Goal: Transaction & Acquisition: Purchase product/service

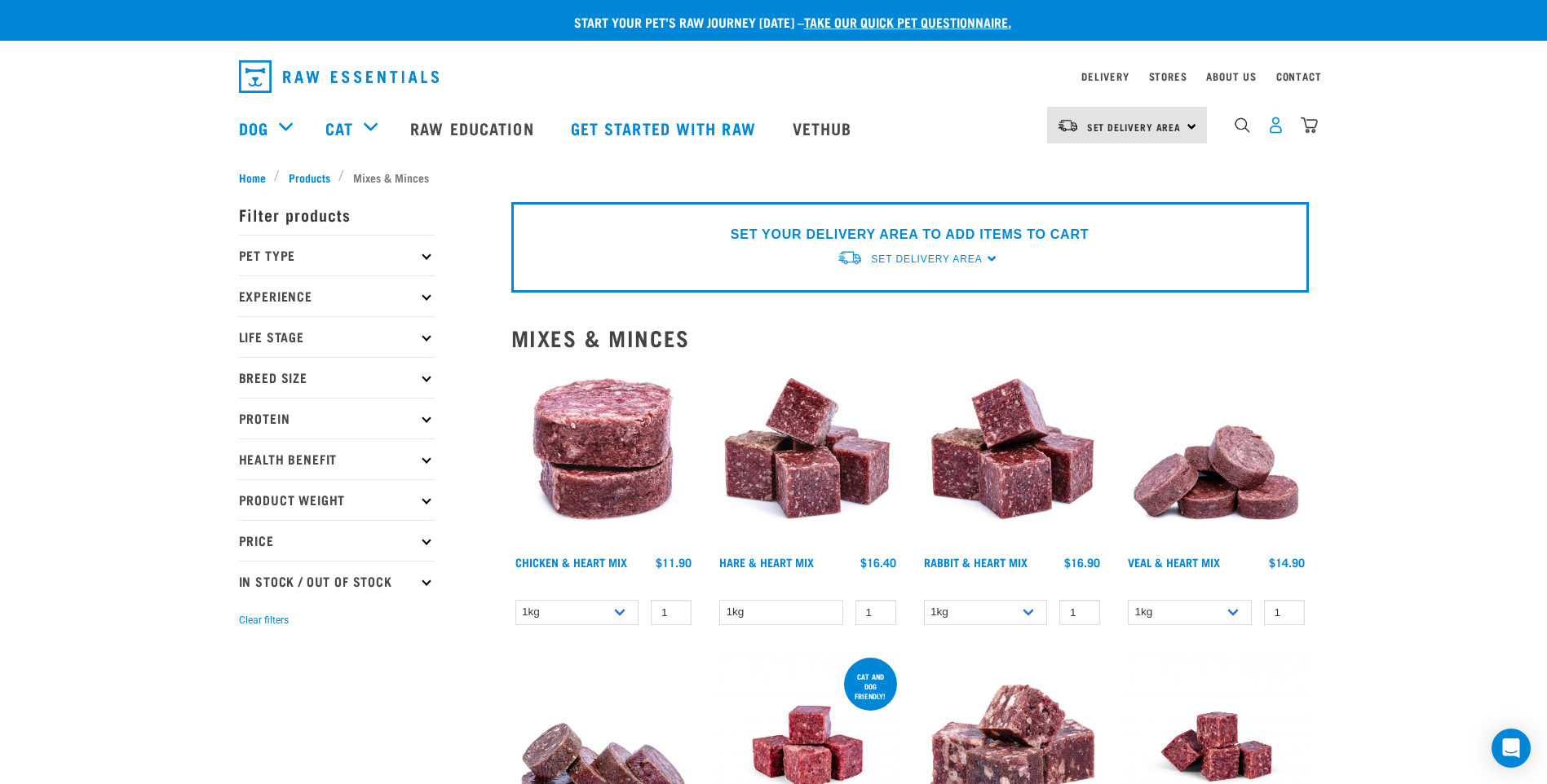
click at [1278, 129] on img "dropdown navigation" at bounding box center [1275, 124] width 17 height 17
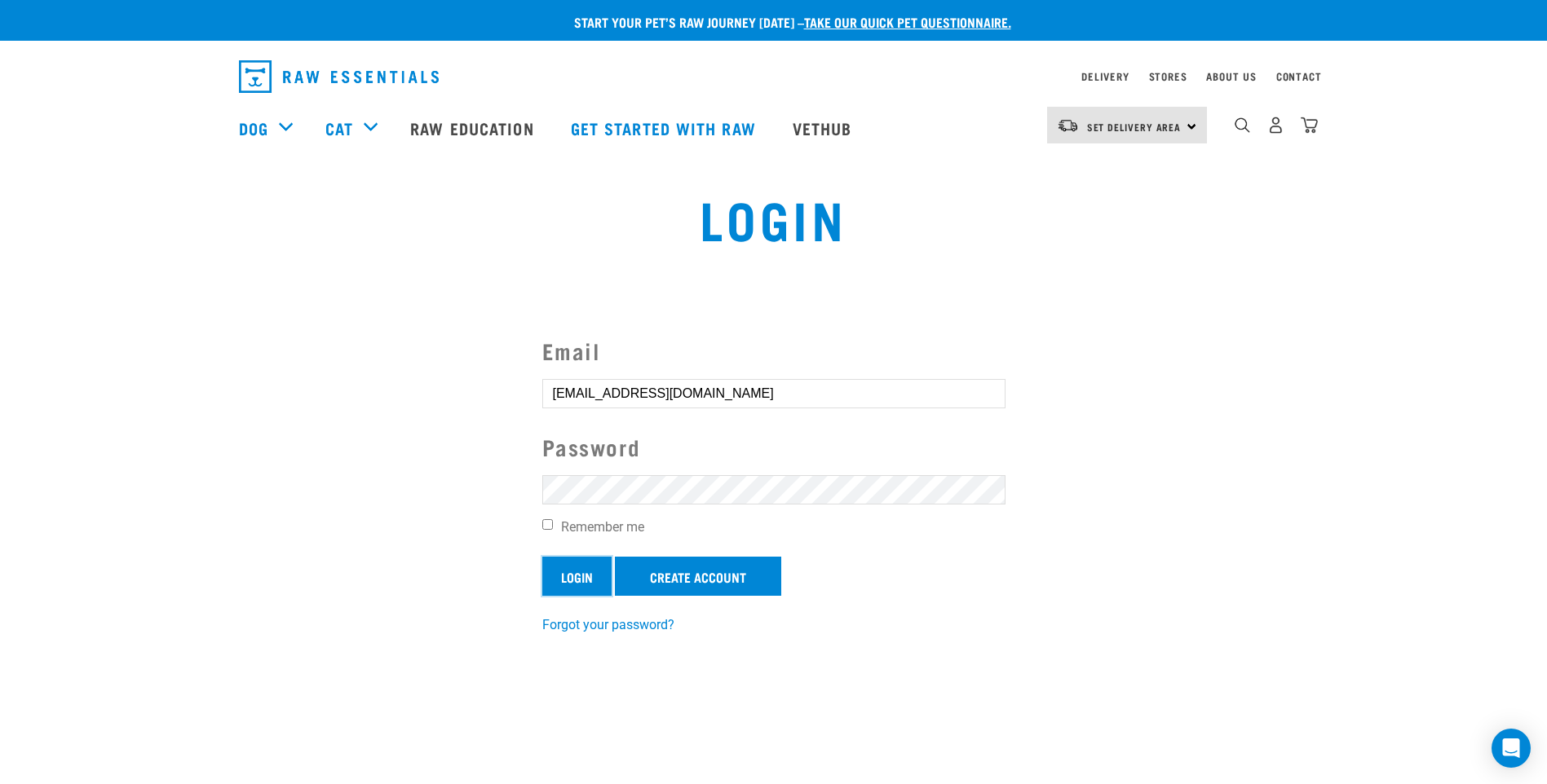
drag, startPoint x: 574, startPoint y: 582, endPoint x: 484, endPoint y: 564, distance: 91.8
click at [574, 582] on input "Login" at bounding box center [576, 576] width 70 height 39
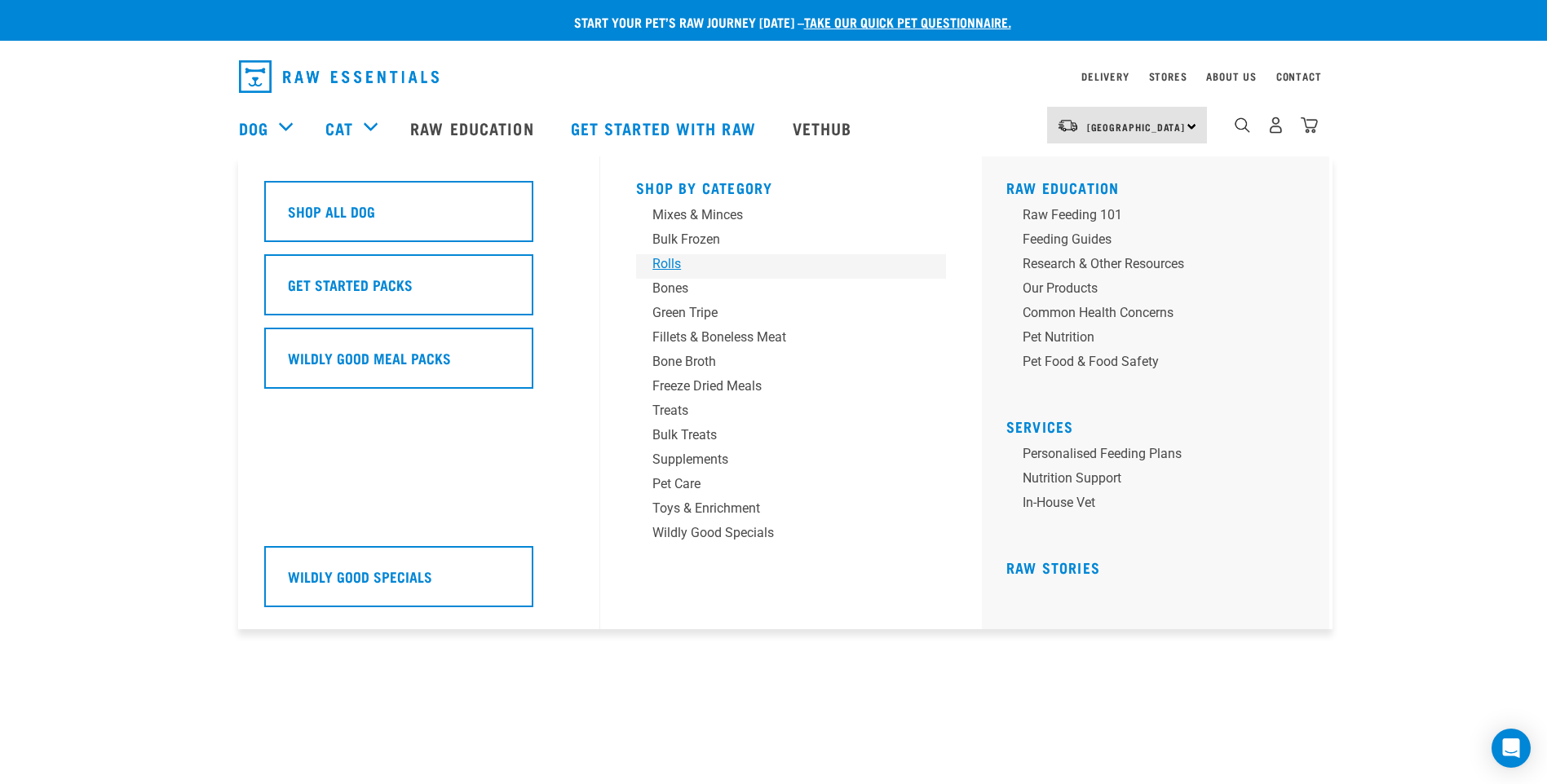
click at [676, 259] on div "Rolls" at bounding box center [779, 264] width 255 height 19
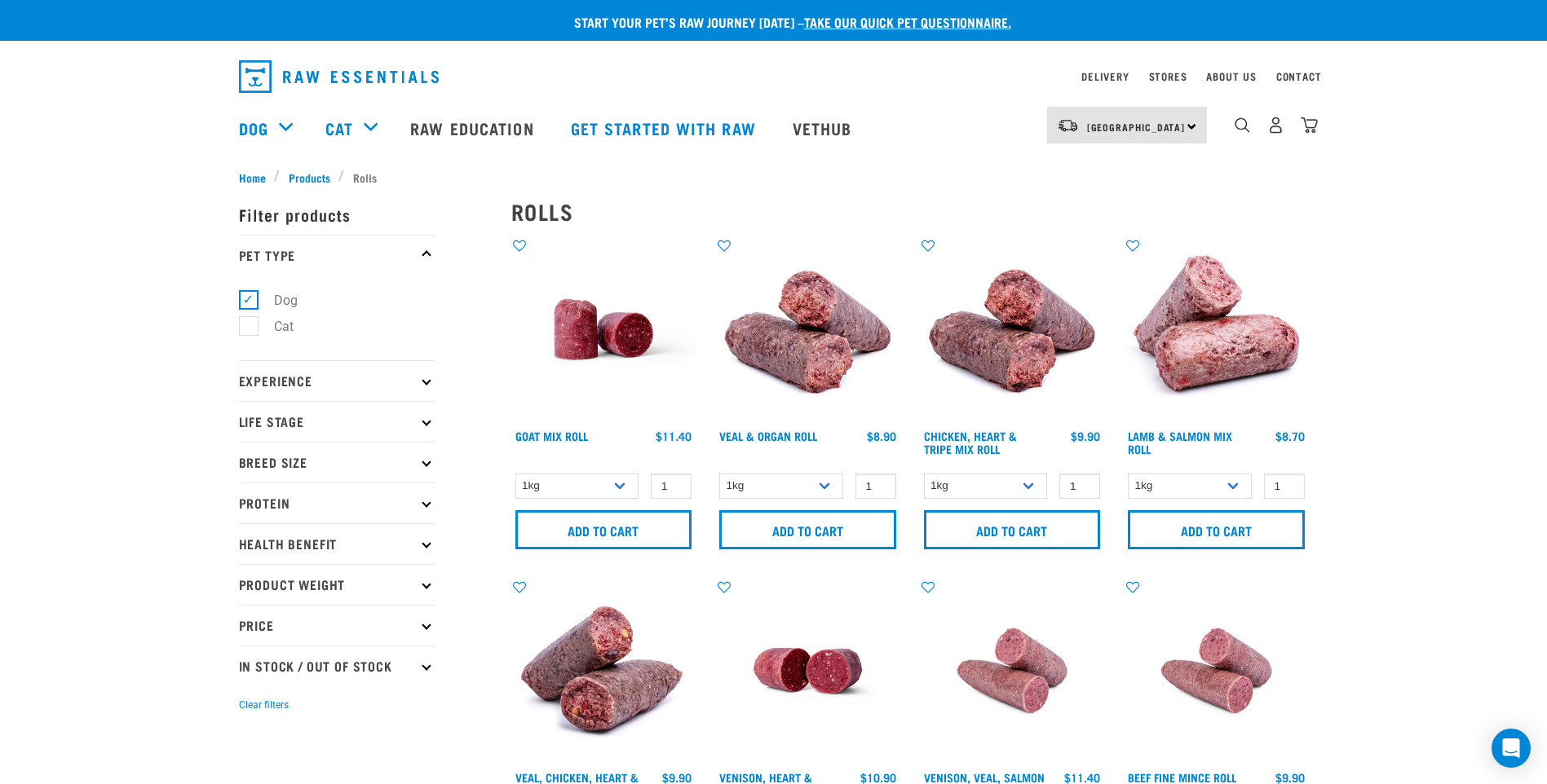
scroll to position [82, 0]
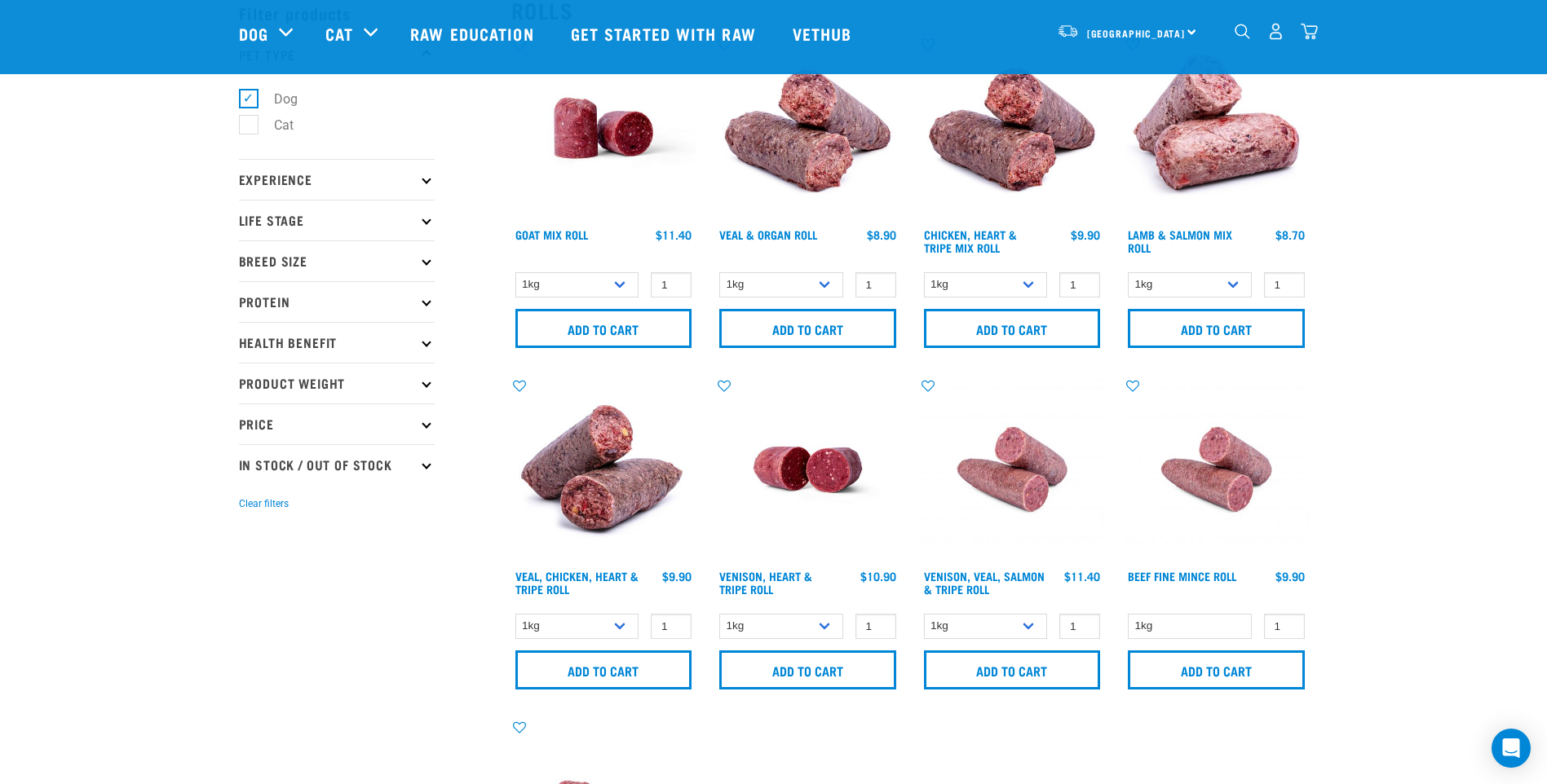
click at [1223, 486] on img at bounding box center [1216, 470] width 185 height 185
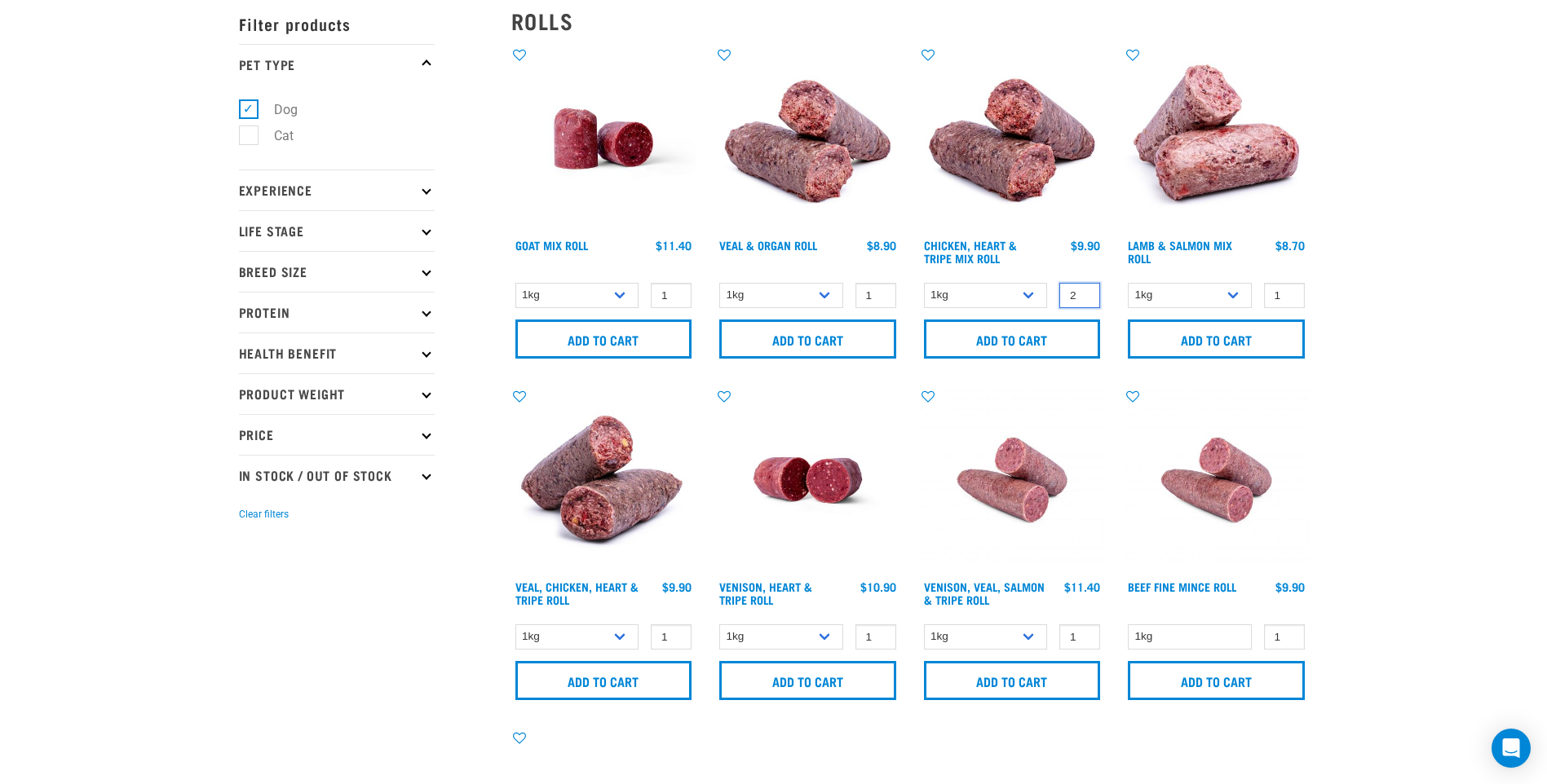
click at [1081, 292] on input "2" at bounding box center [1079, 295] width 41 height 26
click at [1080, 292] on input "3" at bounding box center [1079, 295] width 41 height 26
click at [1080, 292] on input "4" at bounding box center [1079, 295] width 41 height 26
click at [1080, 292] on input "5" at bounding box center [1079, 295] width 41 height 26
click at [1080, 292] on input "6" at bounding box center [1079, 295] width 41 height 26
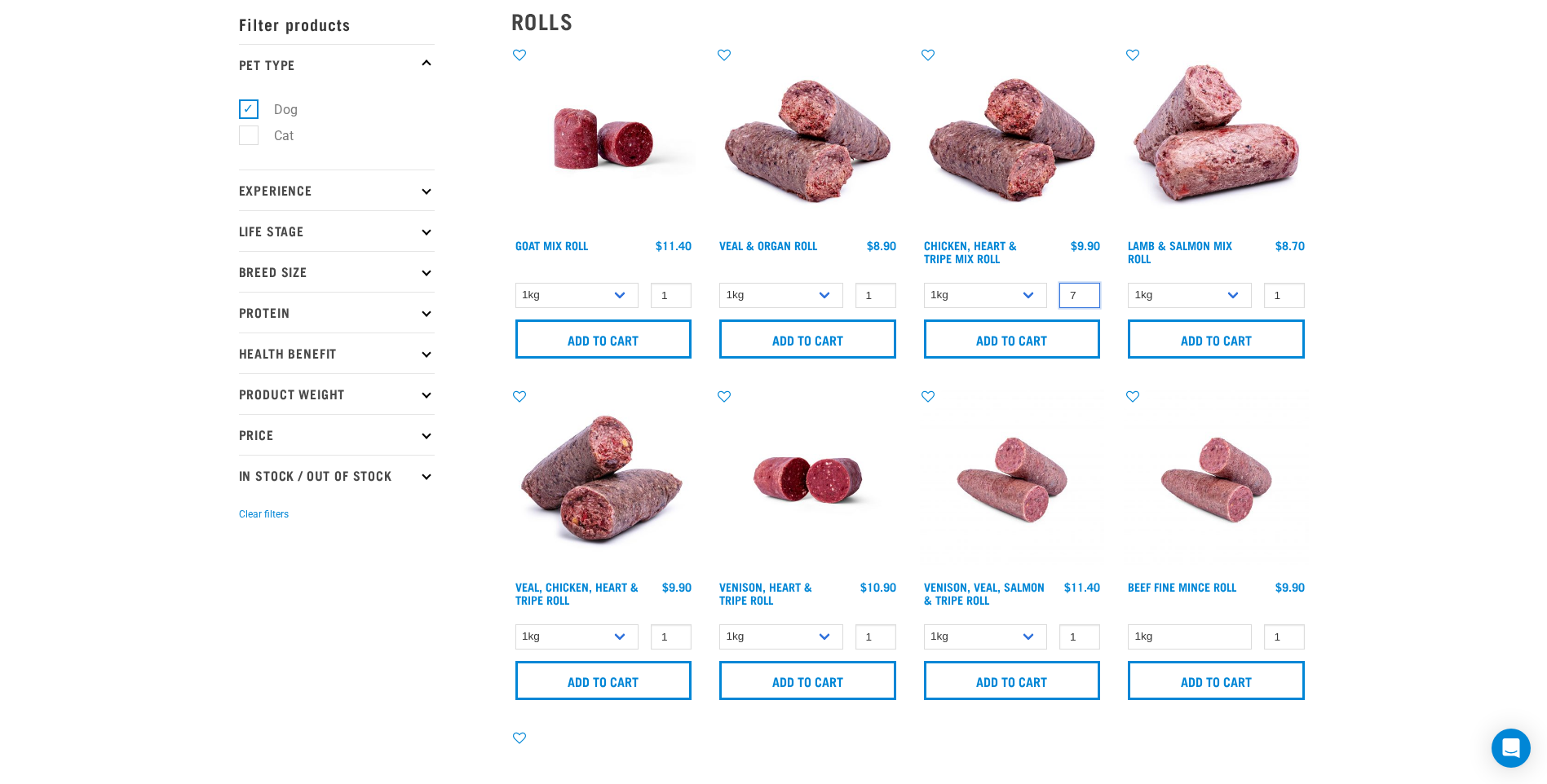
type input "7"
click at [1080, 292] on input "7" at bounding box center [1079, 295] width 41 height 26
click at [1040, 338] on input "Add to cart" at bounding box center [1012, 339] width 177 height 39
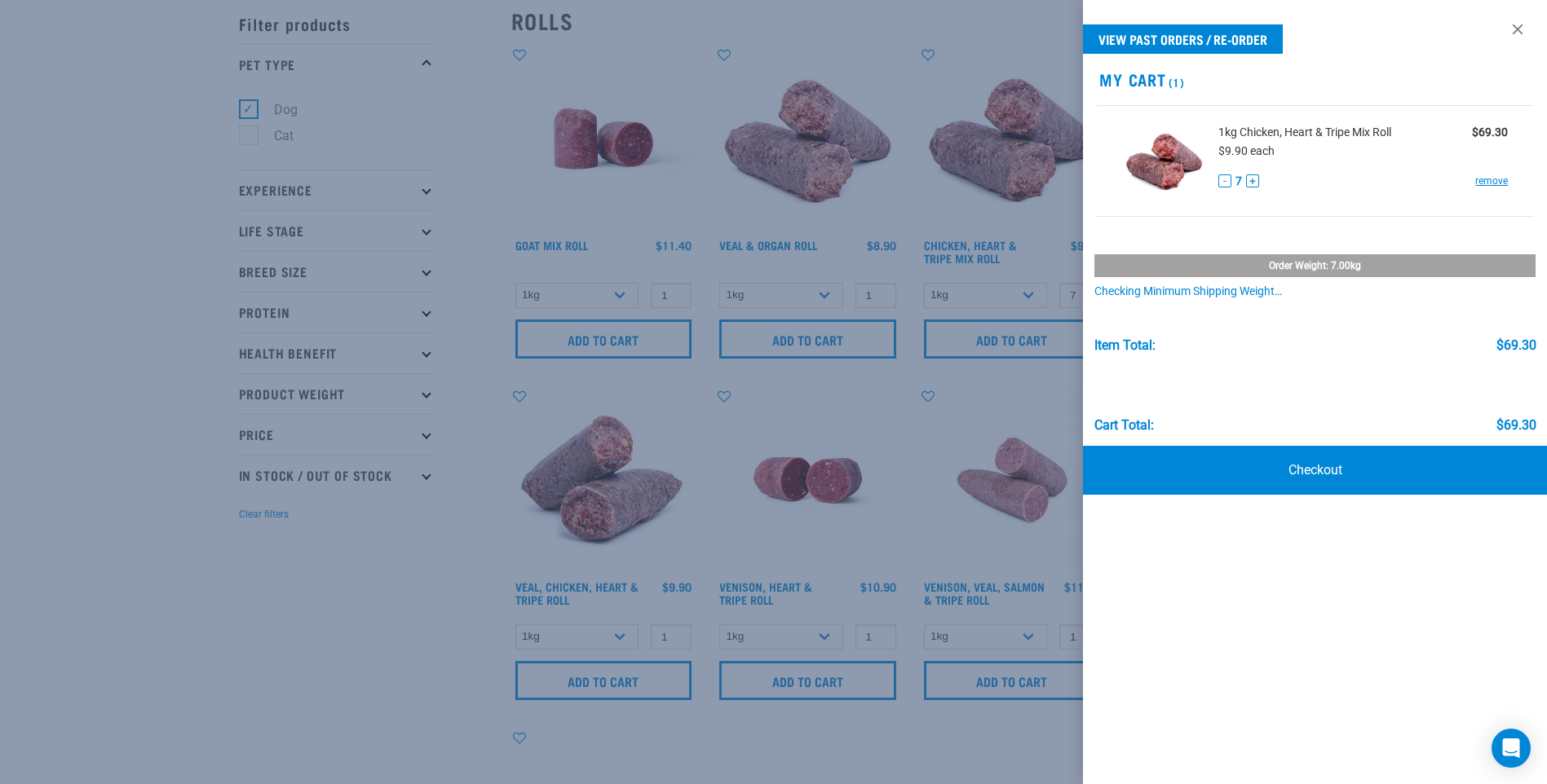
click at [349, 625] on div at bounding box center [774, 392] width 1547 height 784
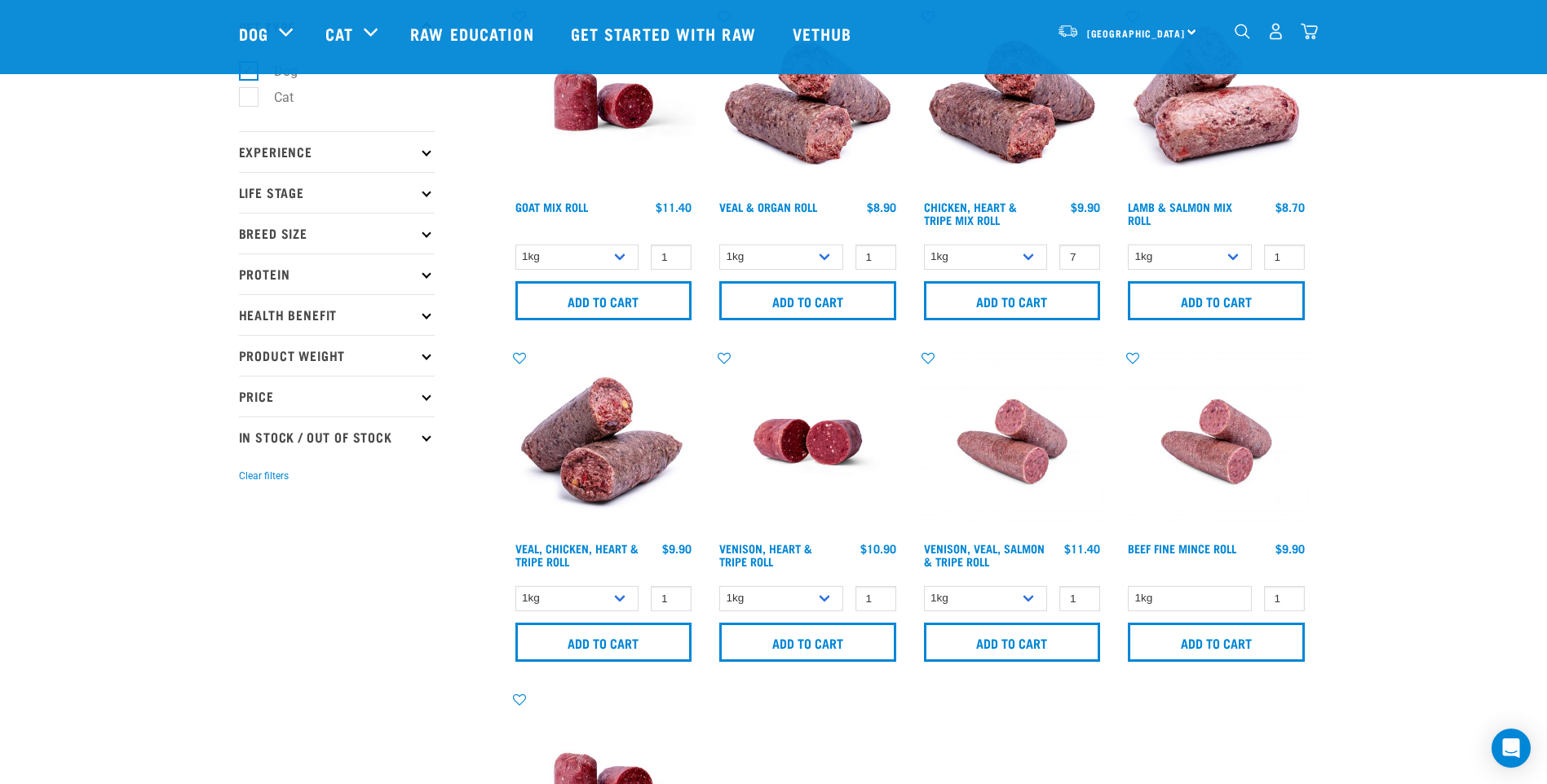
scroll to position [27, 0]
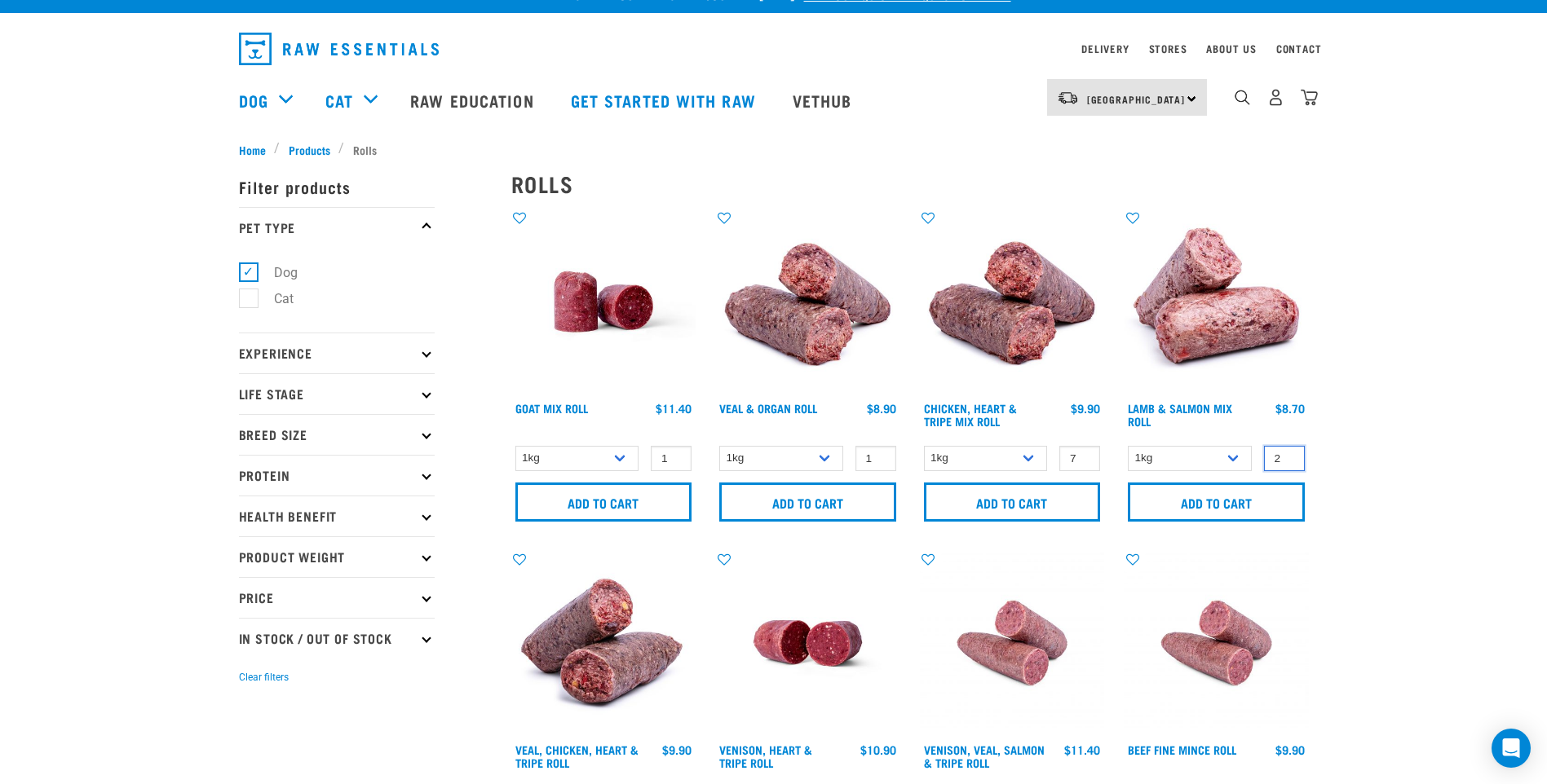
click at [1288, 455] on input "2" at bounding box center [1284, 458] width 41 height 26
click at [1288, 455] on input "3" at bounding box center [1284, 458] width 41 height 26
click at [1288, 455] on input "4" at bounding box center [1284, 458] width 41 height 26
click at [1288, 455] on input "5" at bounding box center [1284, 458] width 41 height 26
click at [1288, 455] on input "6" at bounding box center [1284, 458] width 41 height 26
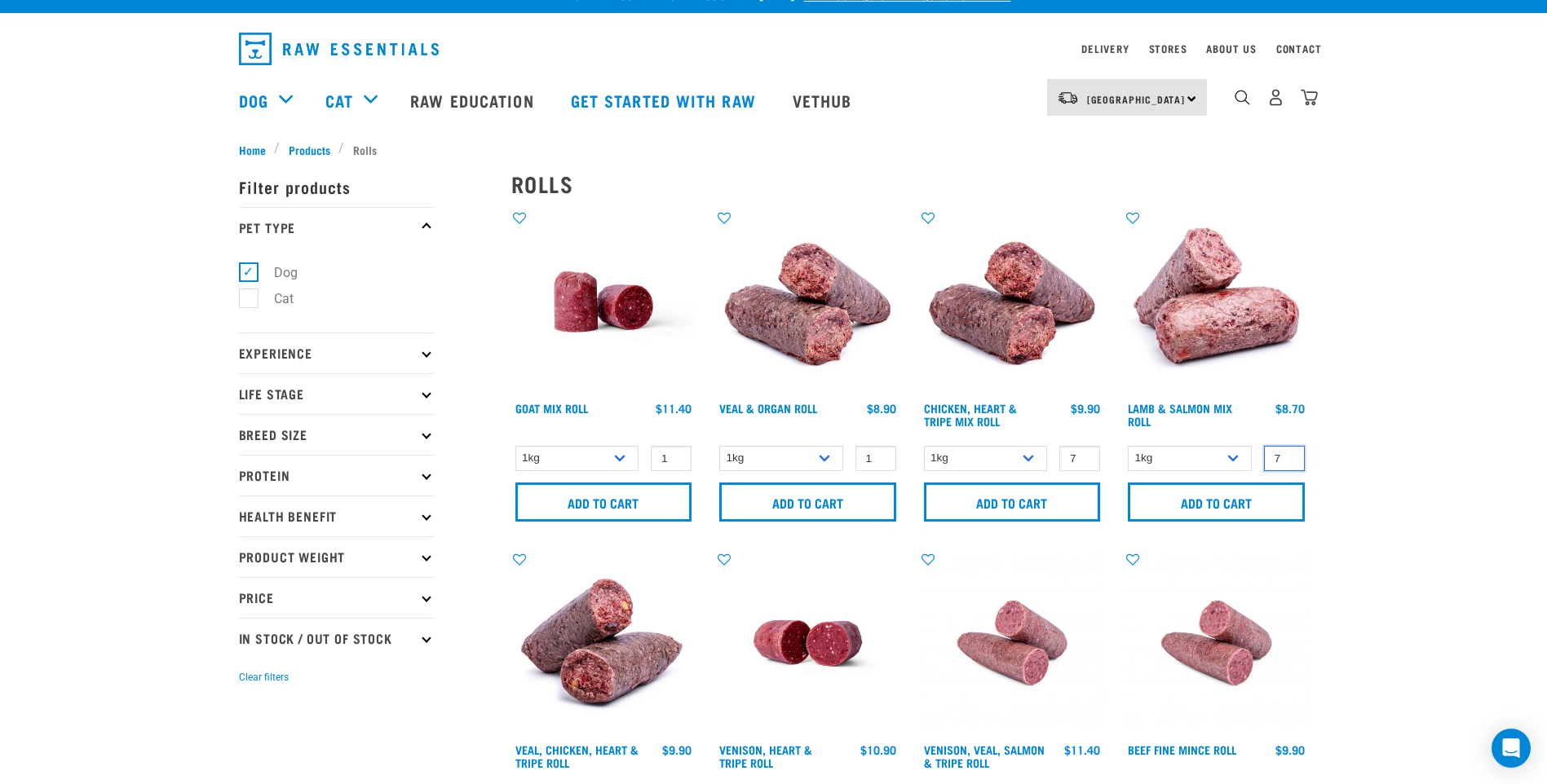
click at [1288, 455] on input "7" at bounding box center [1284, 458] width 41 height 26
click at [1288, 455] on input "8" at bounding box center [1284, 458] width 41 height 26
click at [1286, 464] on input "7" at bounding box center [1284, 458] width 41 height 26
click at [1232, 497] on input "Add to cart" at bounding box center [1216, 502] width 177 height 39
click at [1286, 460] on input "6" at bounding box center [1284, 458] width 41 height 26
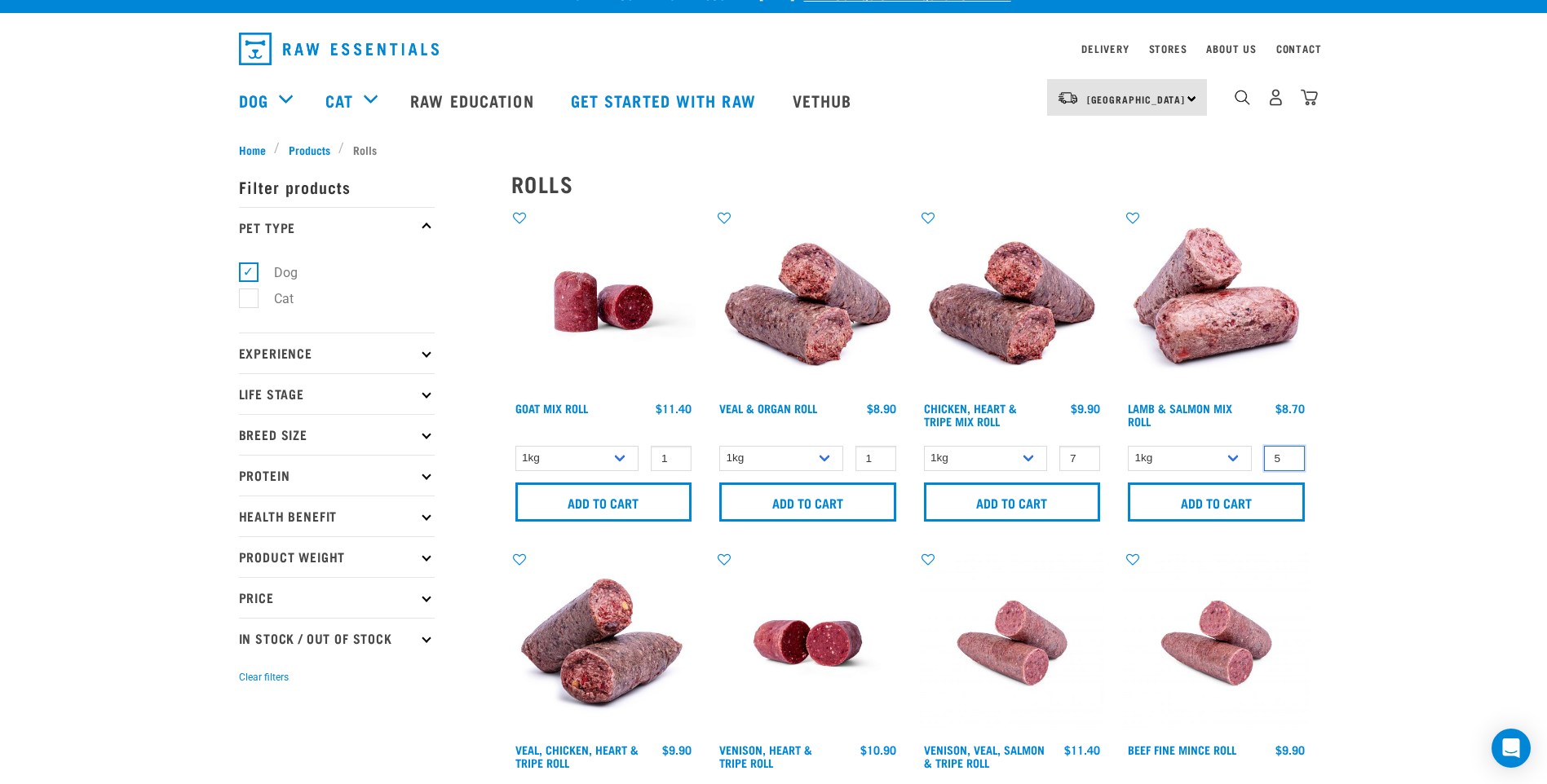
type input "5"
click at [1286, 460] on input "5" at bounding box center [1284, 458] width 41 height 26
click at [1235, 498] on input "Add to cart" at bounding box center [1216, 502] width 177 height 39
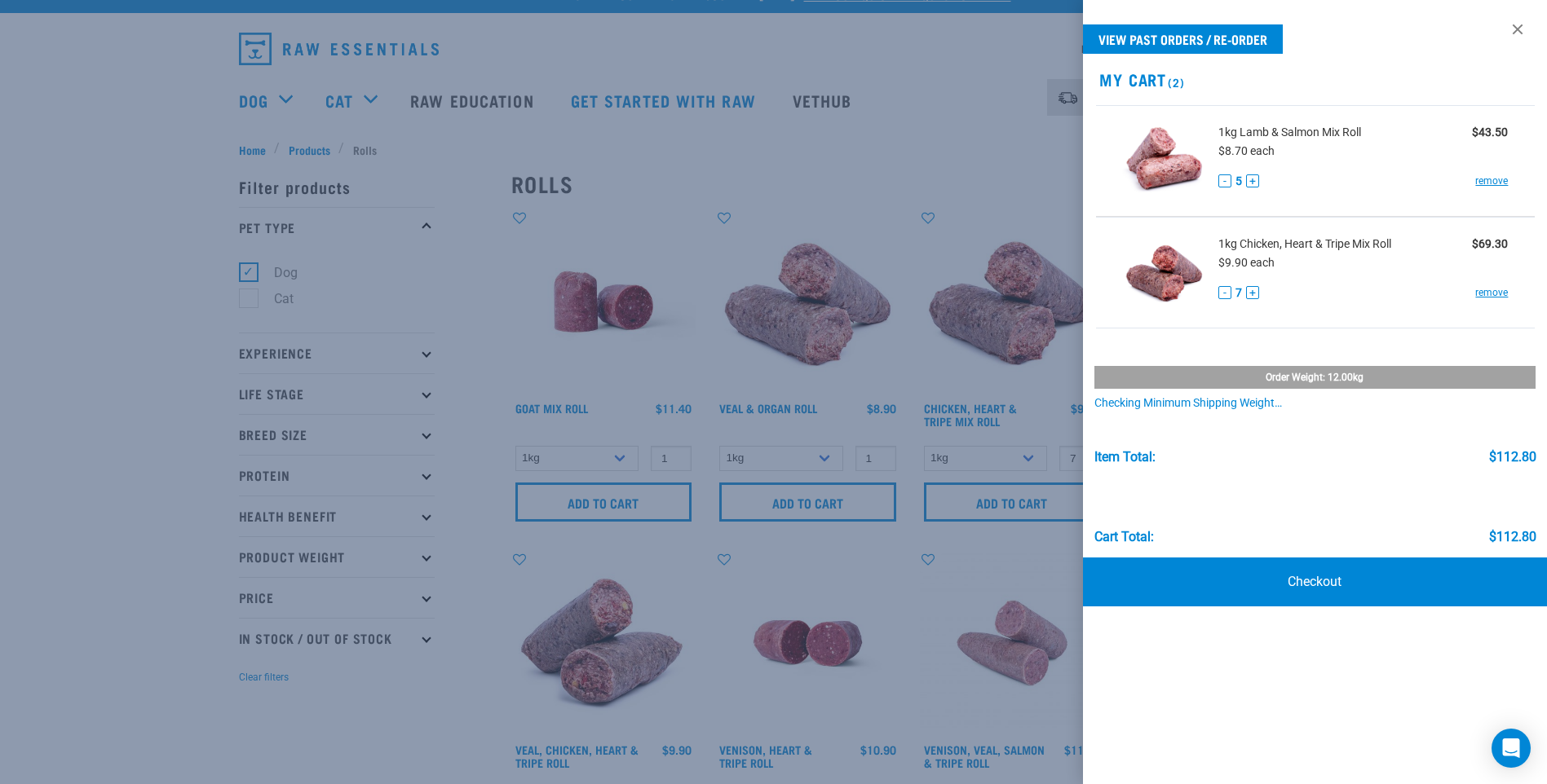
click at [87, 323] on div at bounding box center [774, 392] width 1547 height 784
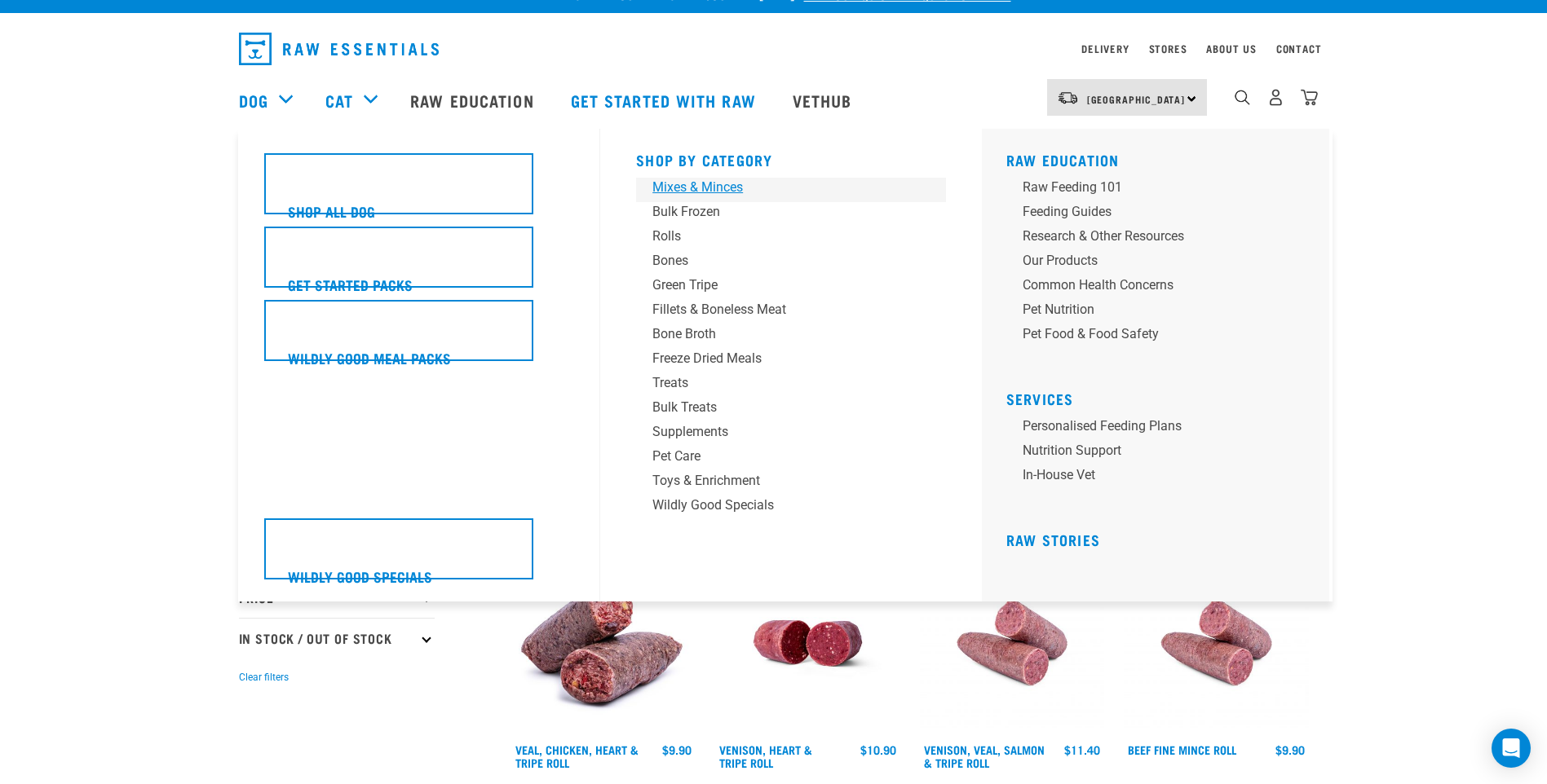
click at [676, 190] on div "Mixes & Minces" at bounding box center [779, 188] width 255 height 19
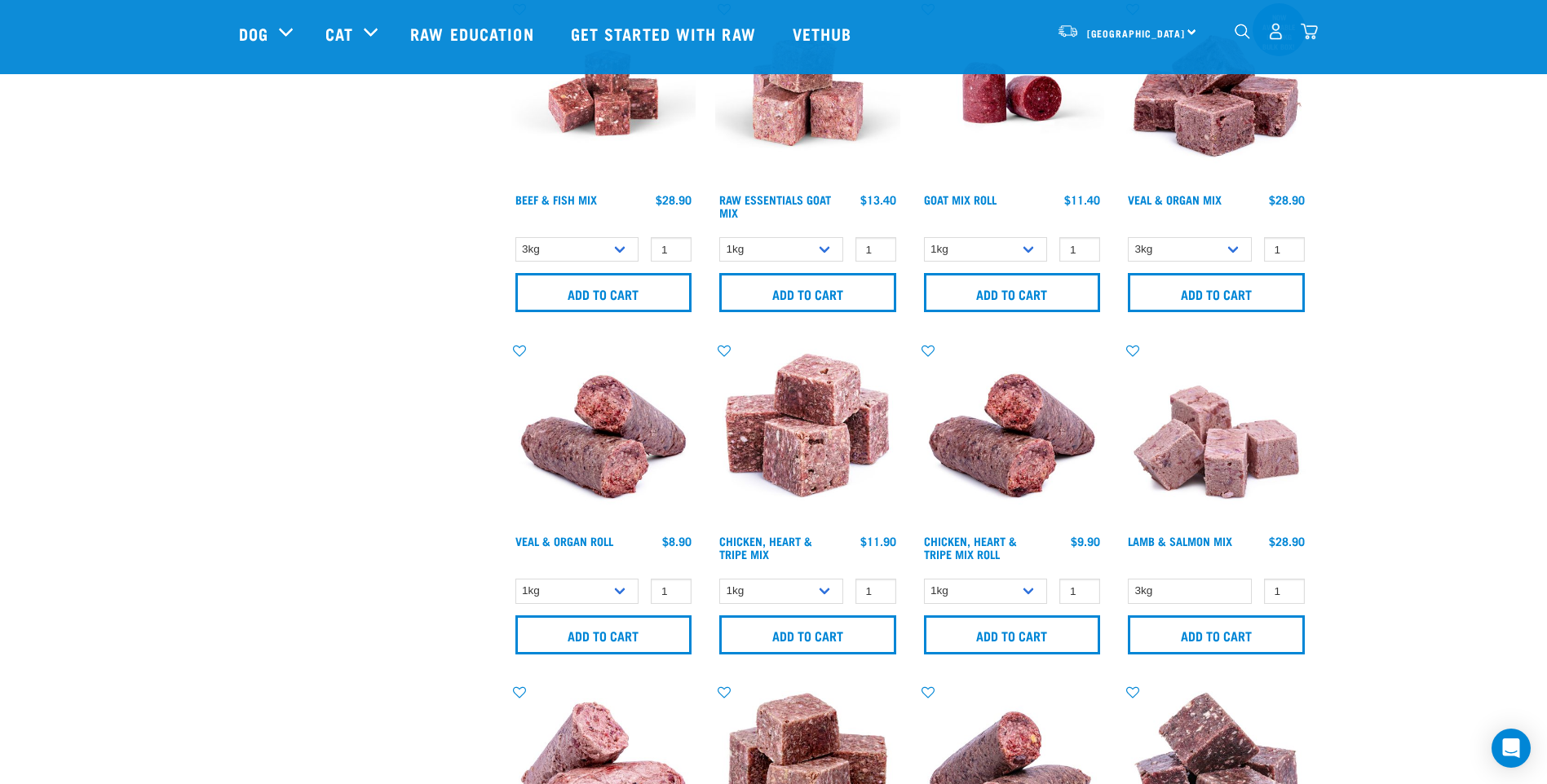
scroll to position [816, 0]
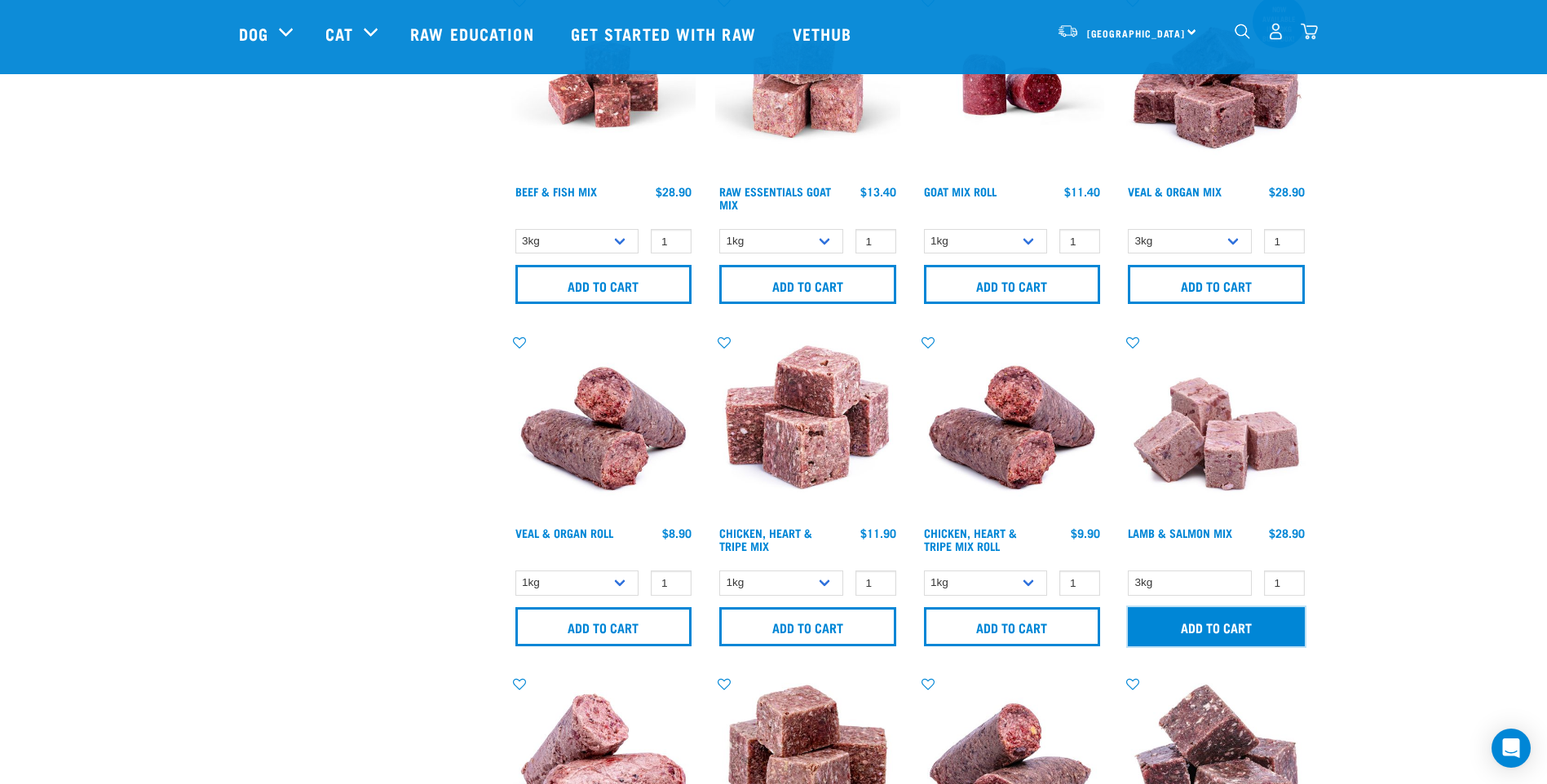
click at [1226, 628] on input "Add to cart" at bounding box center [1216, 627] width 177 height 39
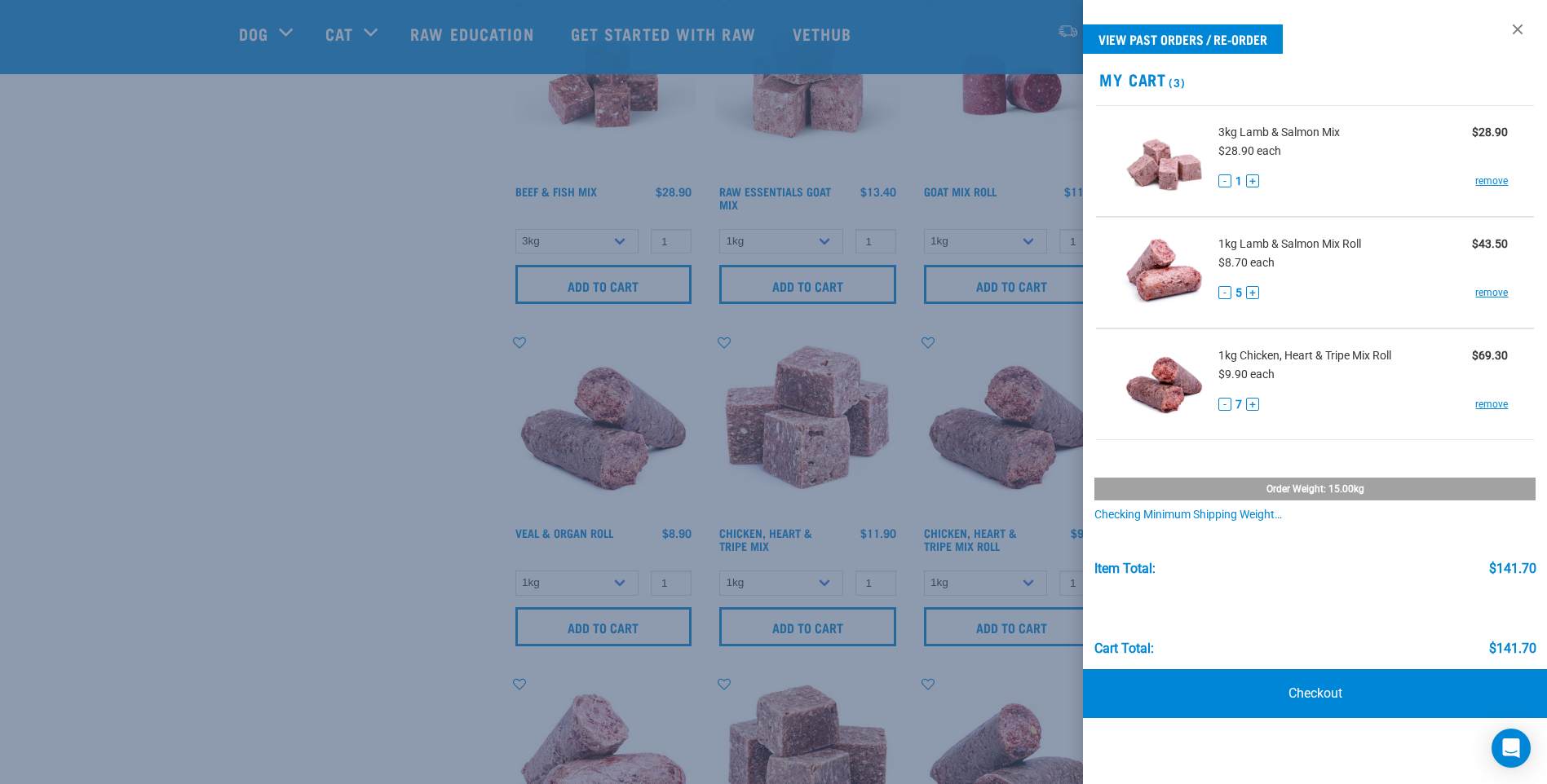
click at [251, 438] on div at bounding box center [774, 392] width 1547 height 784
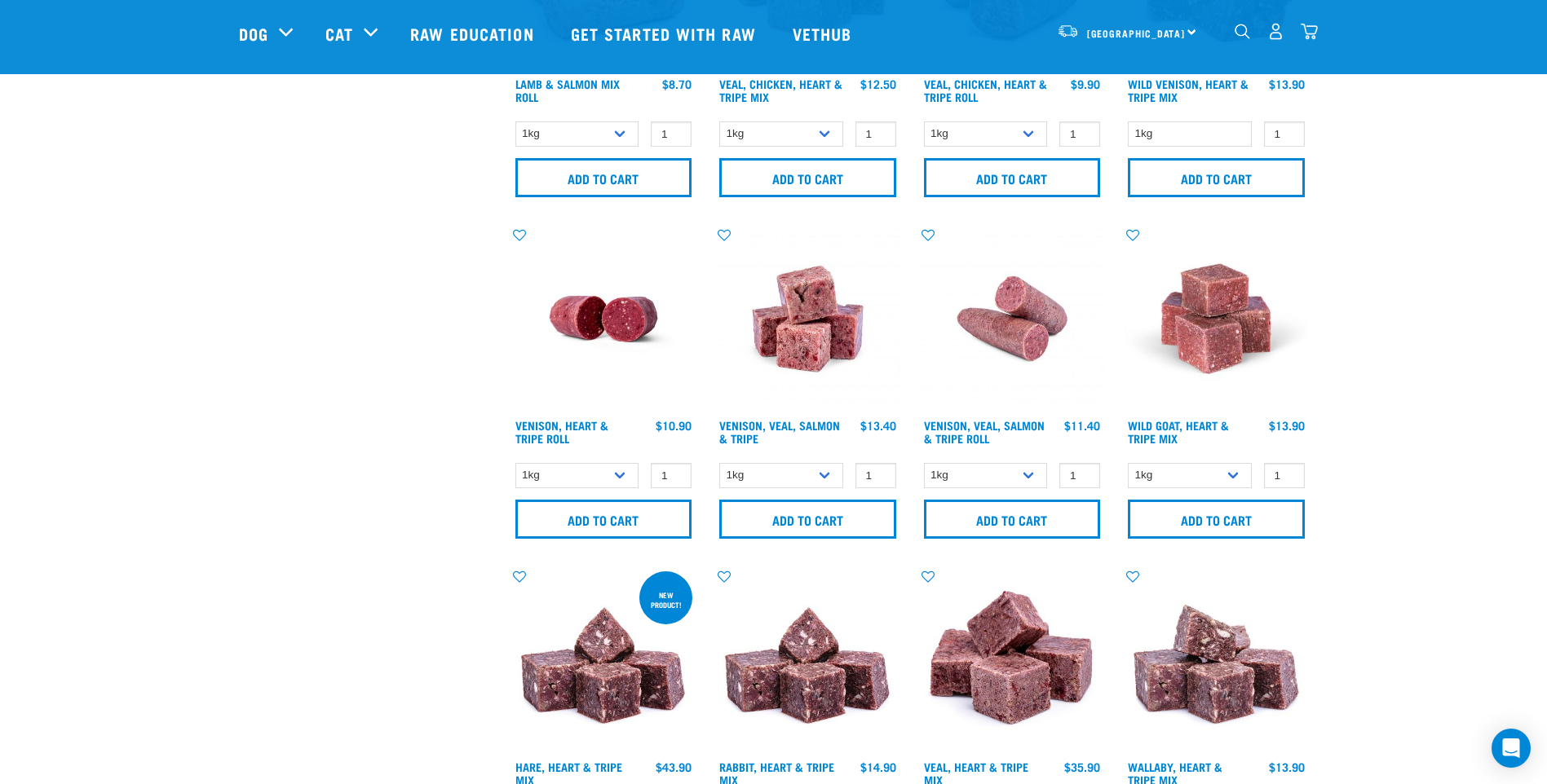
scroll to position [1631, 0]
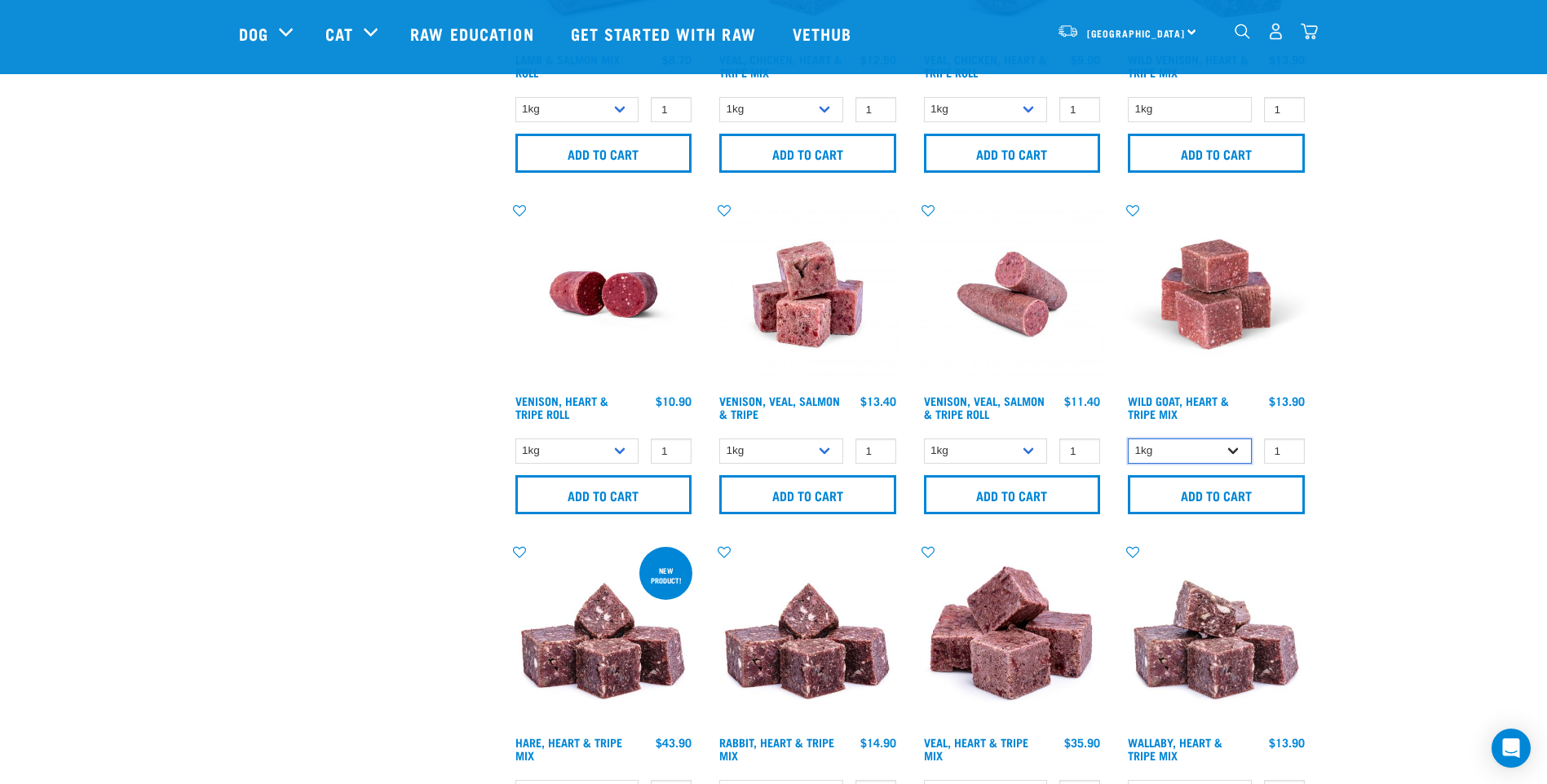
click at [1239, 447] on select "1kg 3kg" at bounding box center [1189, 451] width 124 height 26
select select "262170"
click at [1128, 439] on select "1kg 3kg" at bounding box center [1189, 451] width 124 height 26
type input "2"
click at [1288, 445] on input "2" at bounding box center [1284, 451] width 41 height 26
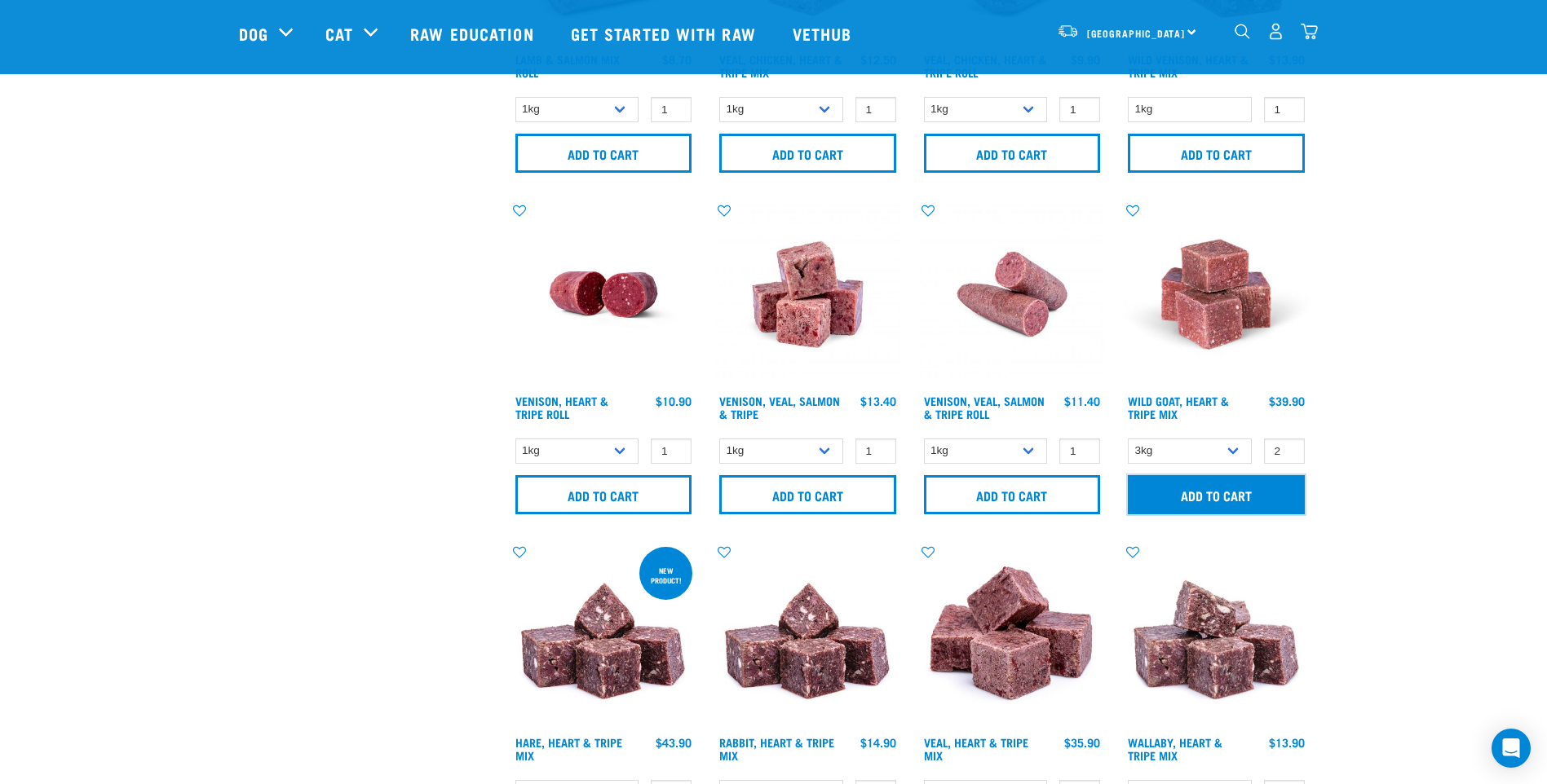
click at [1263, 487] on input "Add to cart" at bounding box center [1216, 495] width 177 height 39
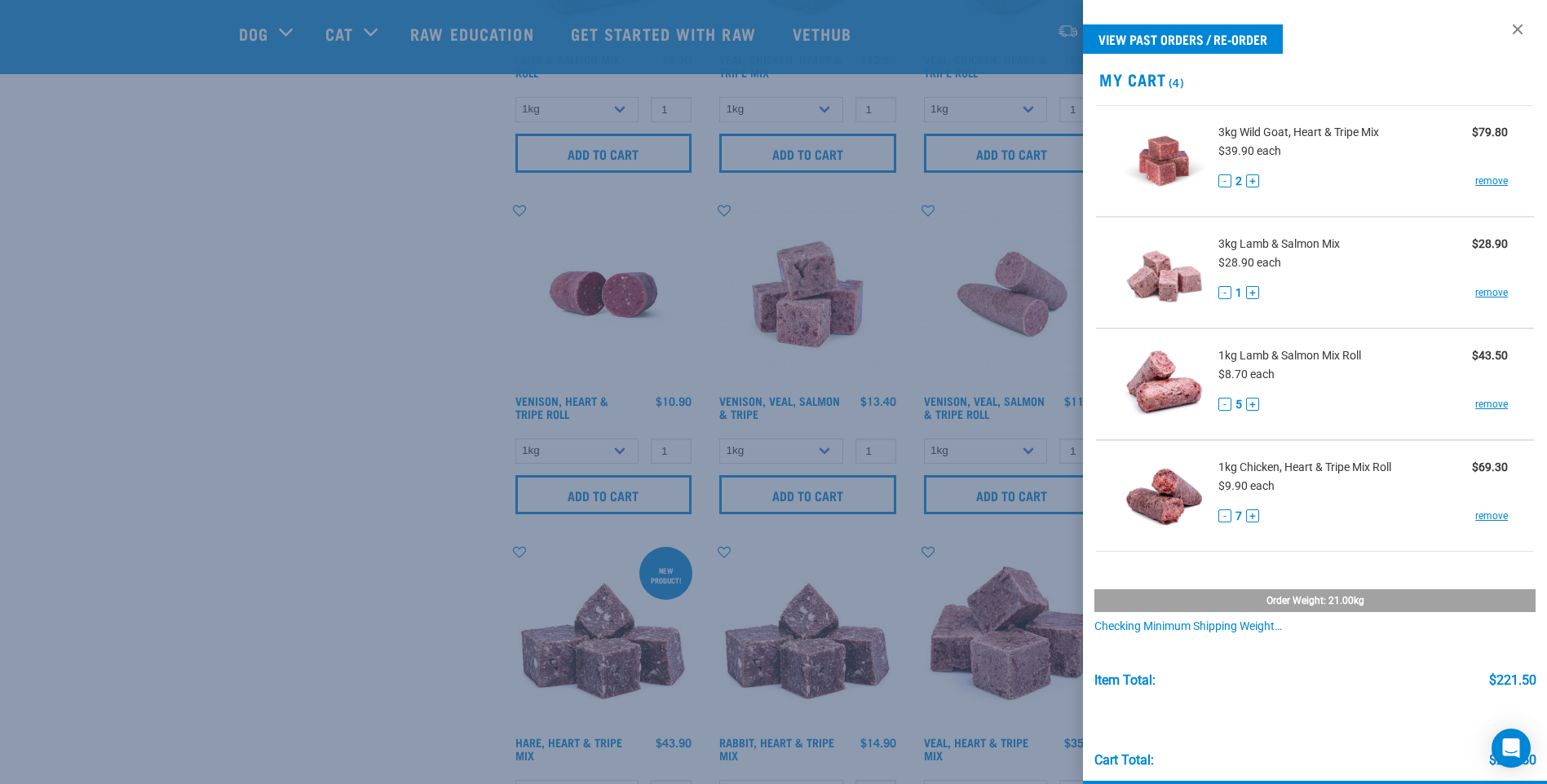
click at [213, 421] on div at bounding box center [774, 392] width 1547 height 784
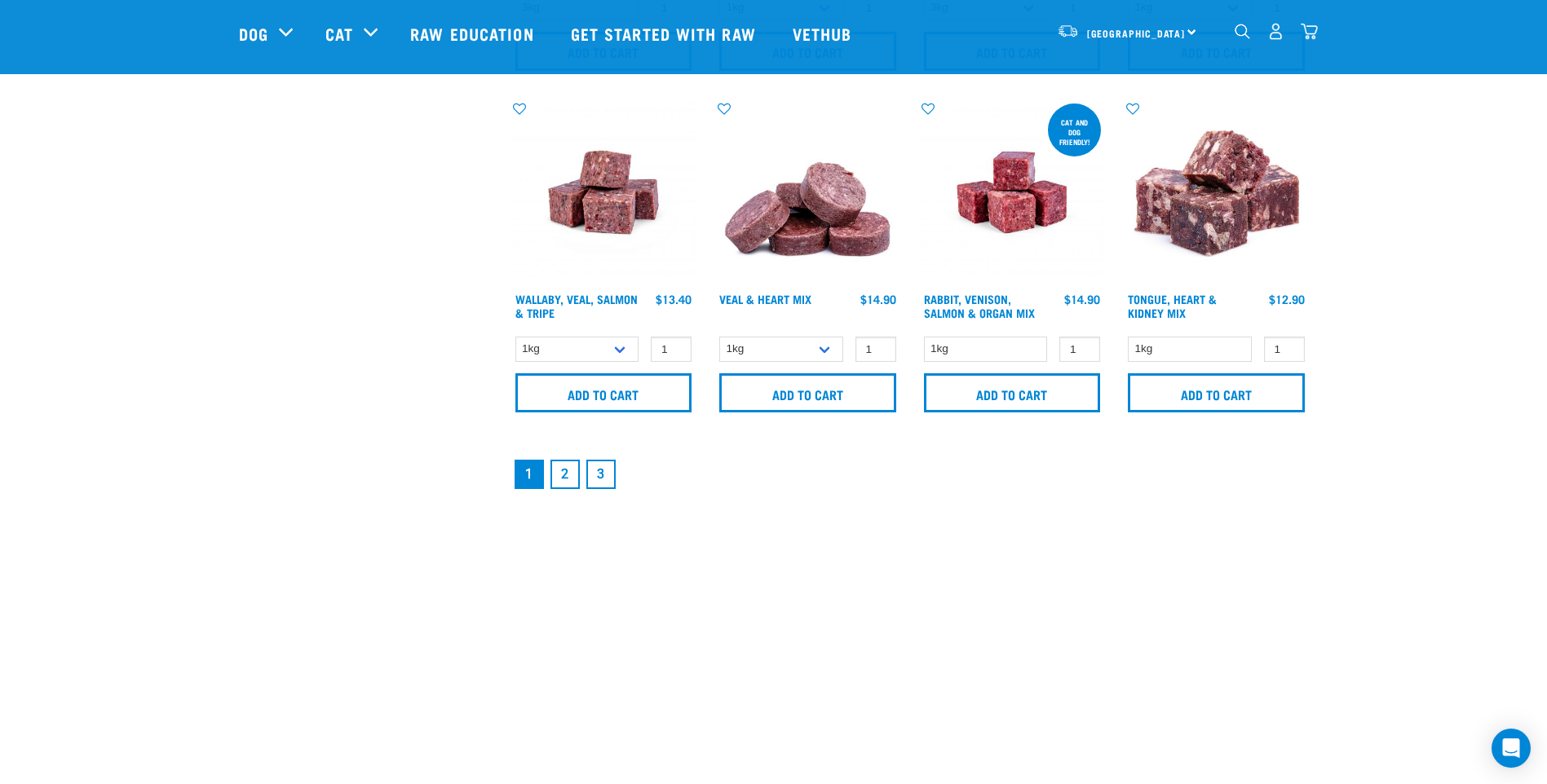
scroll to position [2446, 0]
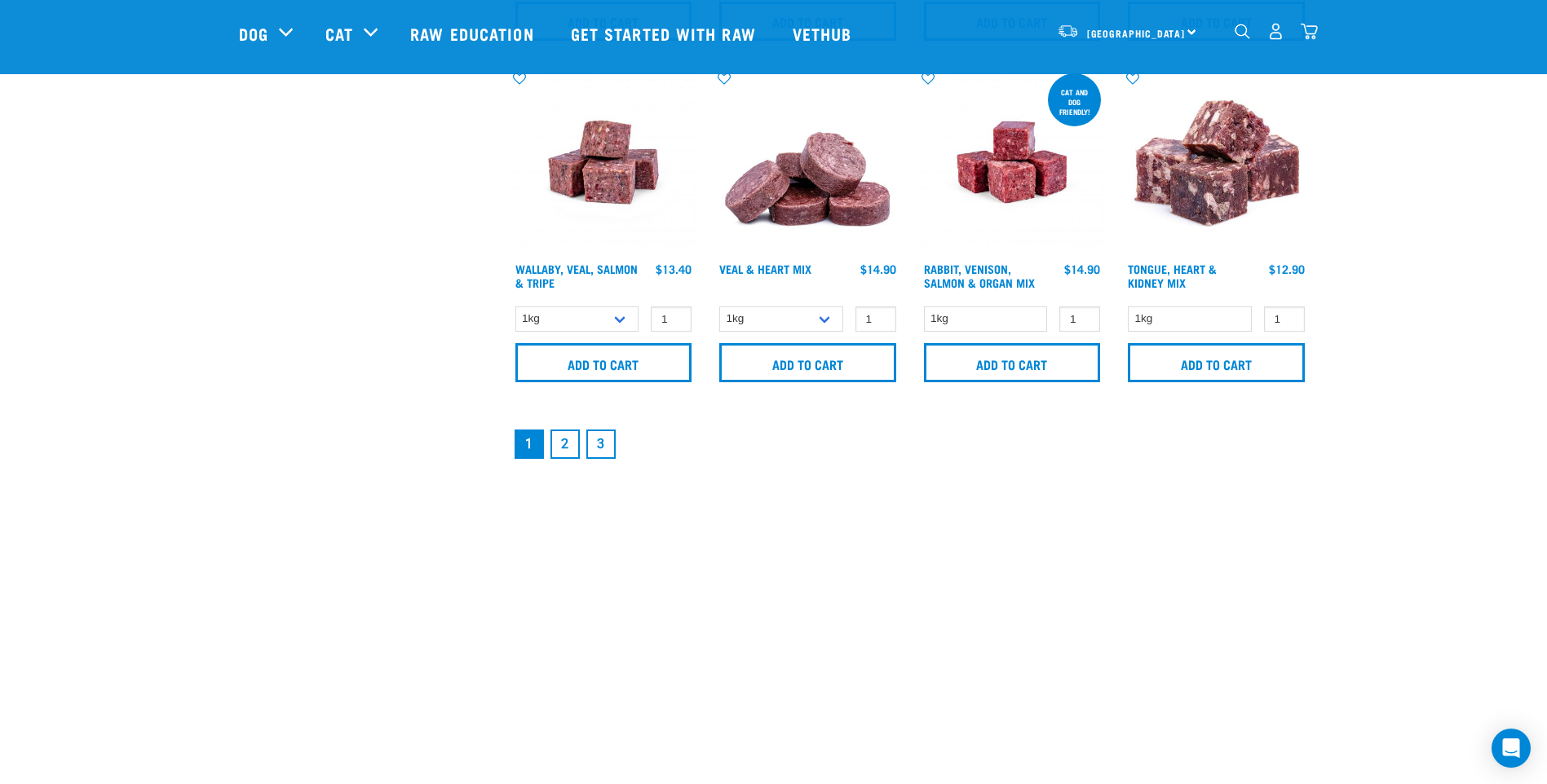
click at [564, 445] on link "2" at bounding box center [565, 444] width 29 height 29
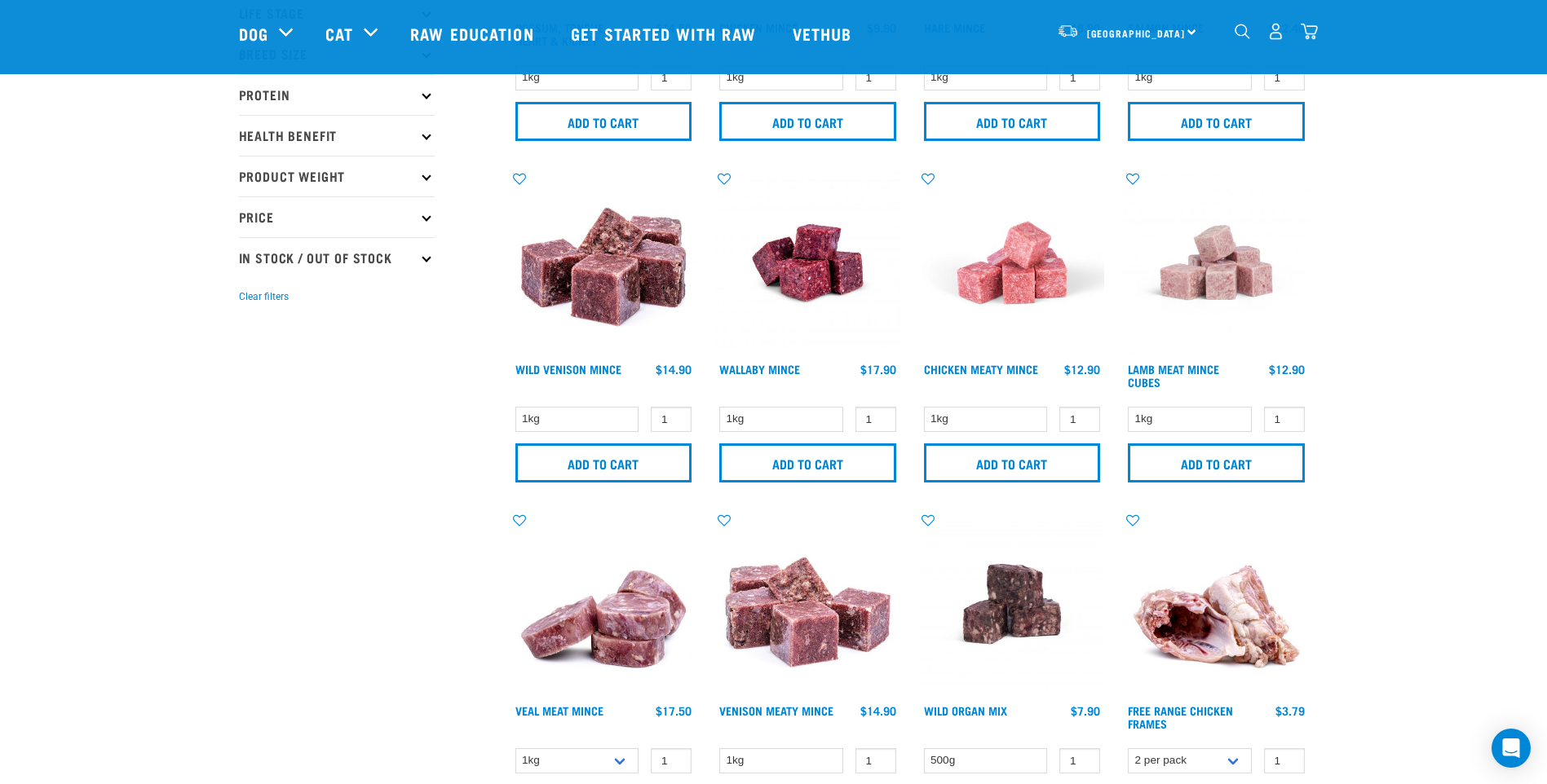
scroll to position [326, 0]
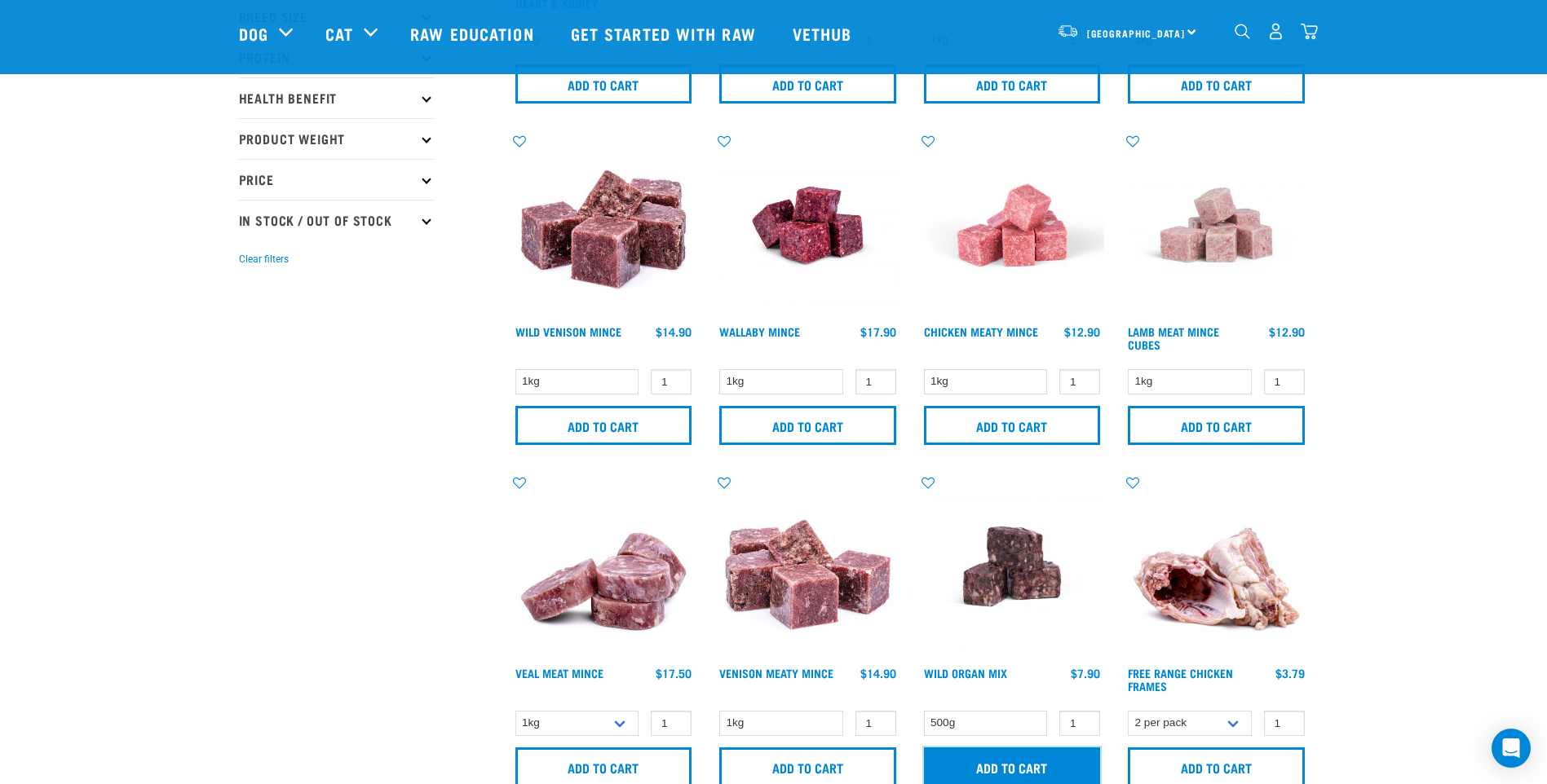
click at [1055, 766] on input "Add to cart" at bounding box center [1012, 767] width 177 height 39
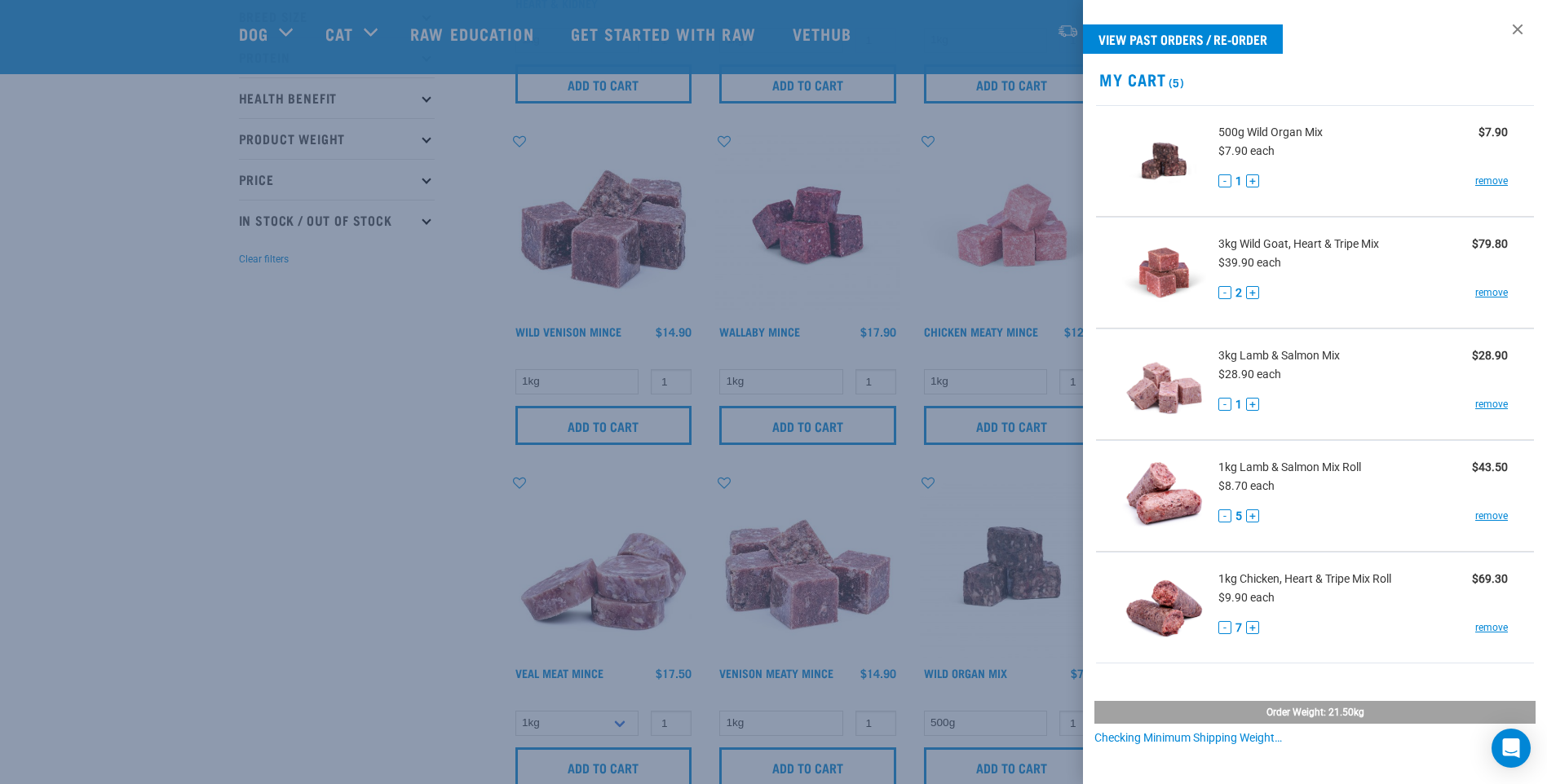
click at [71, 413] on div at bounding box center [774, 392] width 1547 height 784
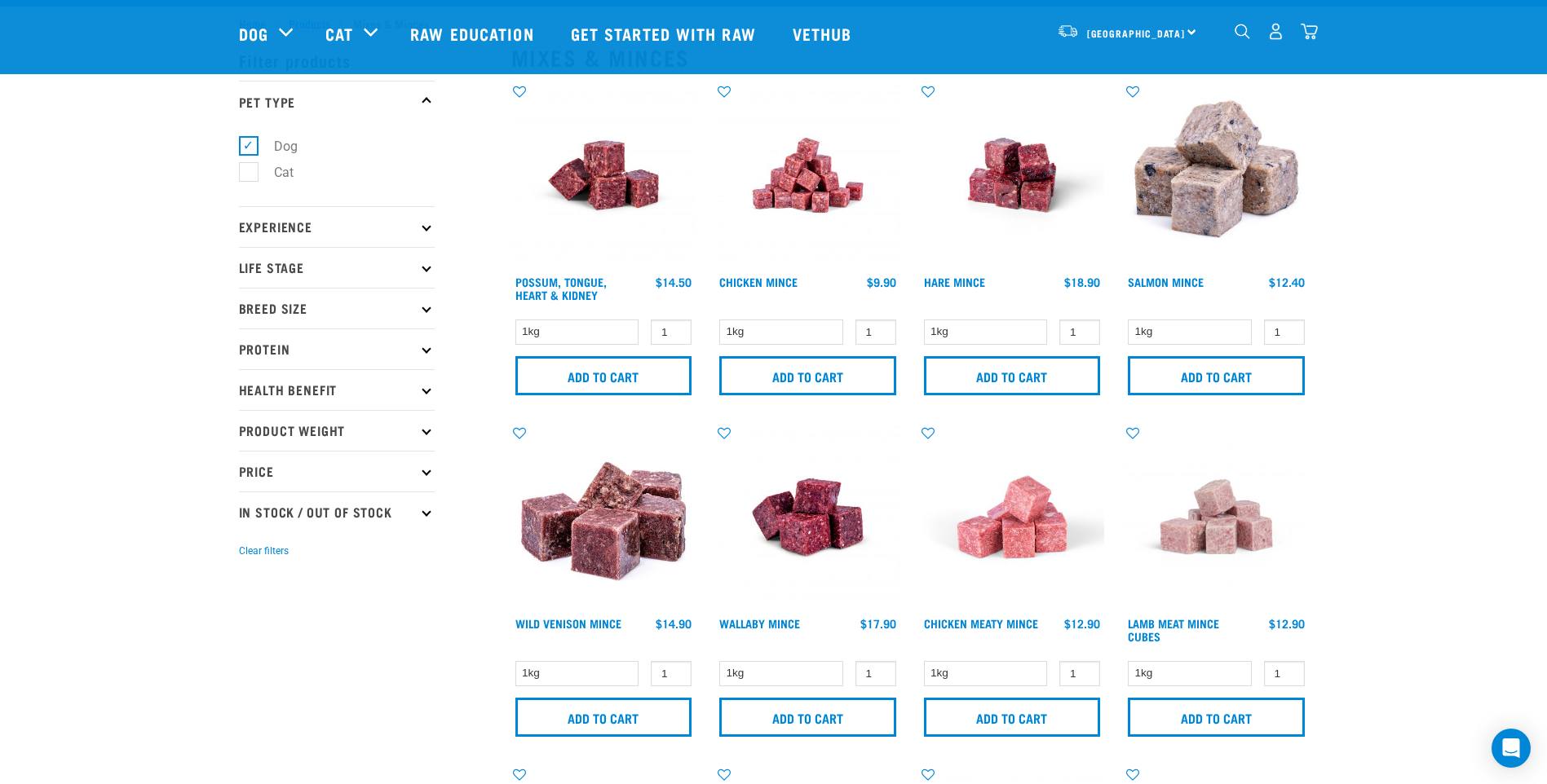
scroll to position [0, 0]
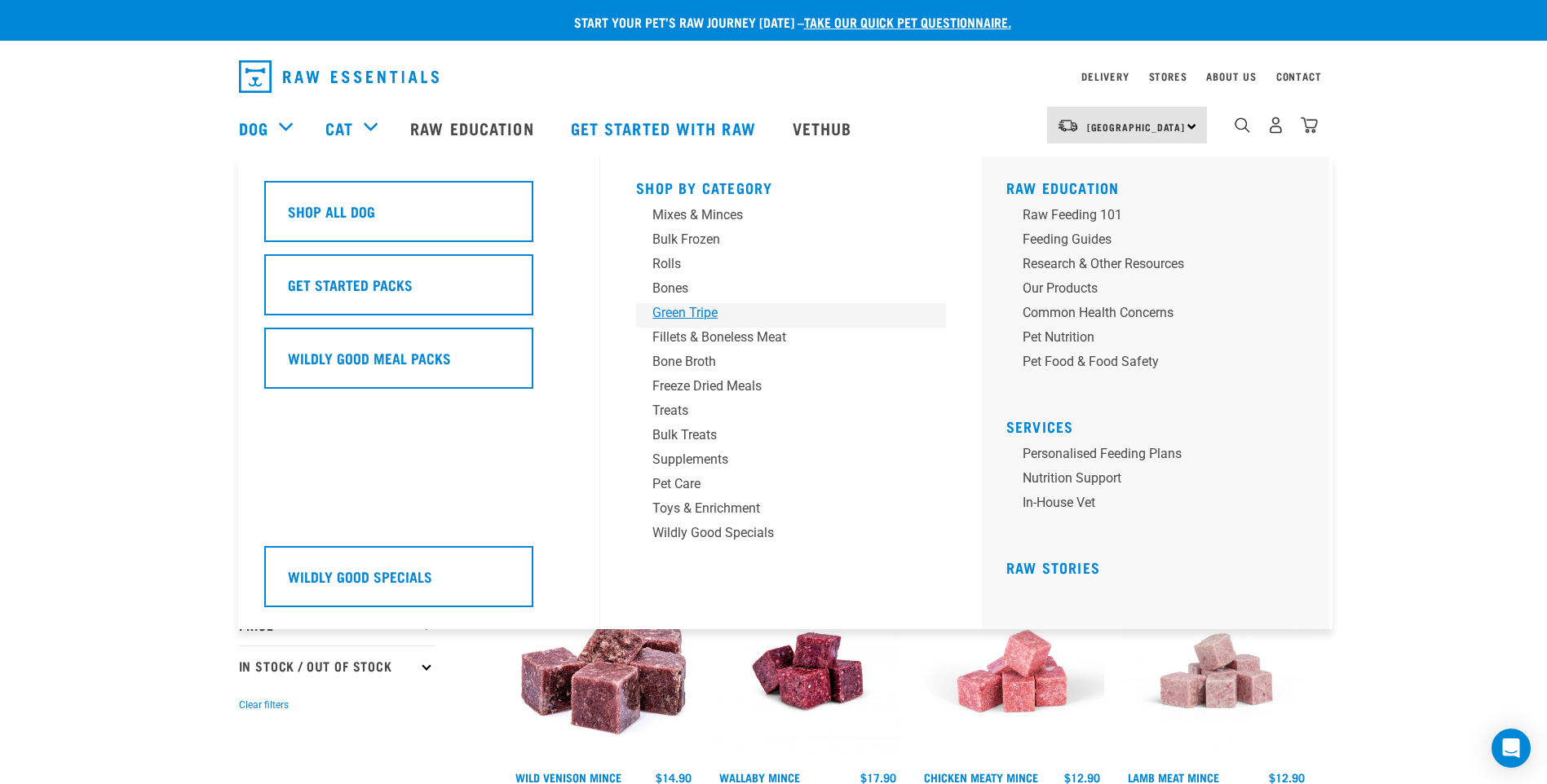
click at [698, 309] on div "Green Tripe" at bounding box center [779, 313] width 255 height 19
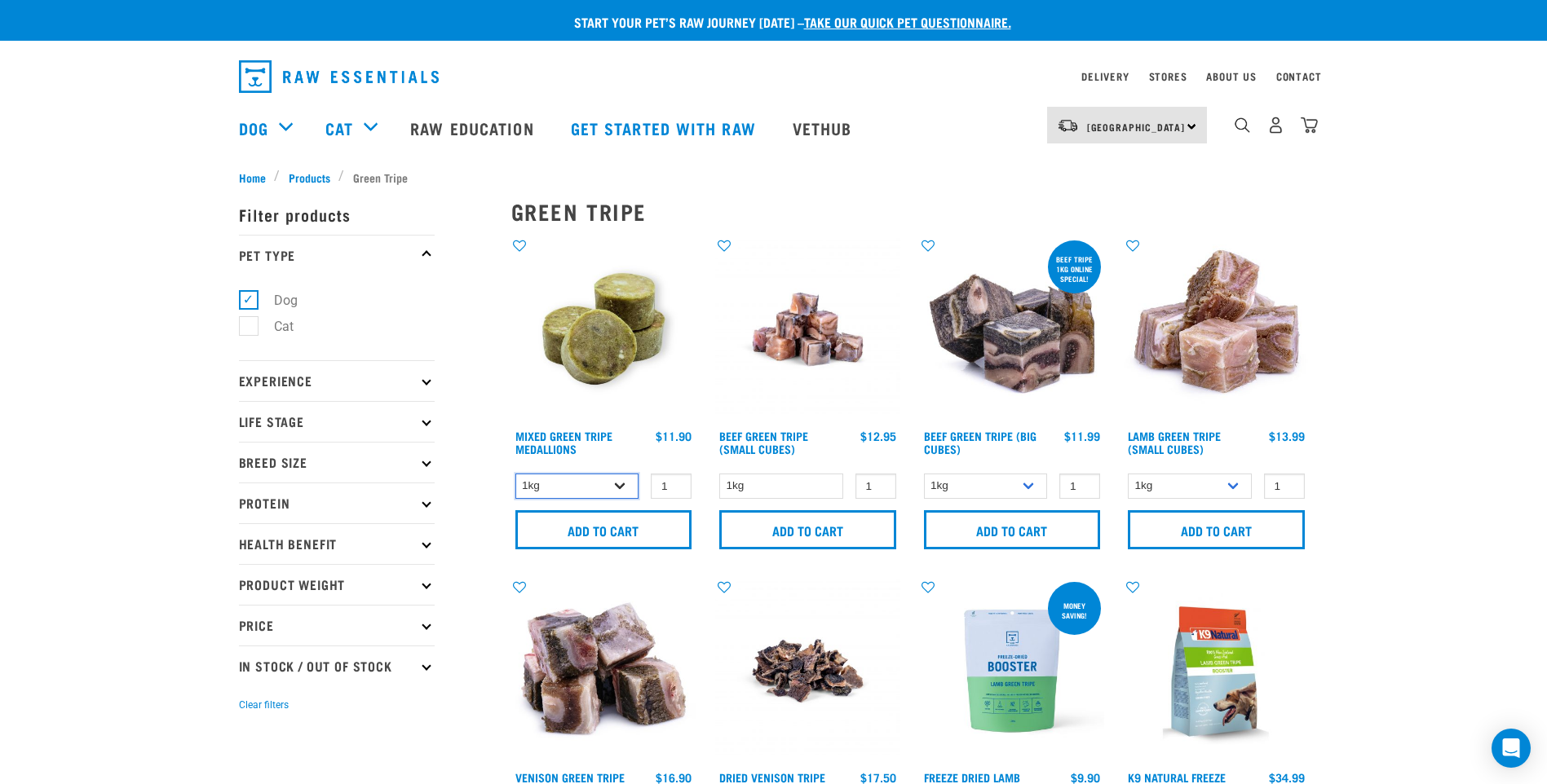
click at [619, 486] on select "1kg 3kg" at bounding box center [577, 486] width 124 height 26
select select "656871"
click at [515, 474] on select "1kg 3kg" at bounding box center [577, 486] width 124 height 26
click at [643, 531] on input "Add to cart" at bounding box center [603, 529] width 177 height 39
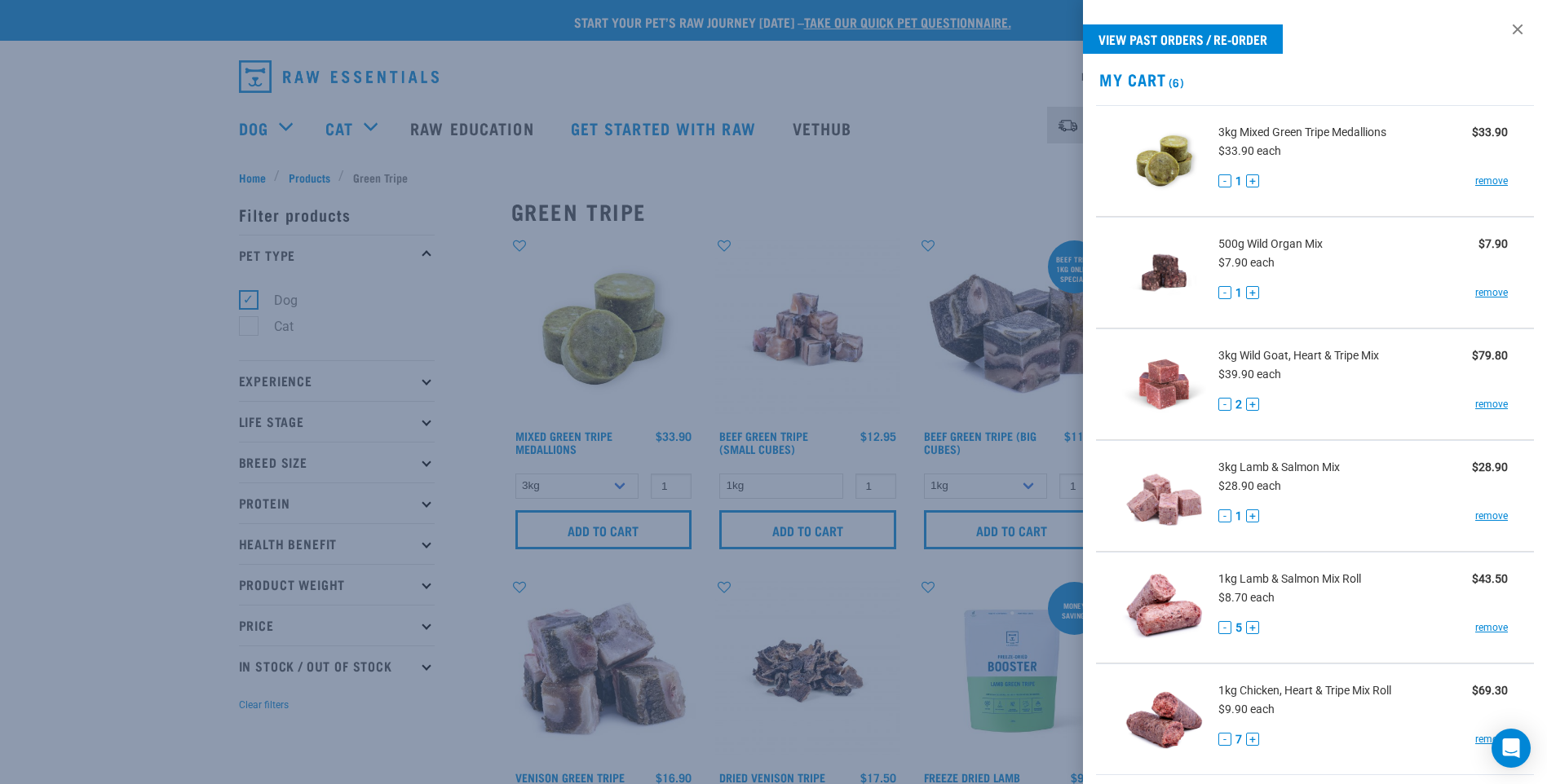
click at [139, 316] on div at bounding box center [774, 392] width 1547 height 784
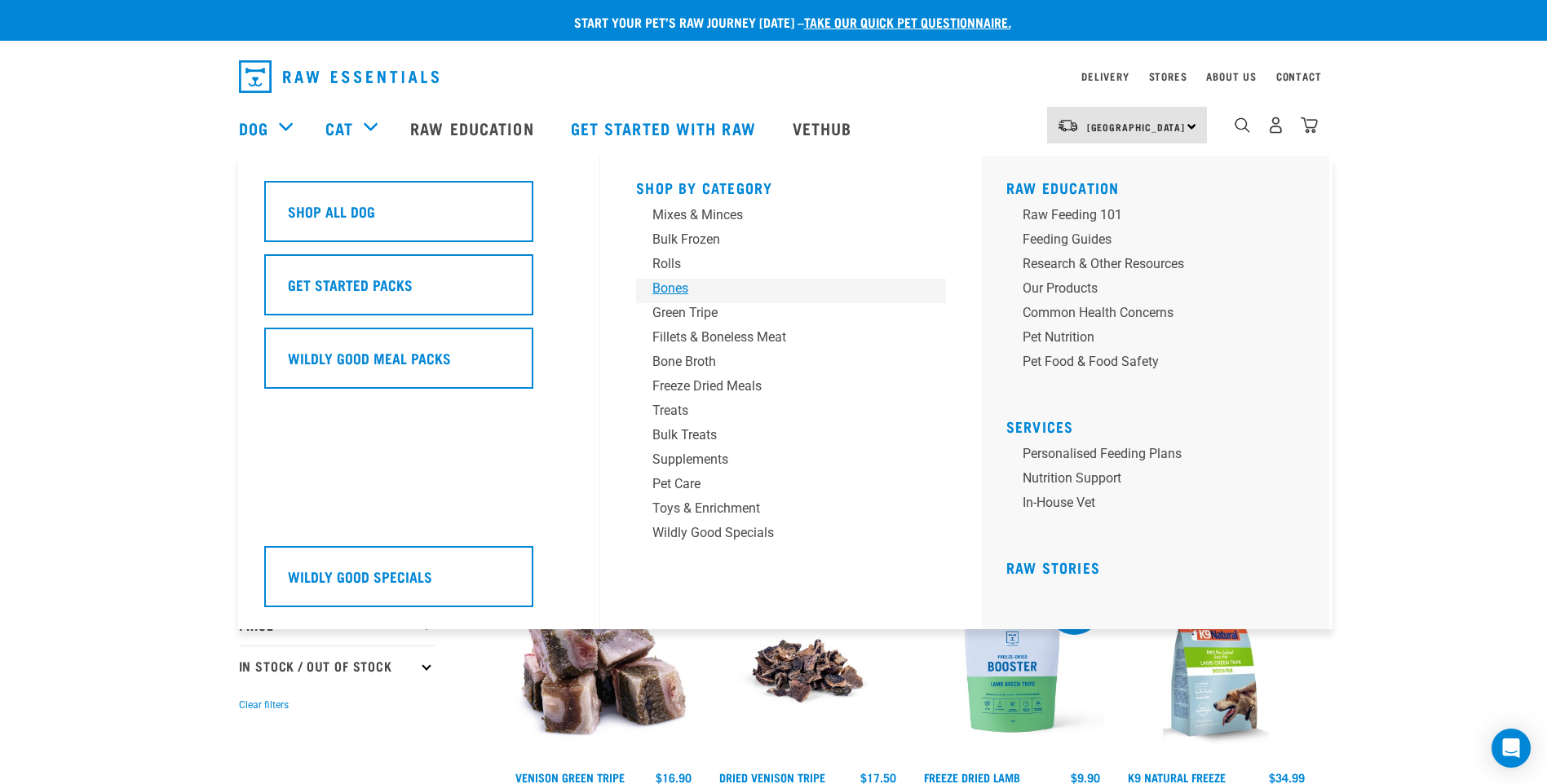
click at [669, 288] on div "Bones" at bounding box center [779, 289] width 255 height 19
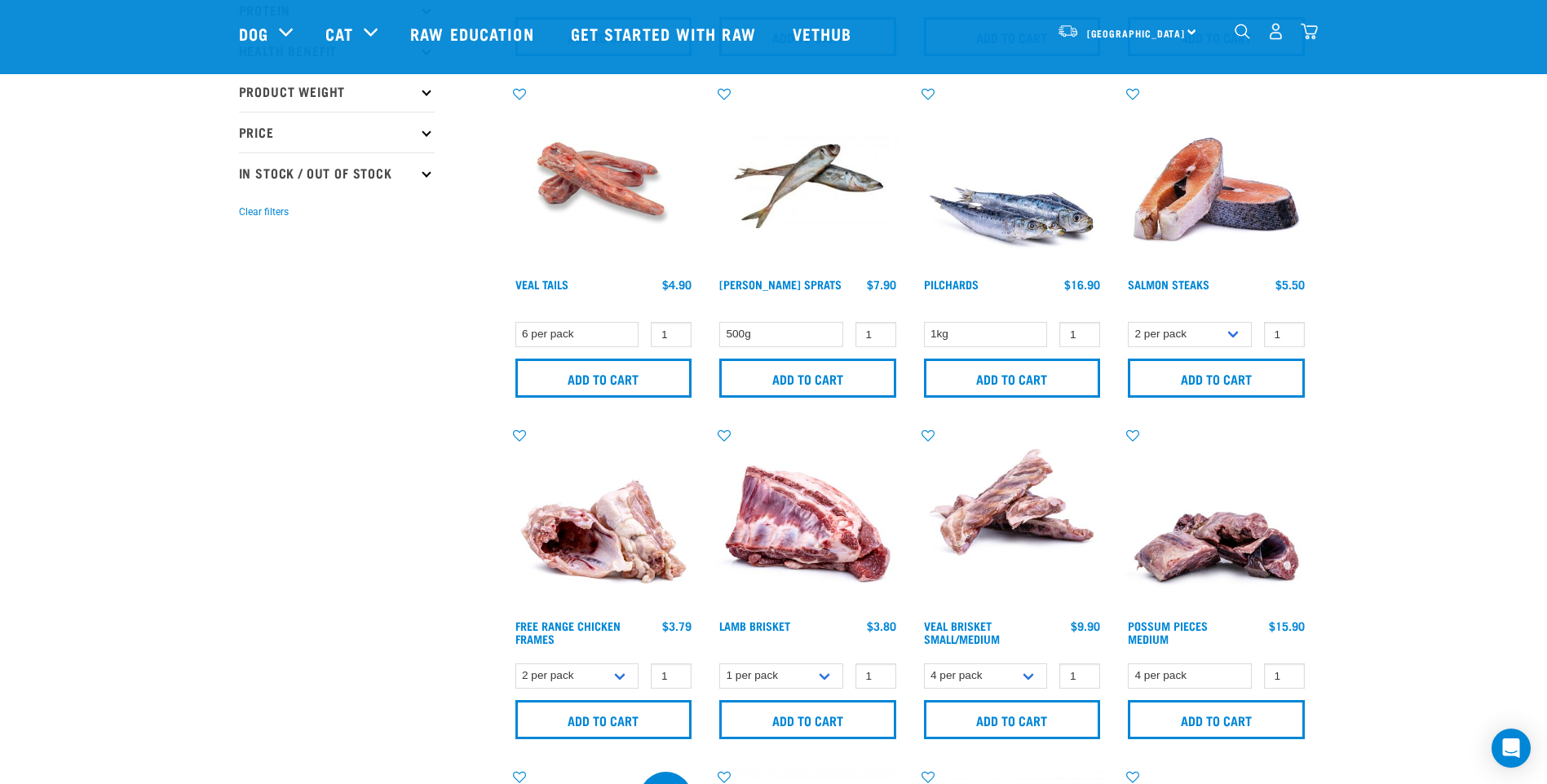
scroll to position [408, 0]
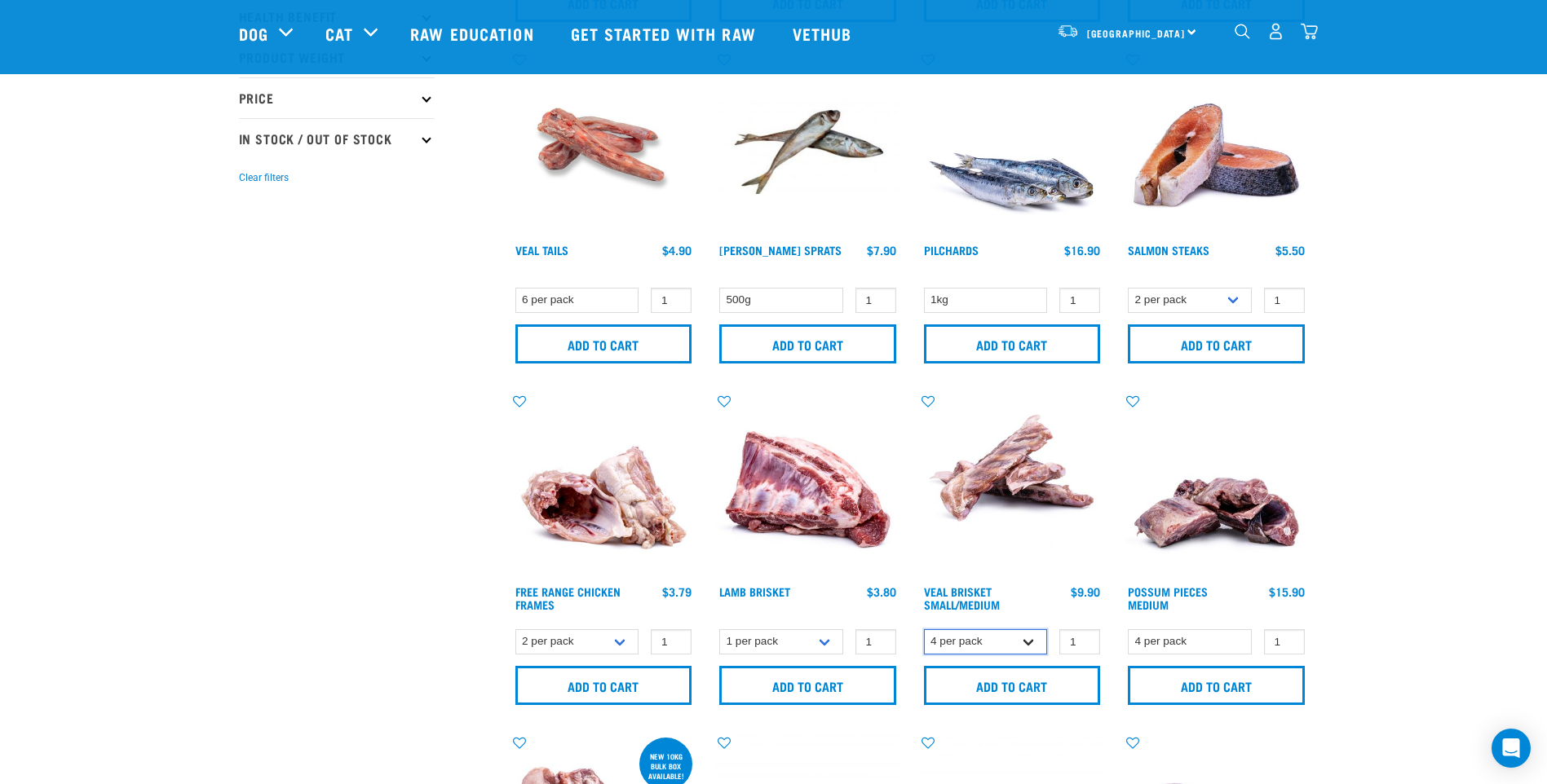
click at [1027, 637] on select "4 per pack 8 per pack" at bounding box center [986, 641] width 124 height 26
select select "447645"
click at [924, 629] on select "4 per pack 8 per pack" at bounding box center [986, 641] width 124 height 26
click at [1056, 684] on input "Add to cart" at bounding box center [1012, 685] width 177 height 39
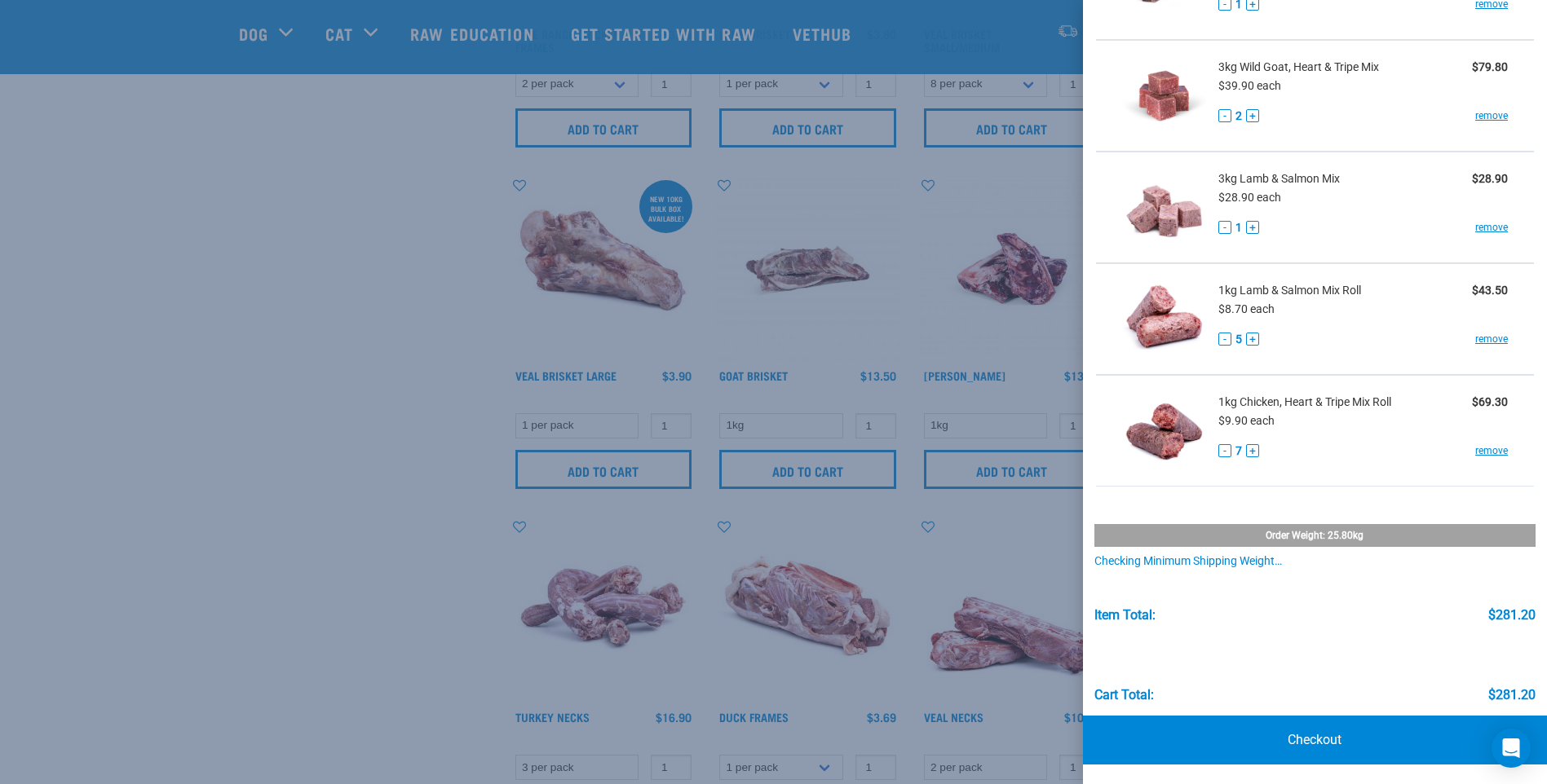
scroll to position [979, 0]
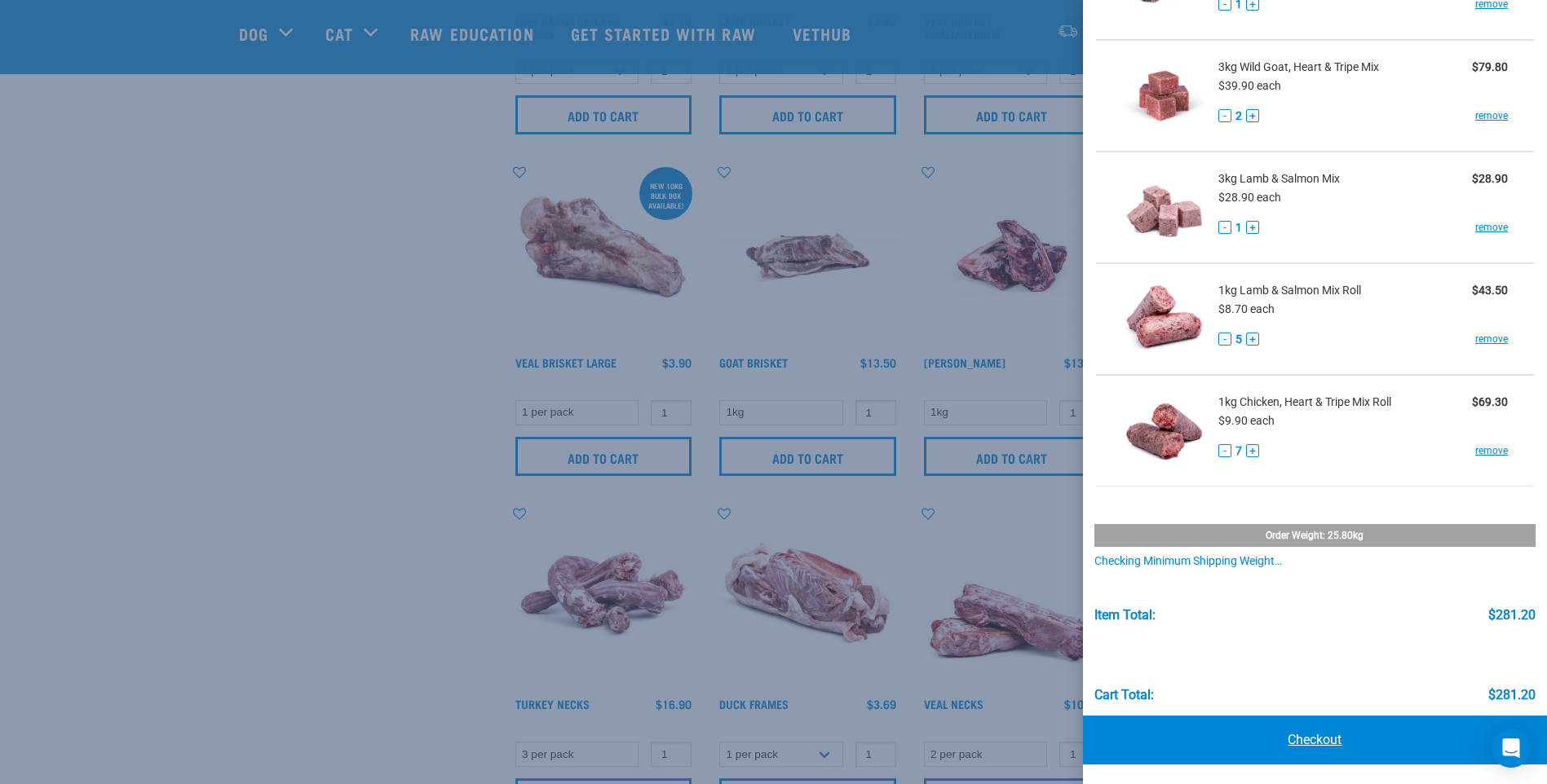
click at [1319, 740] on link "Checkout" at bounding box center [1314, 741] width 464 height 49
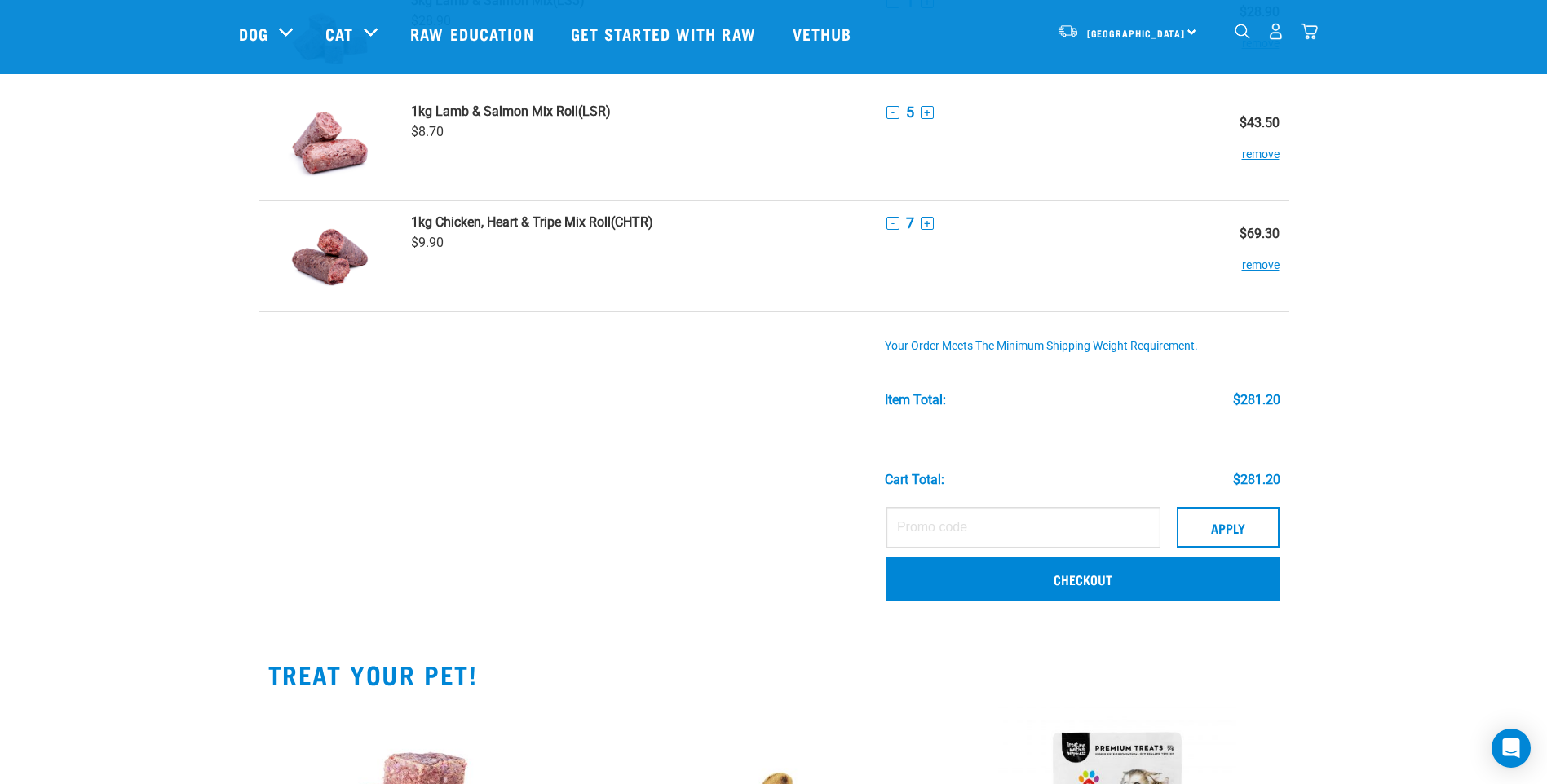
scroll to position [652, 0]
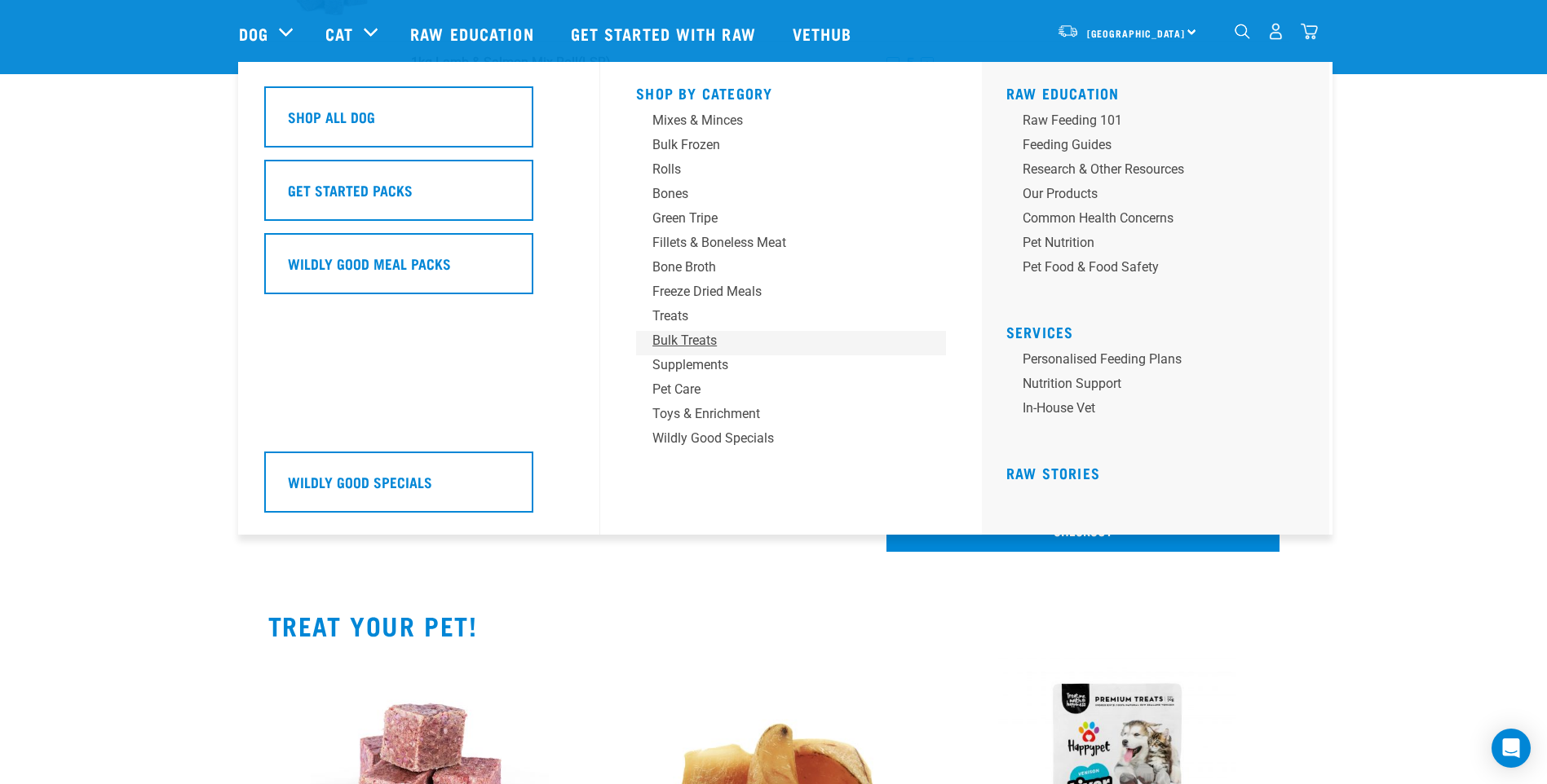
click at [688, 335] on div "Bulk Treats" at bounding box center [779, 341] width 255 height 19
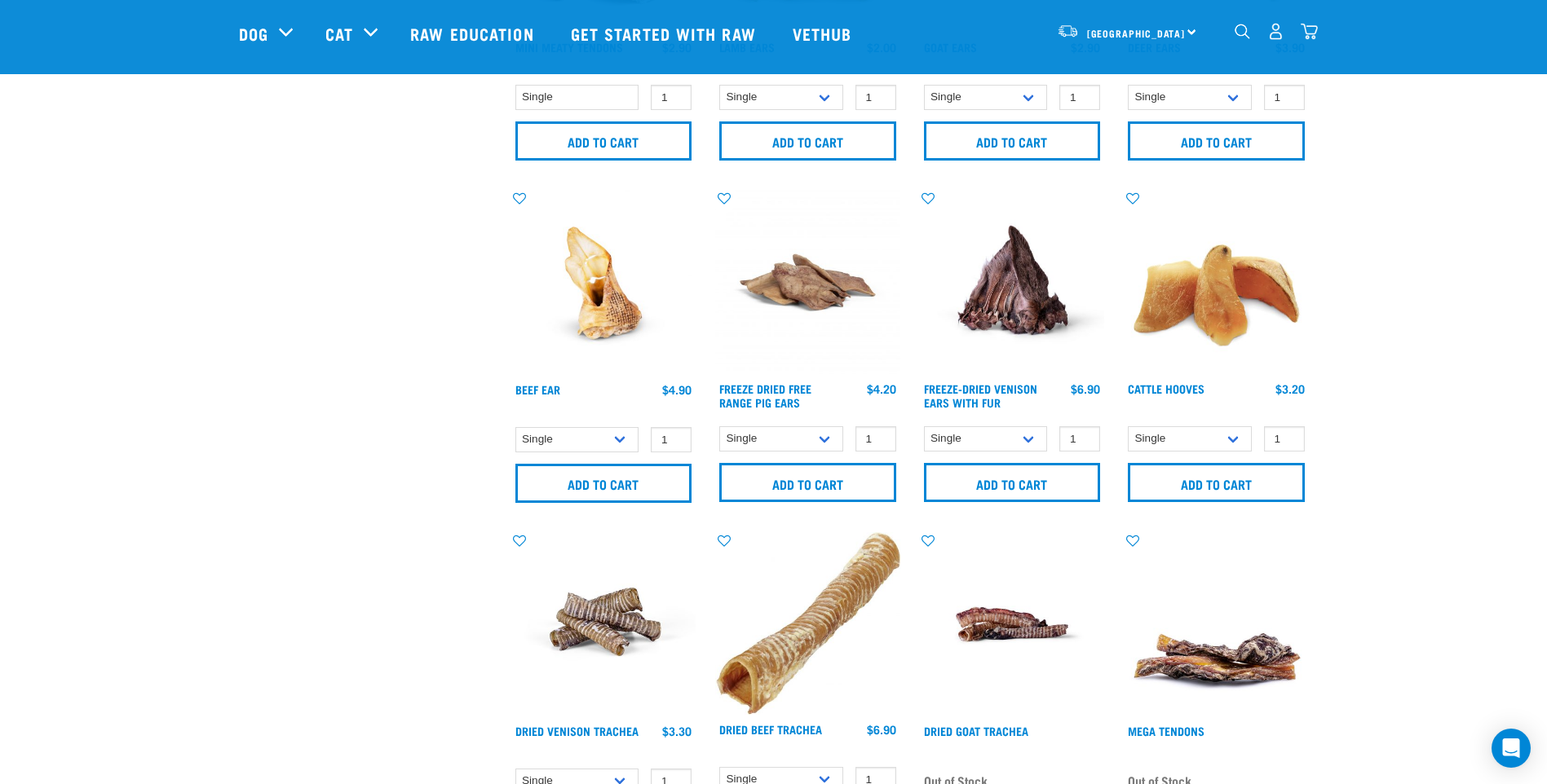
scroll to position [979, 0]
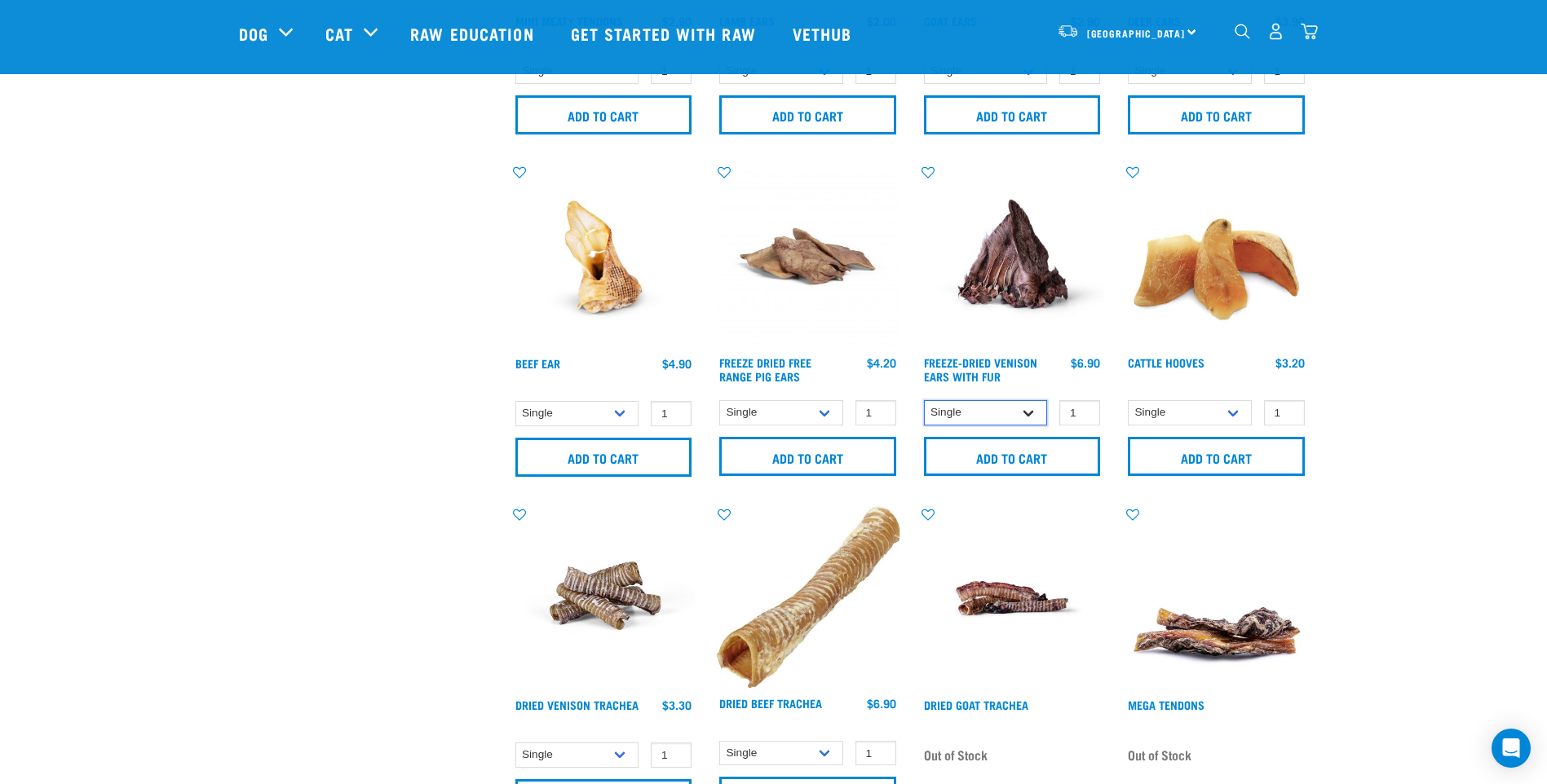
click at [1025, 417] on select "Single 10 per pack 25 per pack" at bounding box center [986, 412] width 124 height 26
type input "2"
click at [1081, 410] on input "2" at bounding box center [1079, 412] width 41 height 26
click at [1069, 452] on input "Add to cart" at bounding box center [1012, 456] width 177 height 39
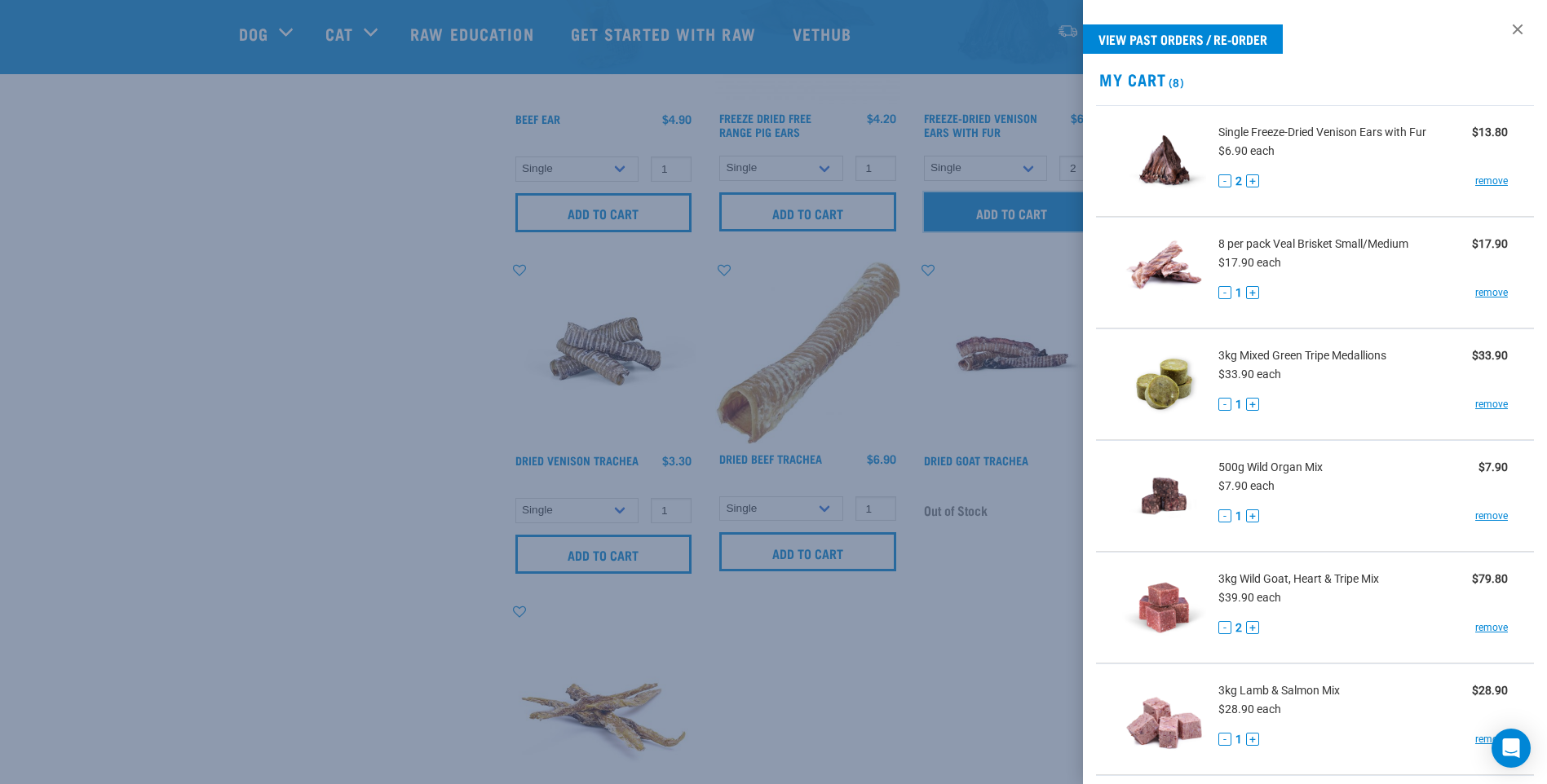
scroll to position [1305, 0]
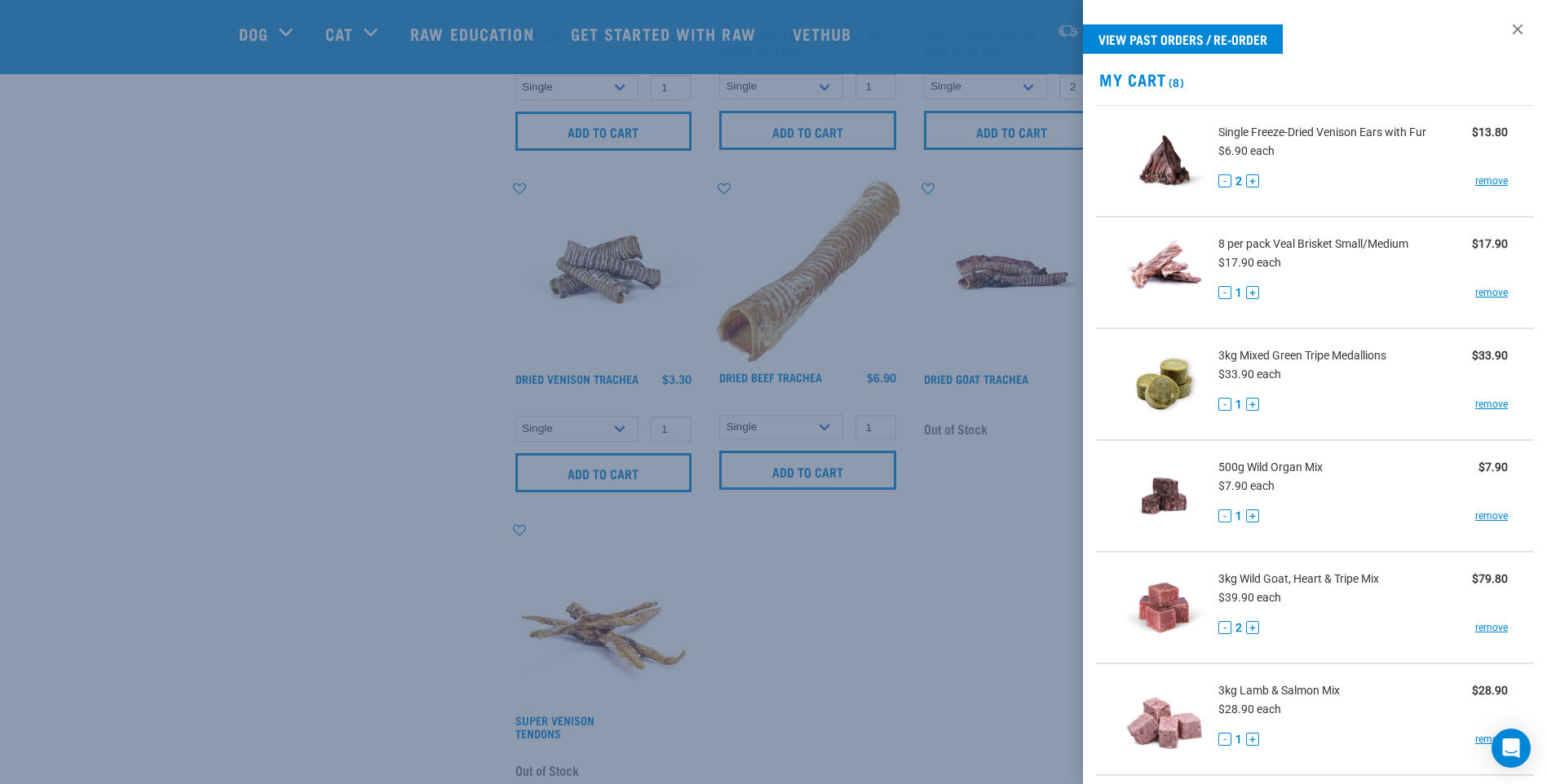
click at [1004, 619] on div at bounding box center [774, 392] width 1547 height 784
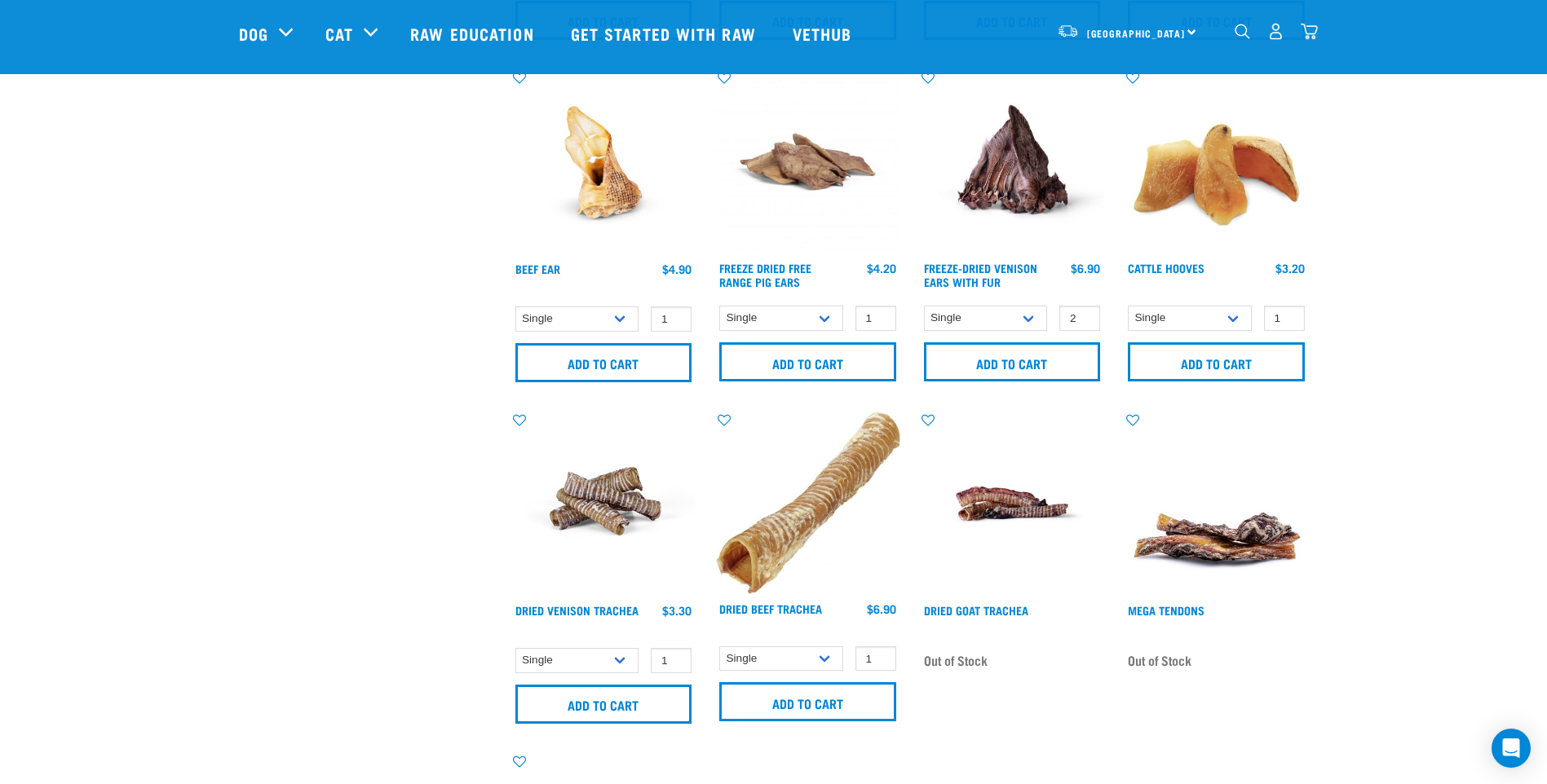
scroll to position [1060, 0]
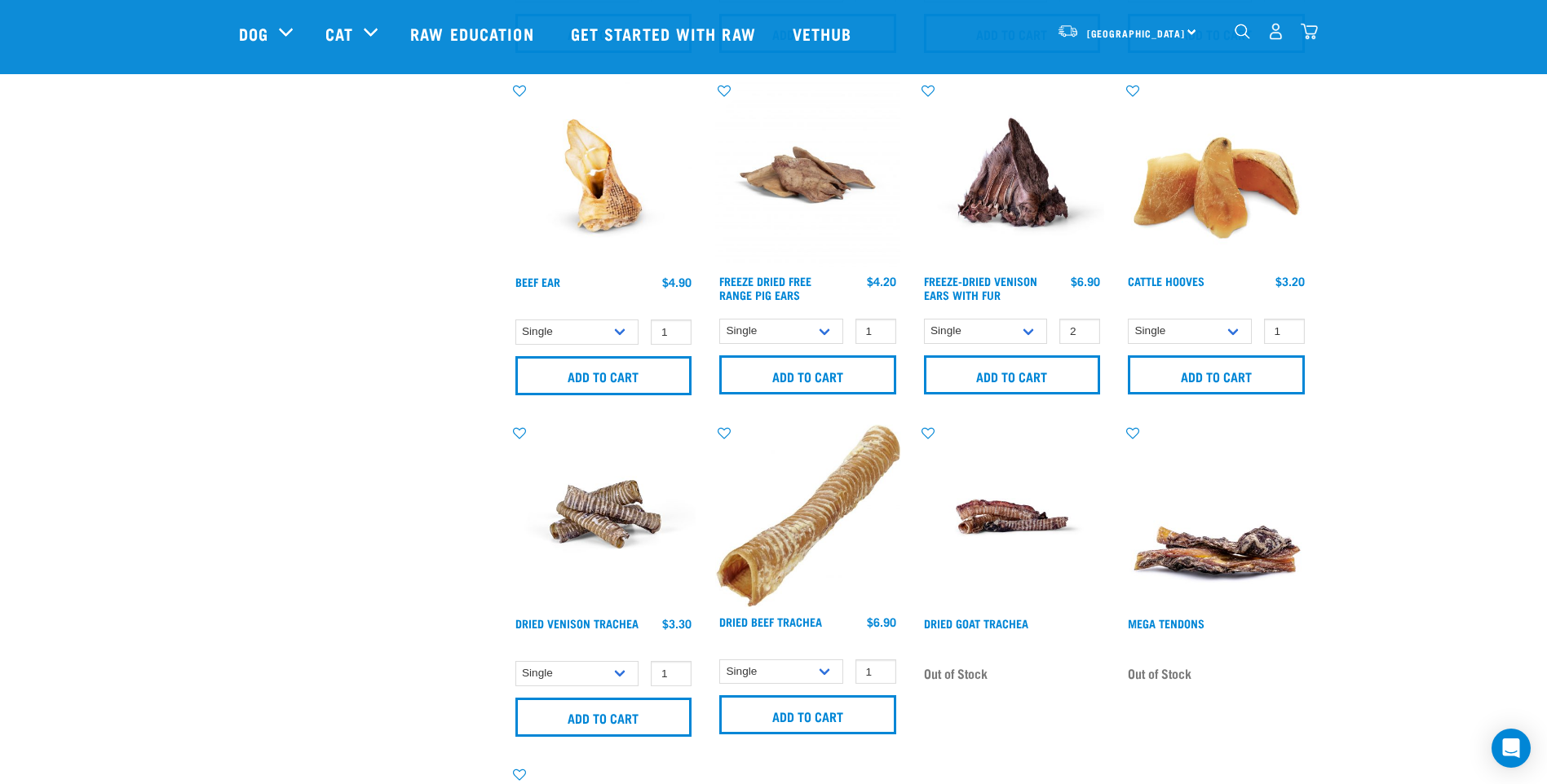
click at [1313, 33] on img "dropdown navigation" at bounding box center [1308, 31] width 17 height 17
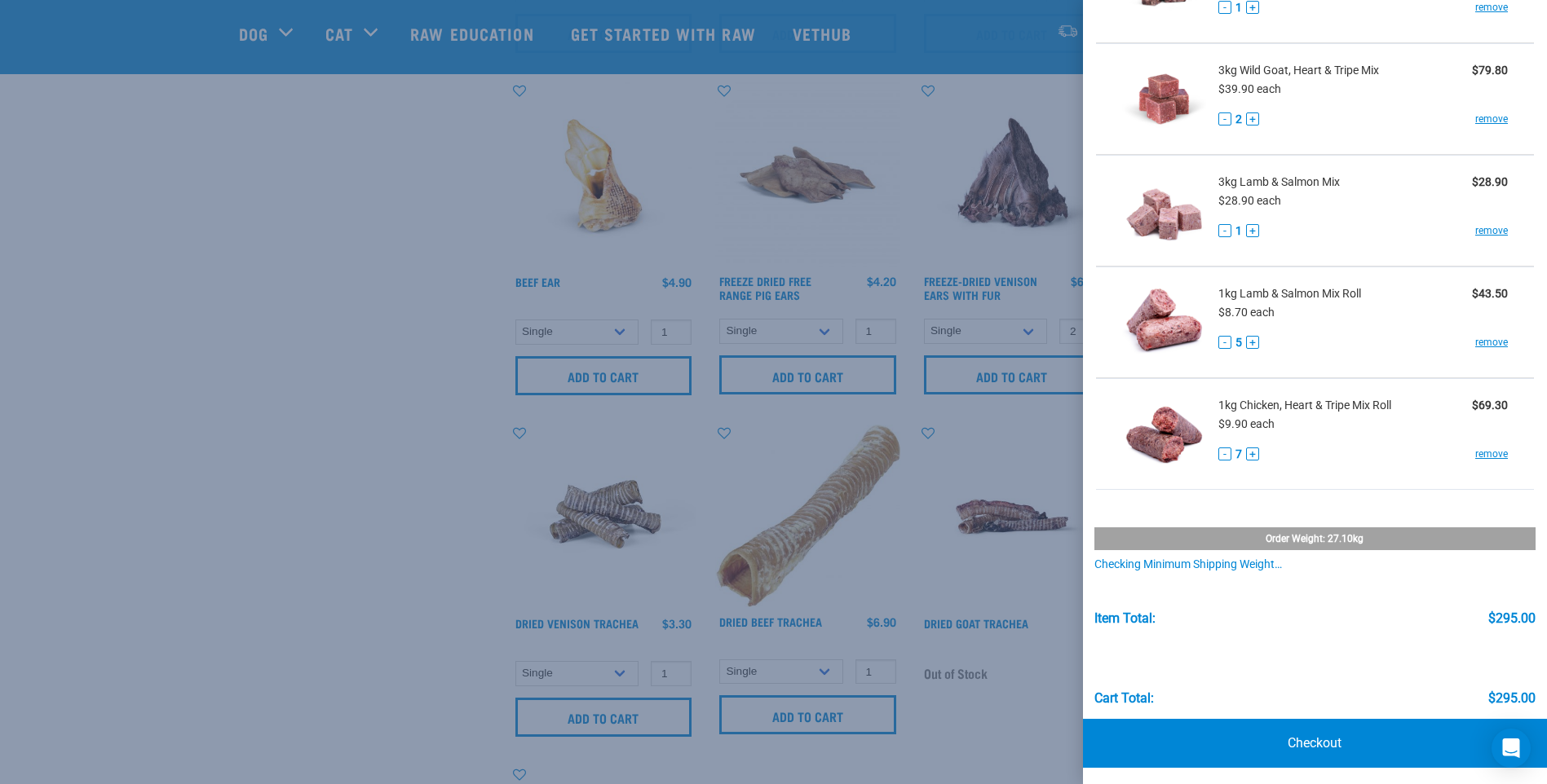
scroll to position [512, 0]
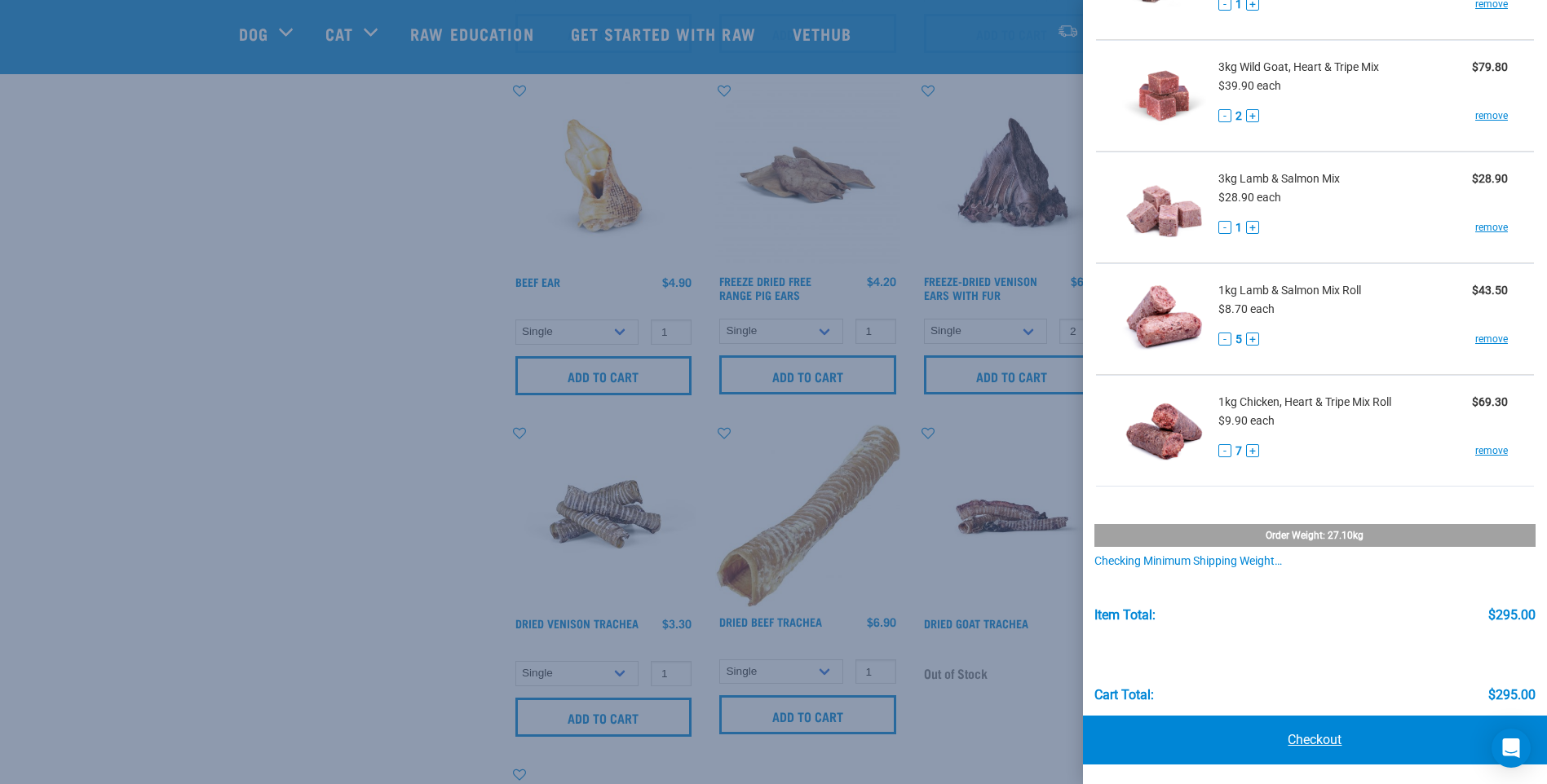
click at [1297, 726] on link "Checkout" at bounding box center [1314, 741] width 464 height 49
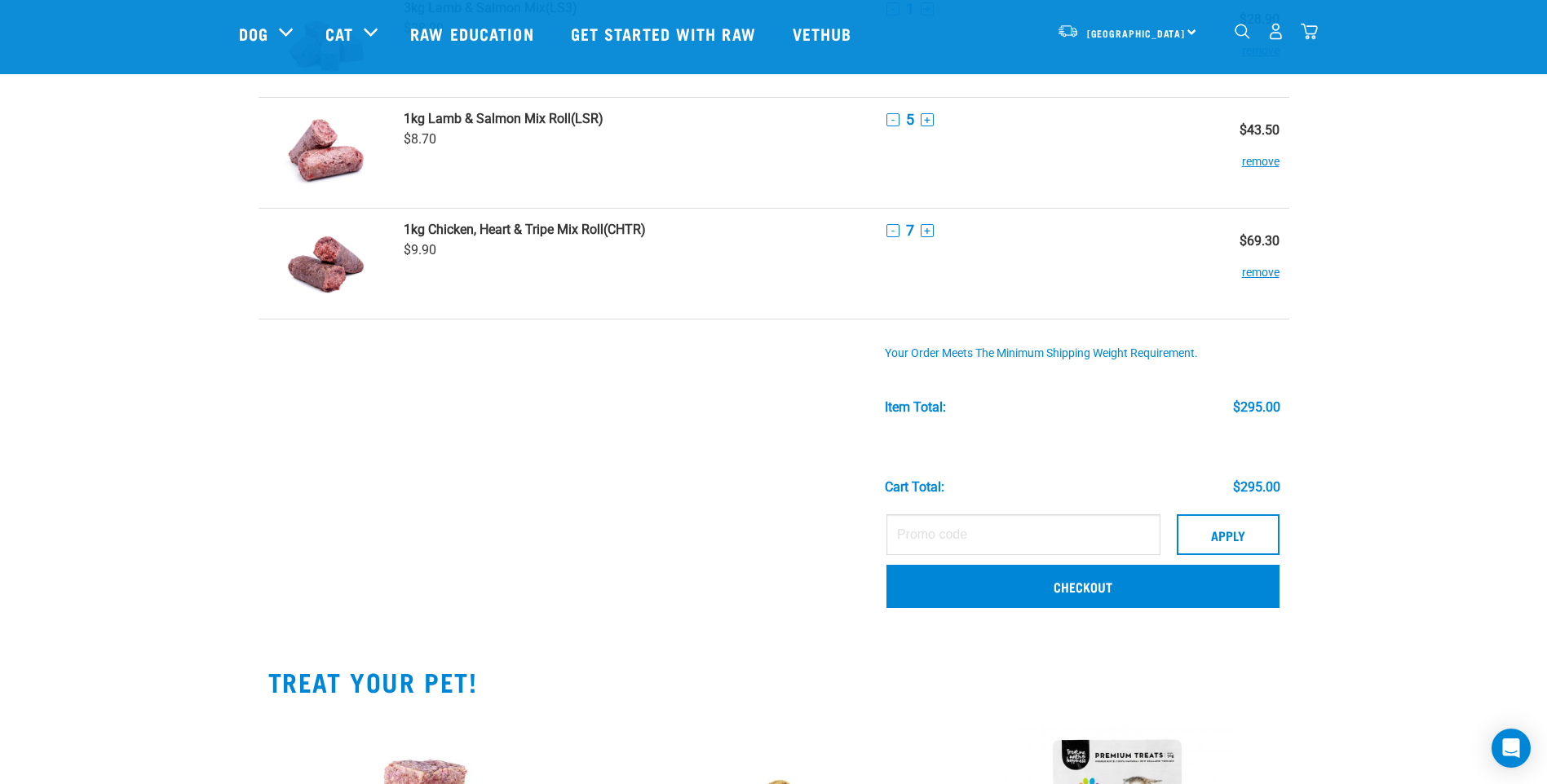
scroll to position [734, 0]
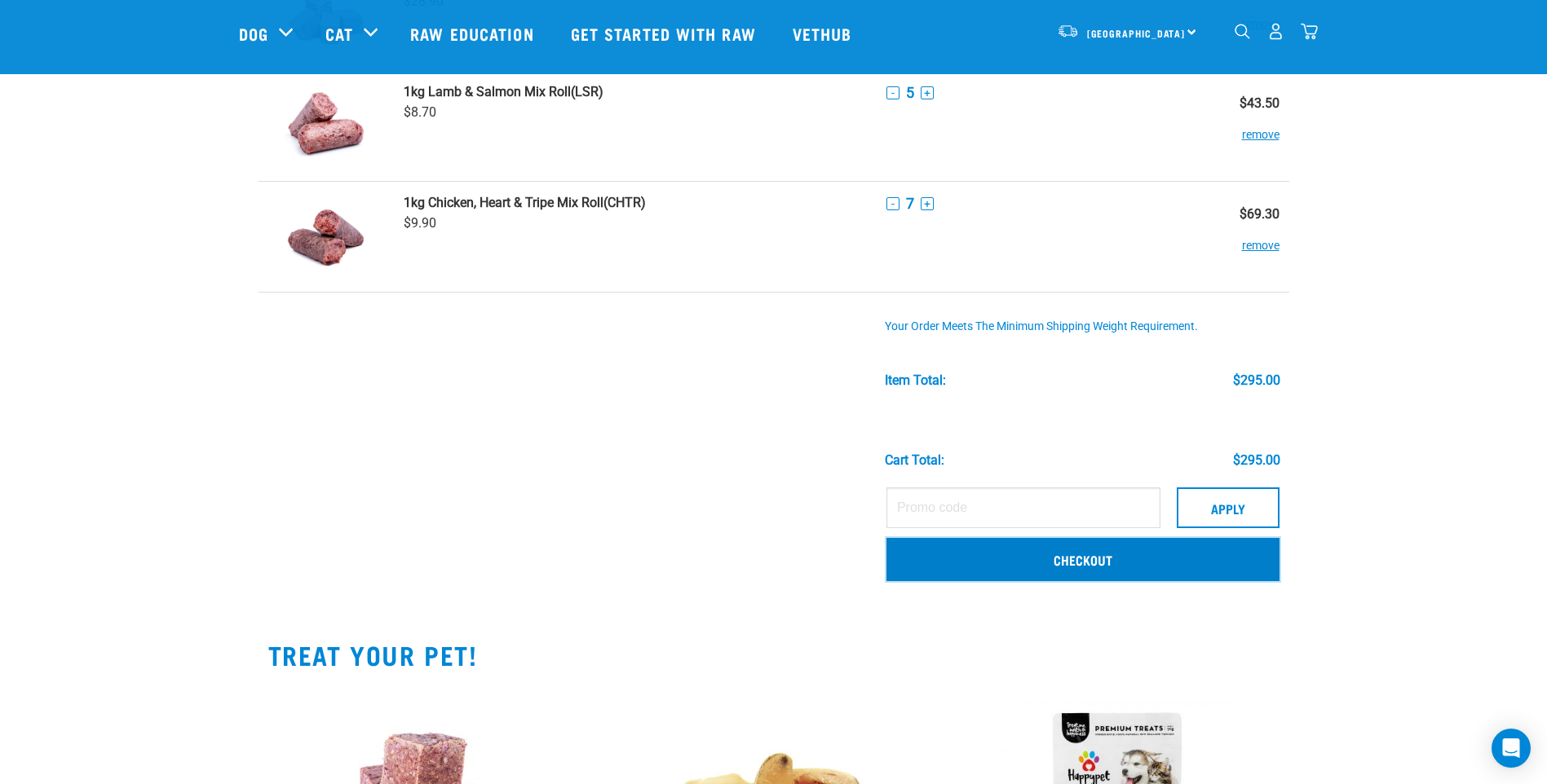
click at [1127, 554] on link "Checkout" at bounding box center [1083, 559] width 393 height 42
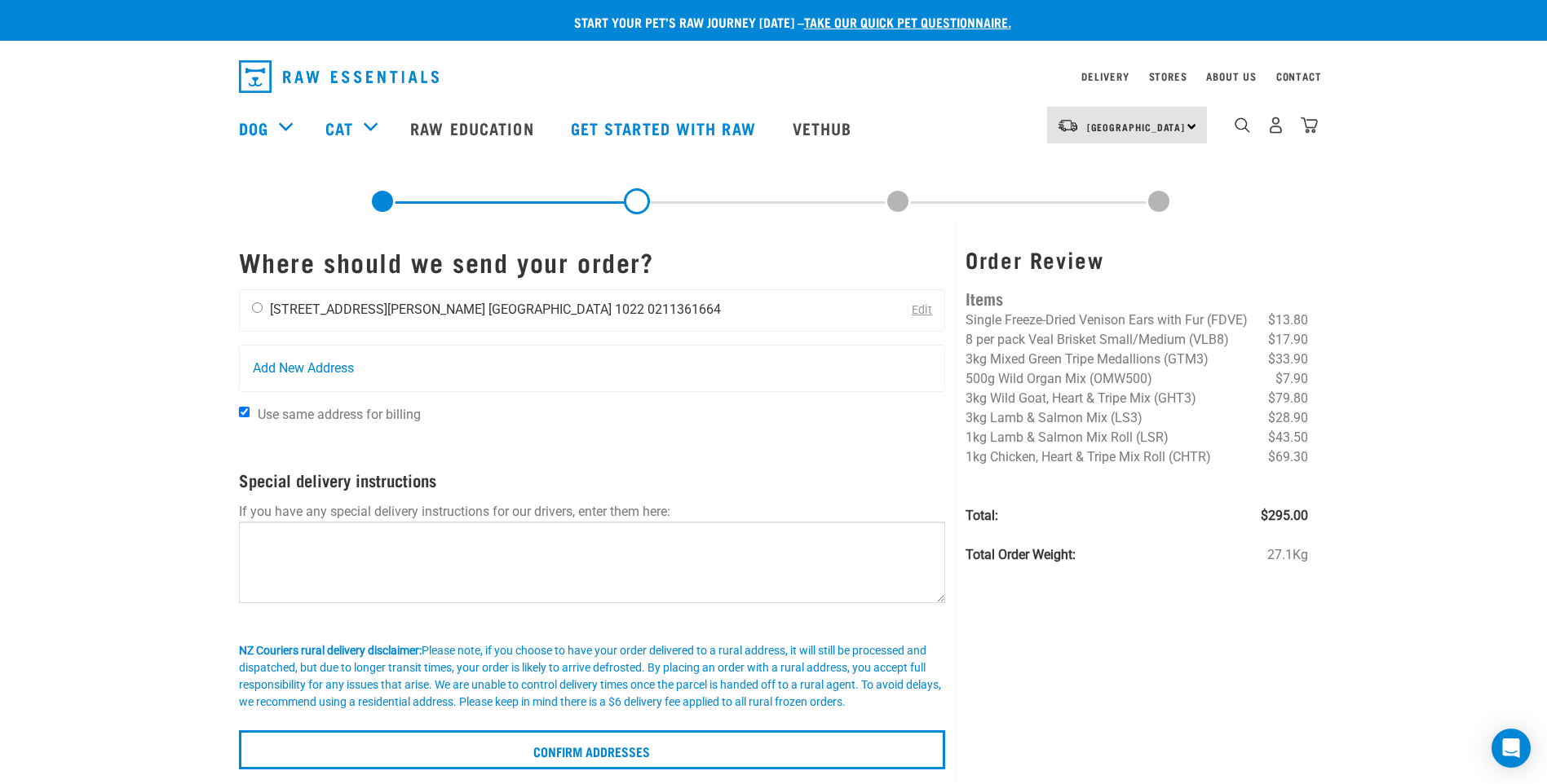
click at [260, 305] on input "radio" at bounding box center [257, 307] width 11 height 11
radio input "true"
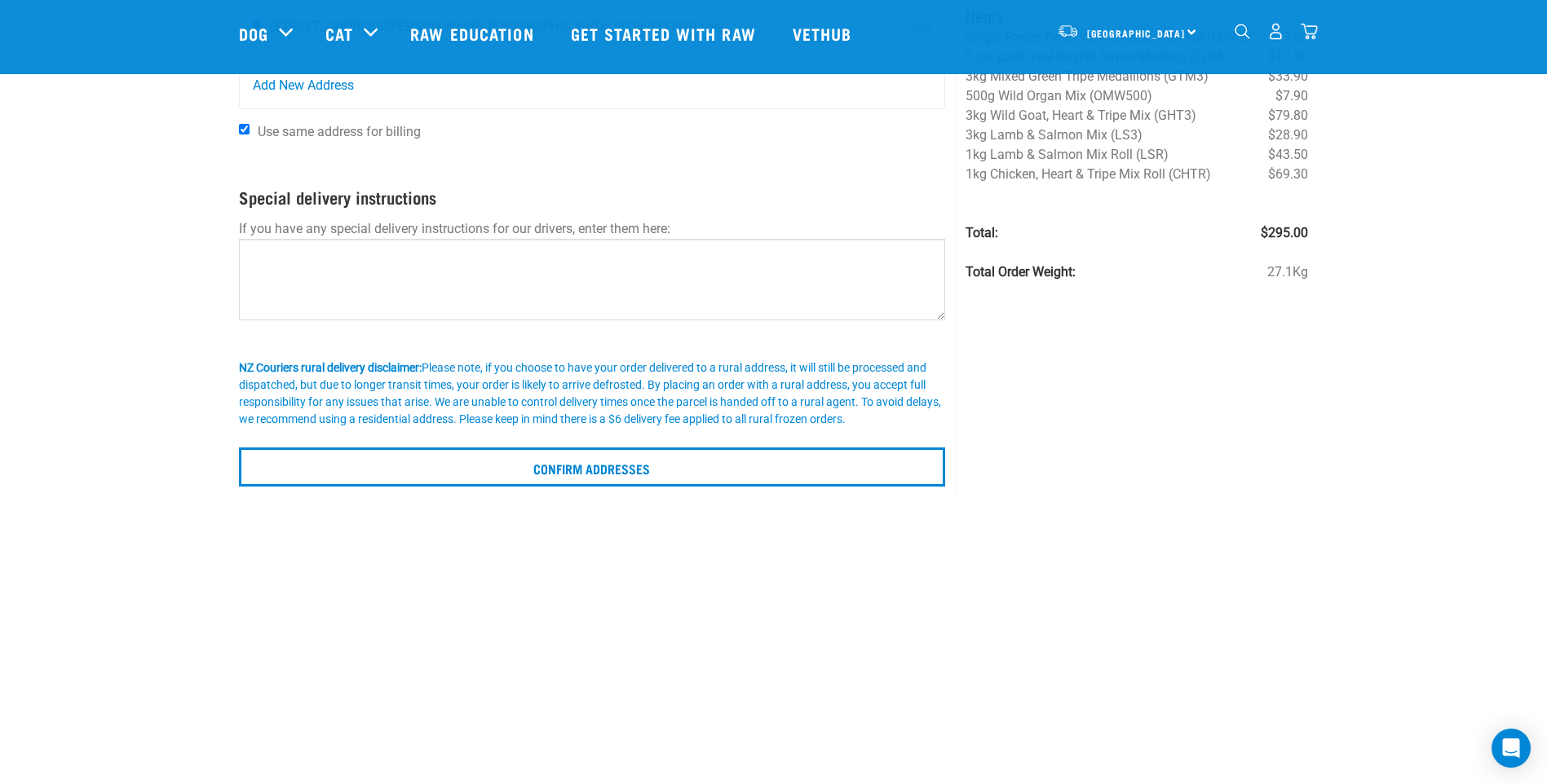
scroll to position [245, 0]
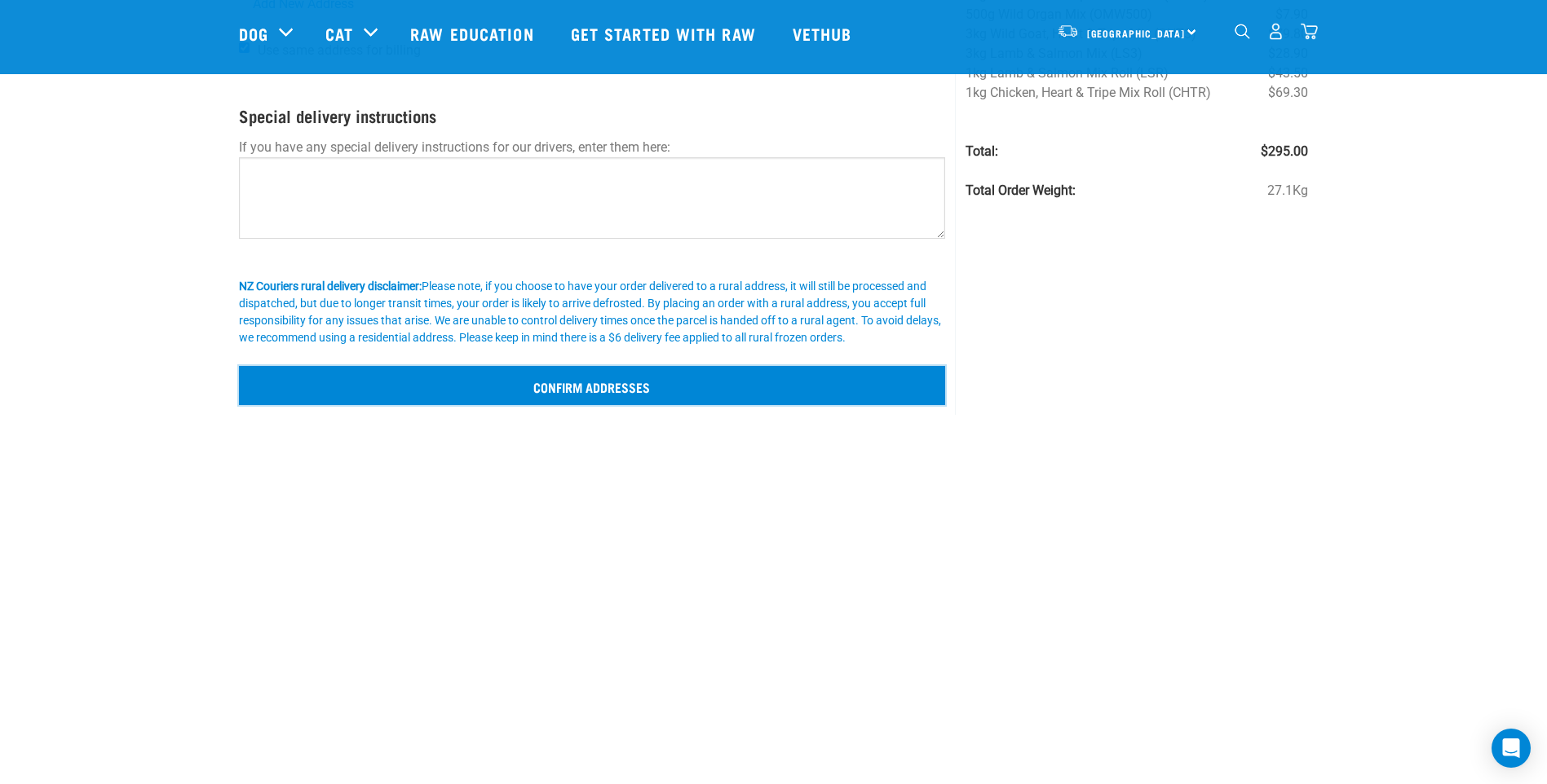
click at [612, 392] on input "Confirm addresses" at bounding box center [592, 386] width 707 height 39
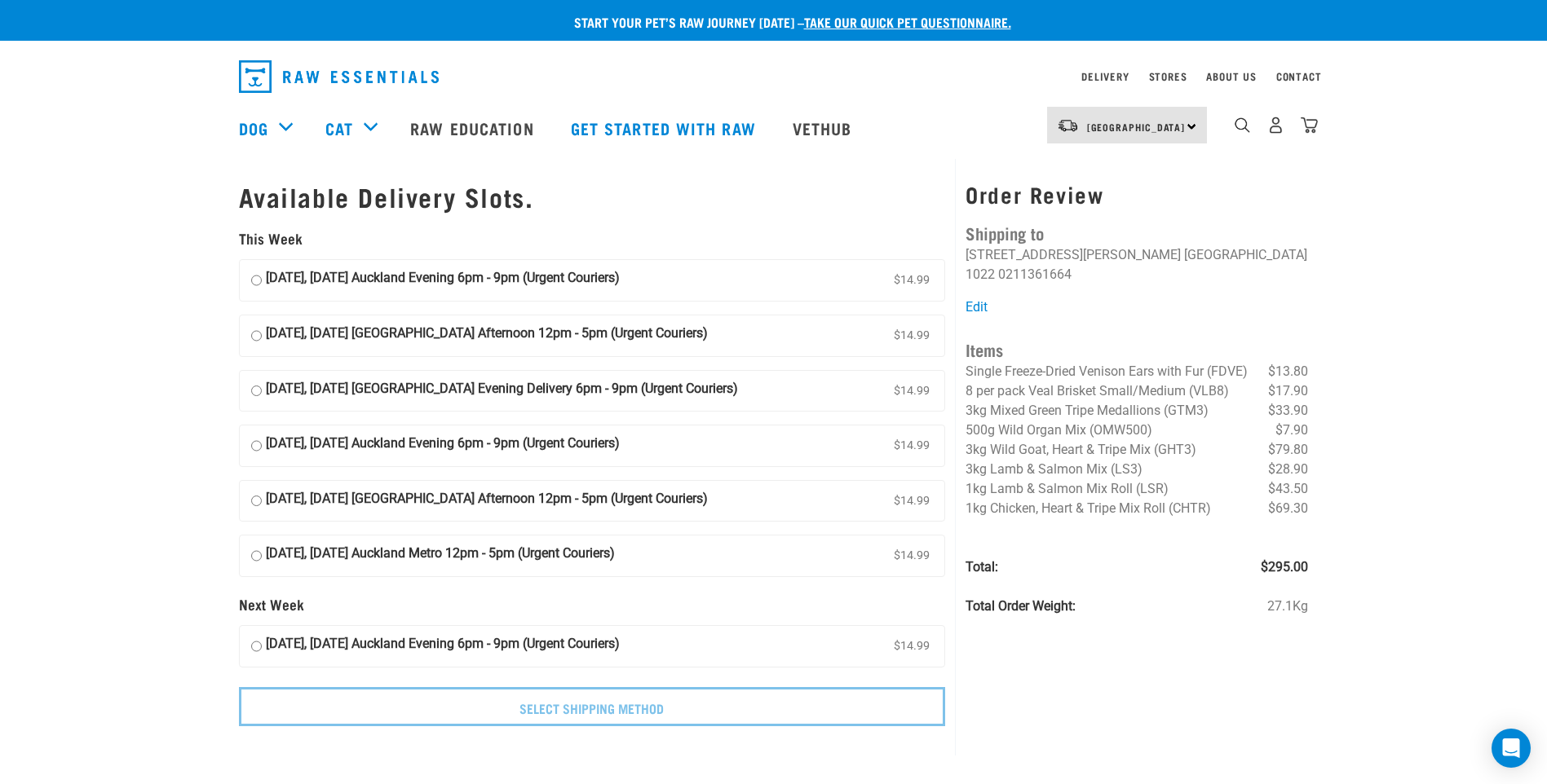
click at [259, 443] on input "[DATE], [DATE] Auckland Evening 6pm - 9pm (Urgent Couriers) $14.99" at bounding box center [256, 446] width 11 height 25
radio input "true"
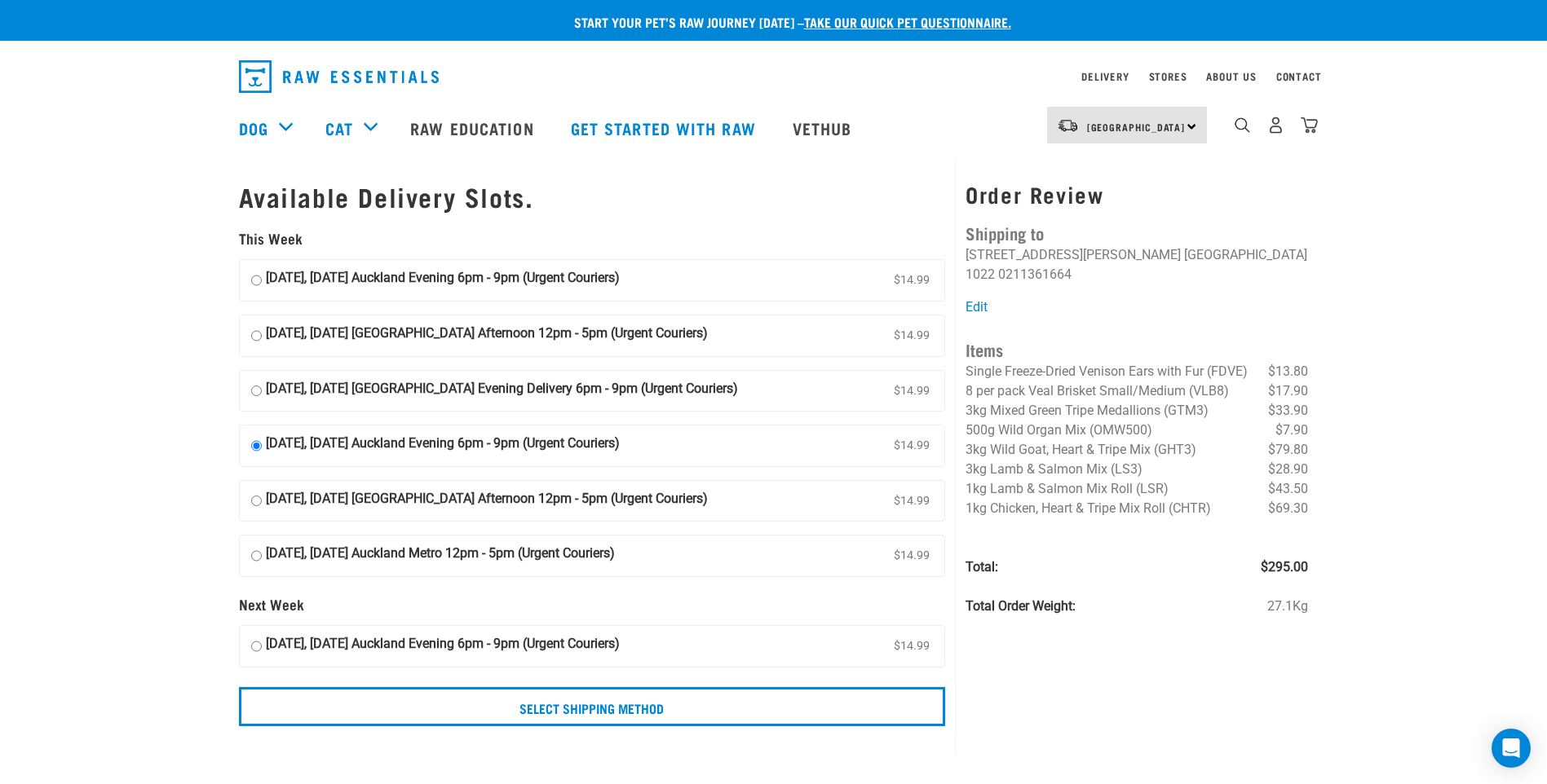
click at [257, 393] on input "[DATE], [DATE] [GEOGRAPHIC_DATA] Evening Delivery 6pm - 9pm (Urgent Couriers) $…" at bounding box center [256, 391] width 11 height 25
radio input "true"
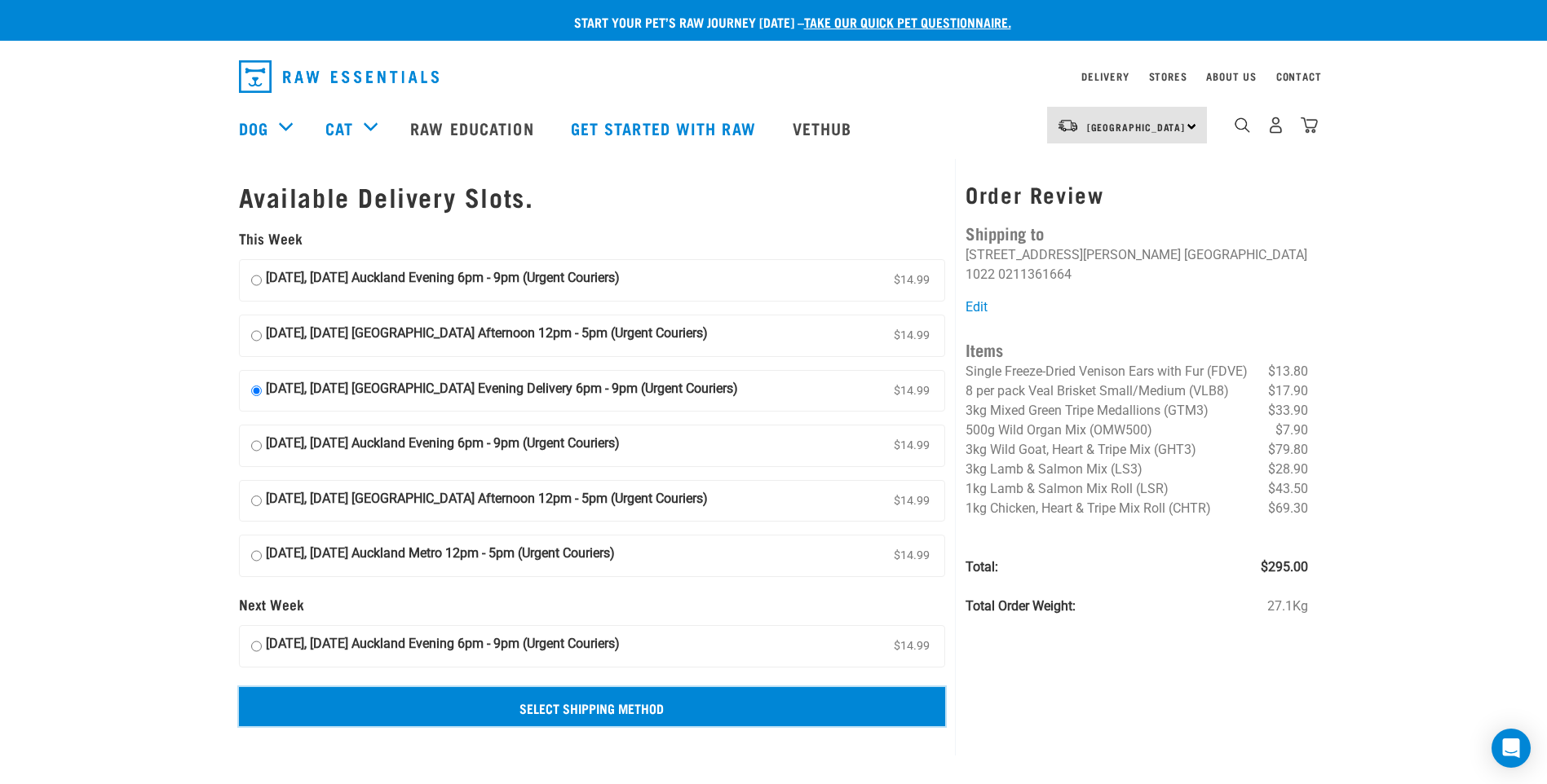
click at [470, 707] on input "Select Shipping Method" at bounding box center [592, 706] width 707 height 39
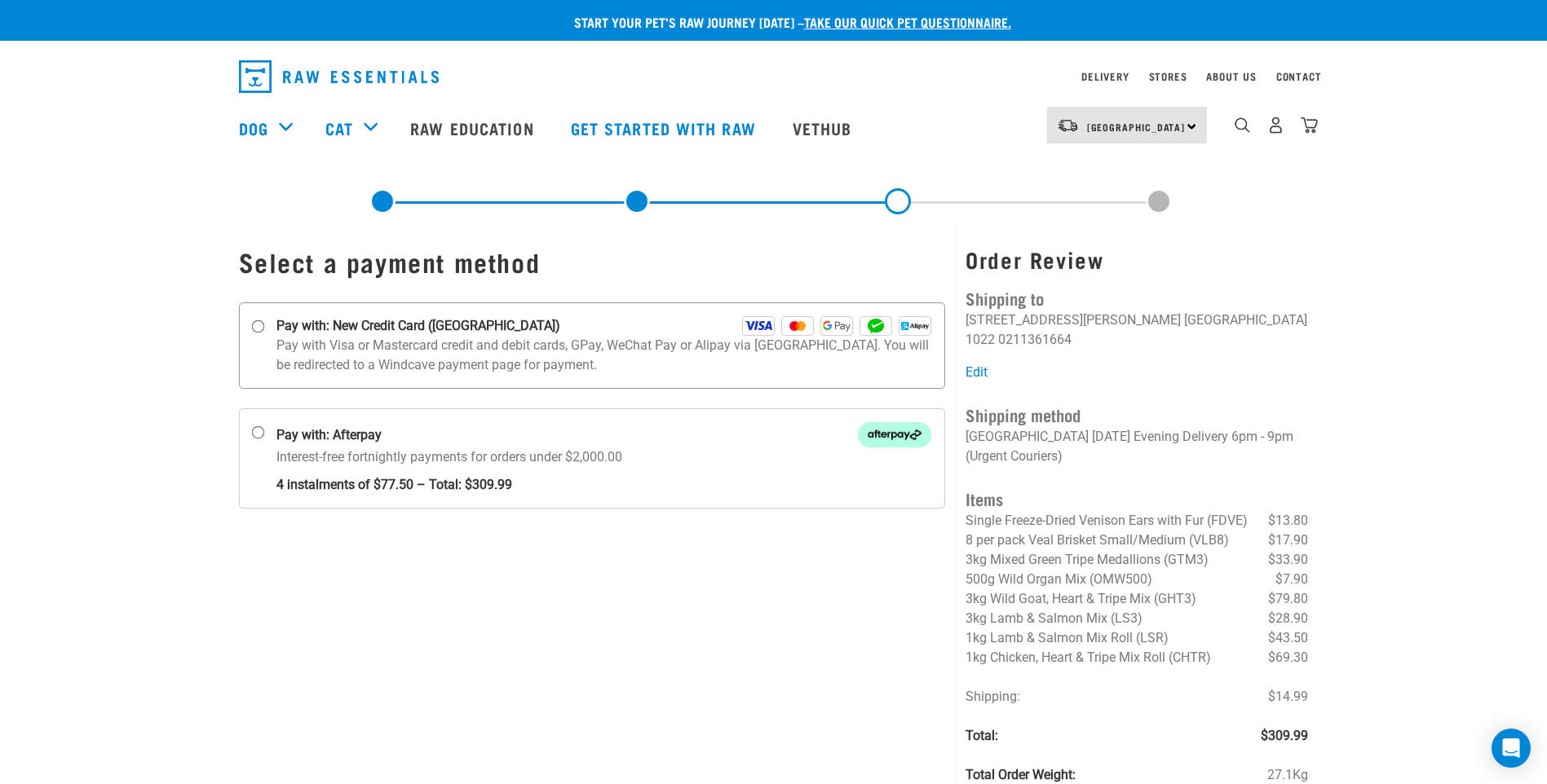
click at [257, 327] on input "Pay with: New Credit Card (Windcave)" at bounding box center [257, 327] width 13 height 13
radio input "true"
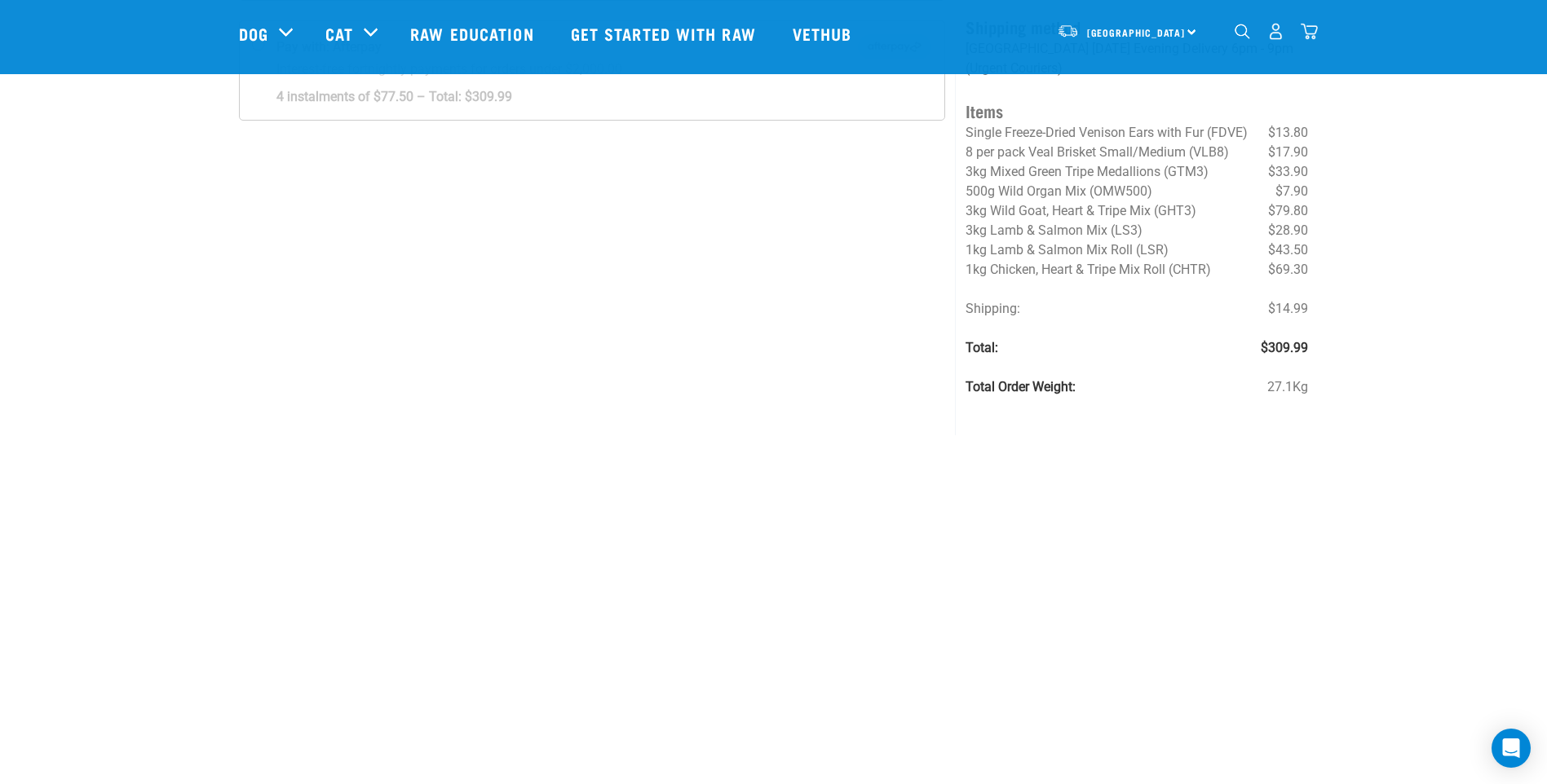
scroll to position [163, 0]
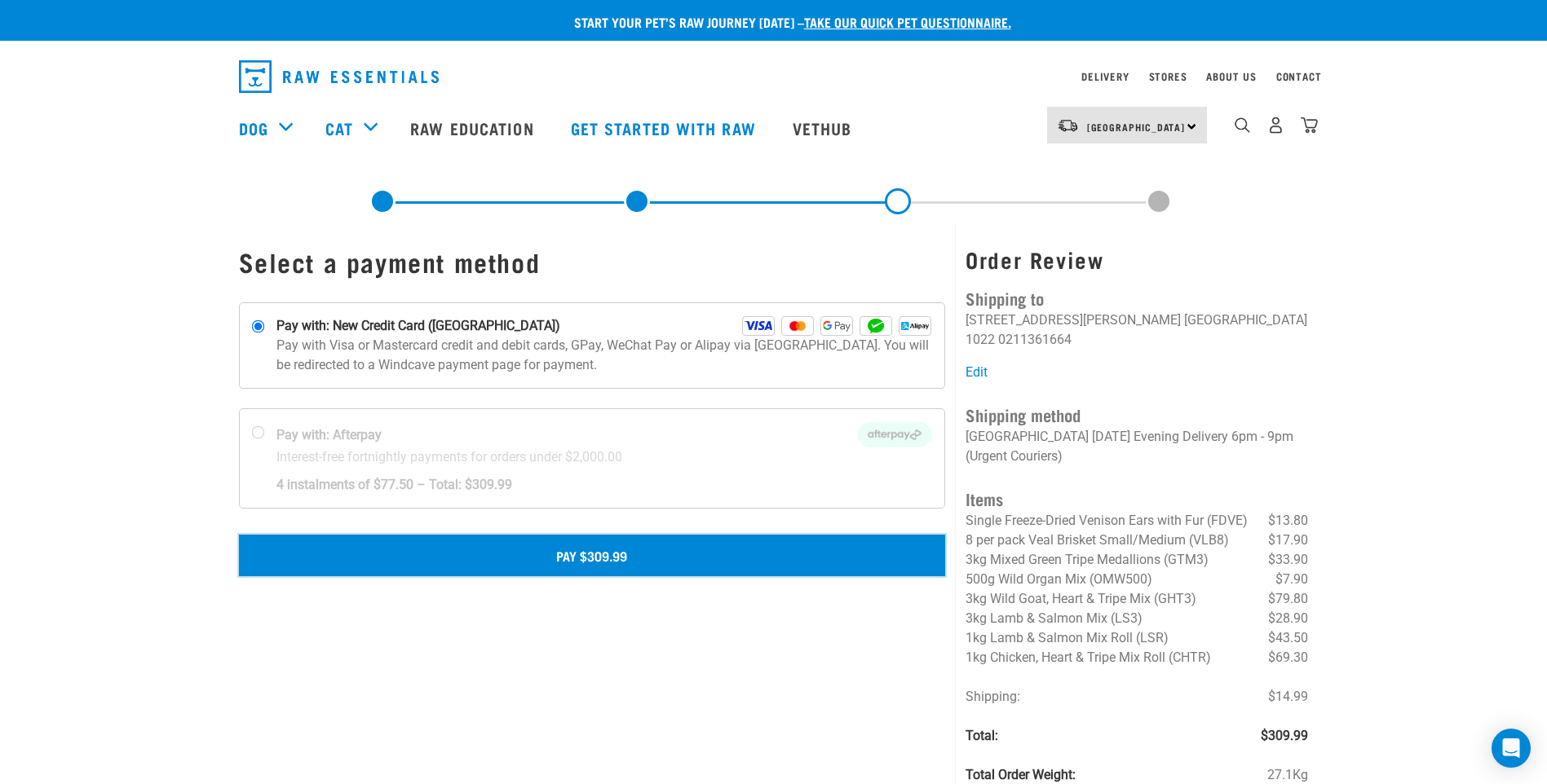
click at [623, 554] on button "Pay $309.99" at bounding box center [592, 555] width 707 height 41
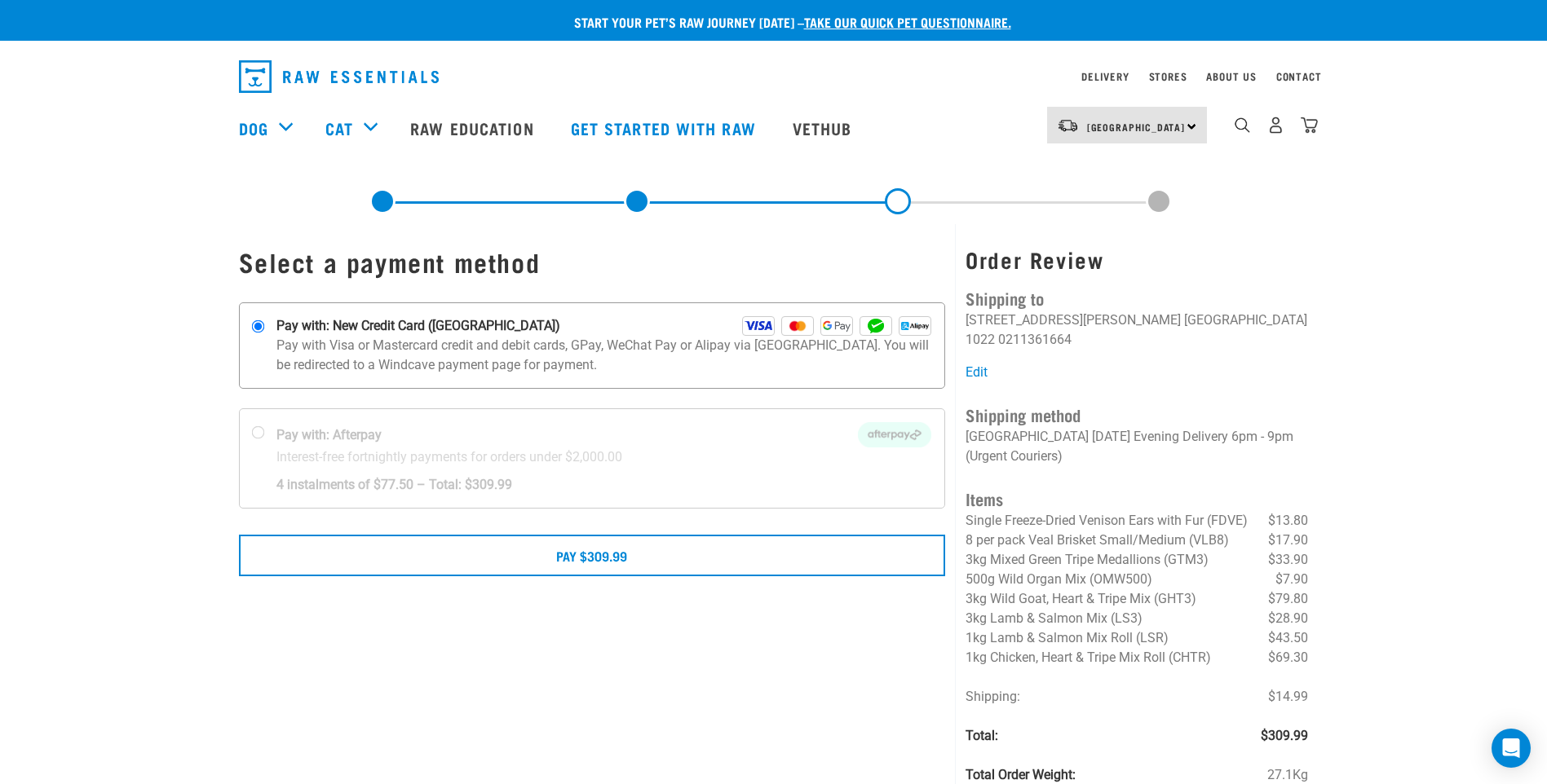
click at [690, 323] on div "Pay with: New Credit Card ([GEOGRAPHIC_DATA])" at bounding box center [604, 326] width 655 height 19
click at [264, 323] on input "Pay with: New Credit Card ([GEOGRAPHIC_DATA])" at bounding box center [257, 327] width 13 height 13
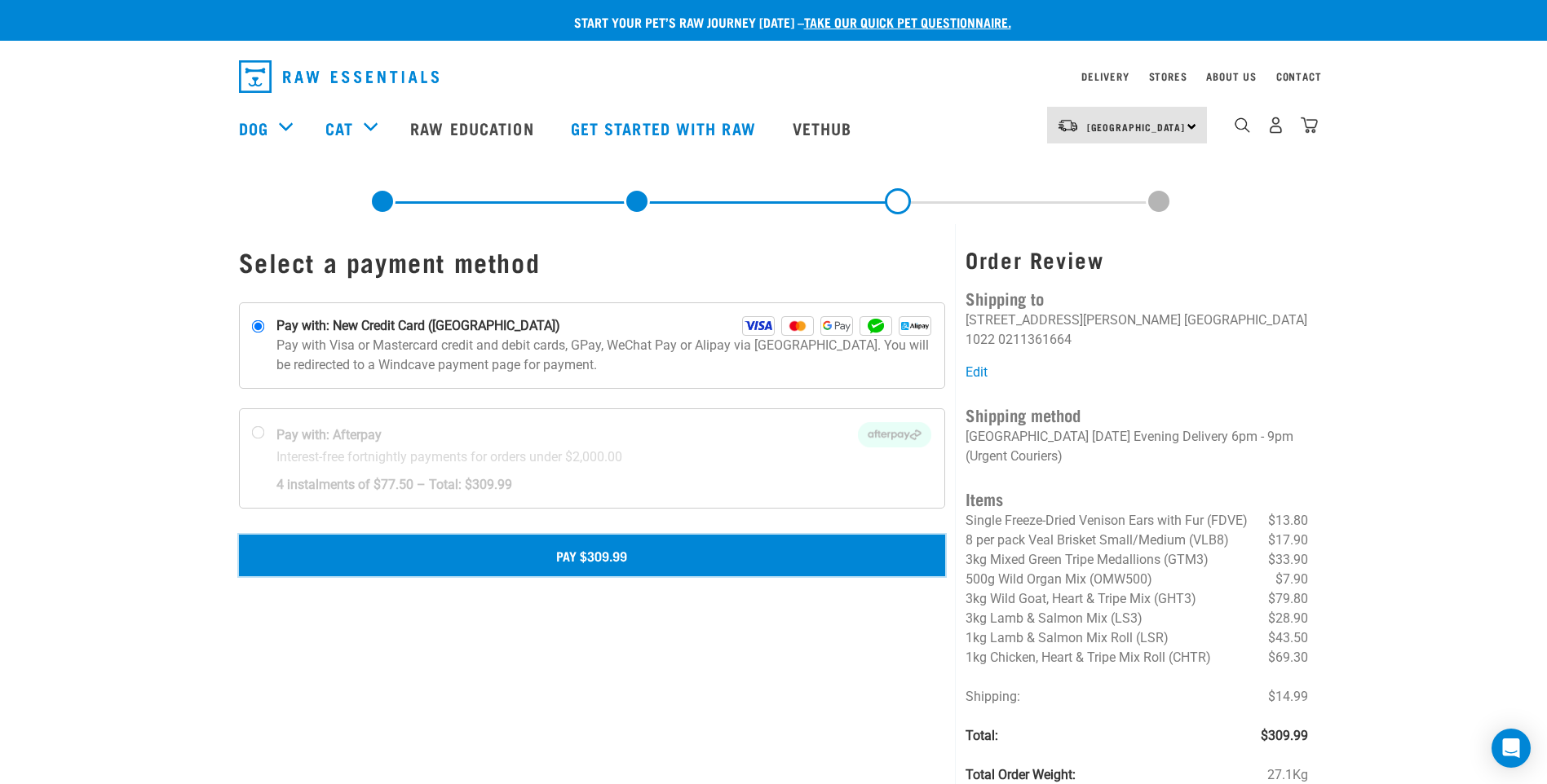
click at [638, 566] on button "Pay $309.99" at bounding box center [592, 555] width 707 height 41
